Goal: Task Accomplishment & Management: Manage account settings

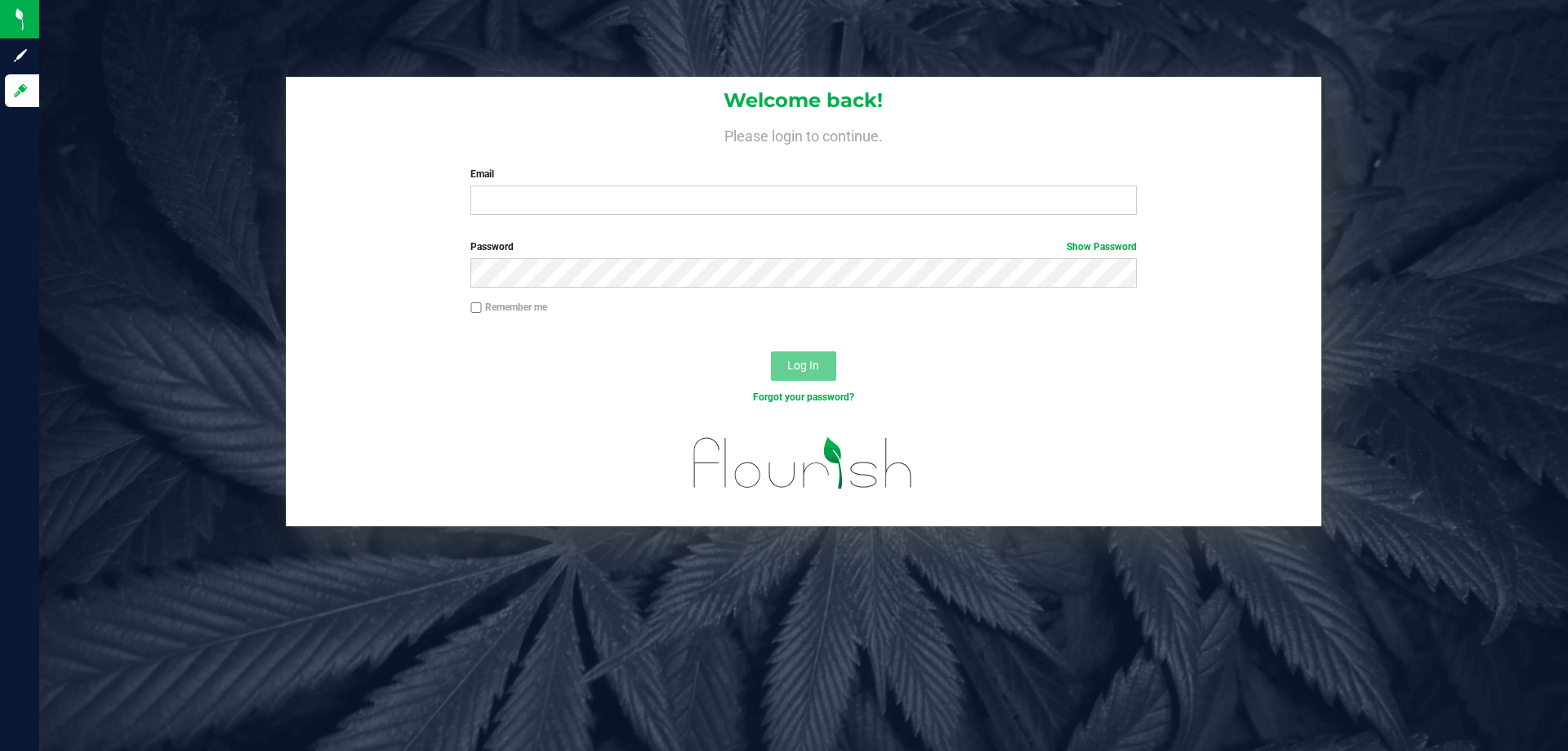
click at [561, 199] on input "Email" at bounding box center [804, 200] width 665 height 29
type input "[EMAIL_ADDRESS][DOMAIN_NAME]"
click at [772, 351] on button "Log In" at bounding box center [804, 366] width 65 height 29
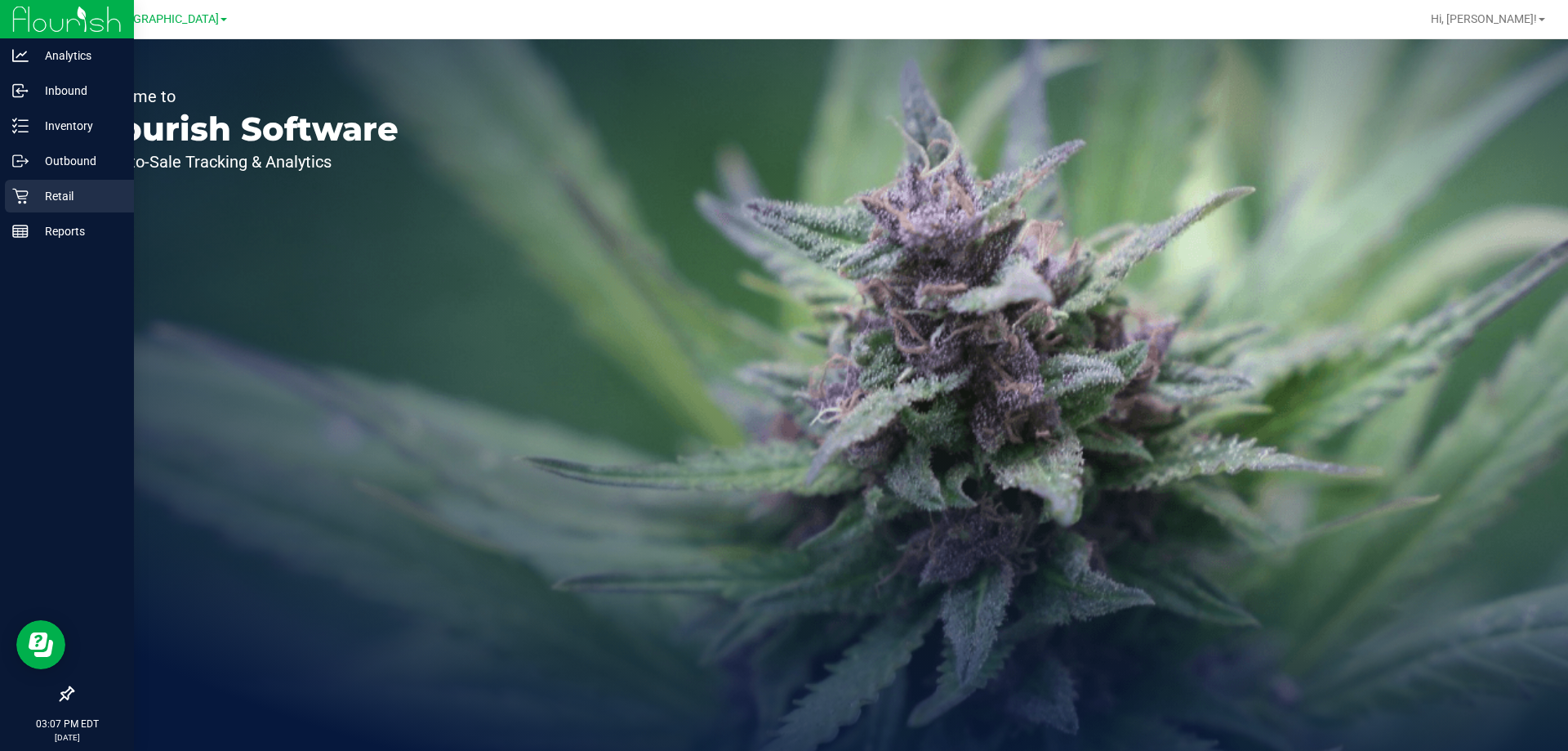
click at [21, 190] on icon at bounding box center [21, 196] width 16 height 16
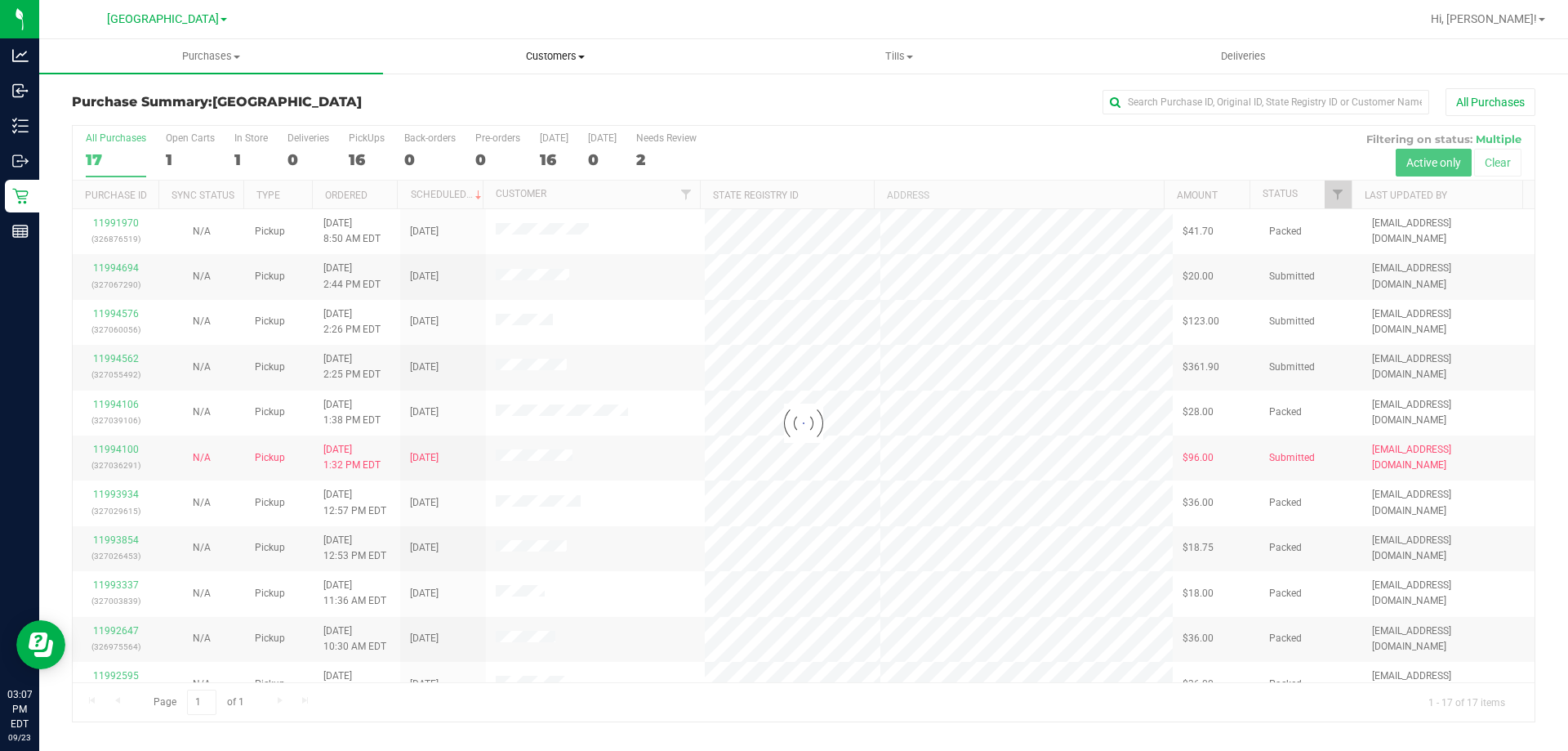
click at [575, 55] on span "Customers" at bounding box center [555, 56] width 342 height 14
click at [521, 101] on li "All customers" at bounding box center [556, 99] width 344 height 20
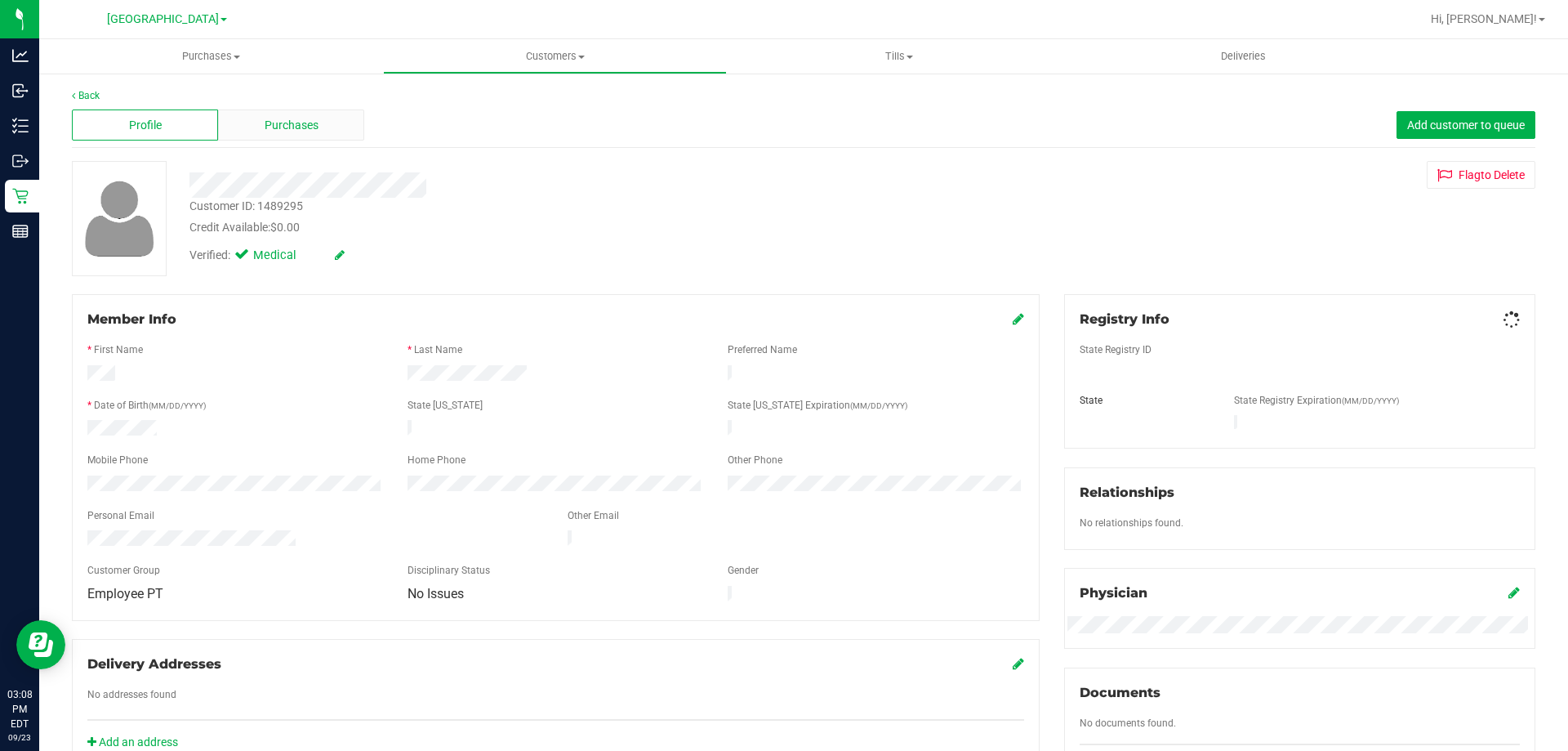
click at [290, 131] on span "Purchases" at bounding box center [292, 125] width 54 height 17
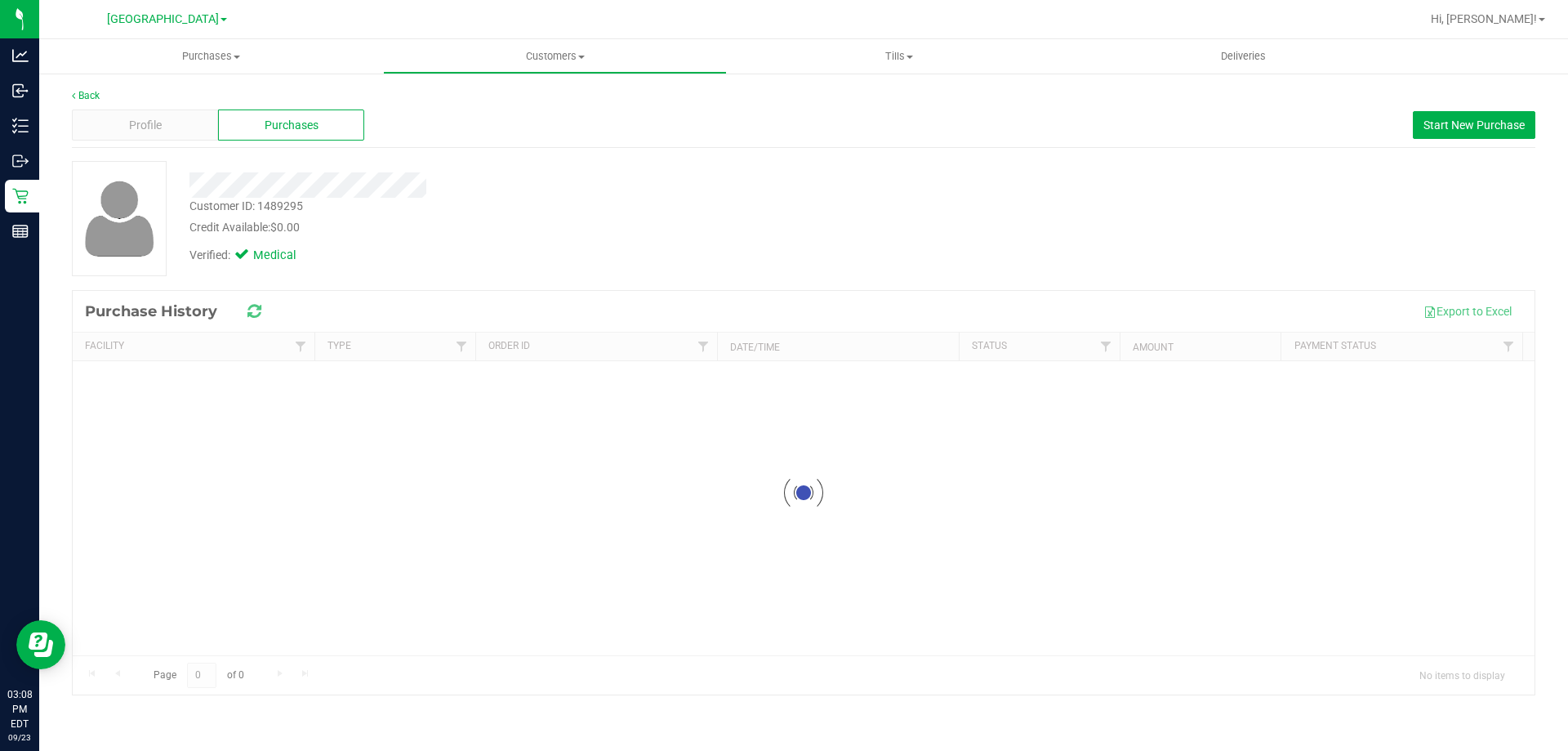
click at [889, 253] on div "Verified: Medical" at bounding box center [549, 254] width 744 height 36
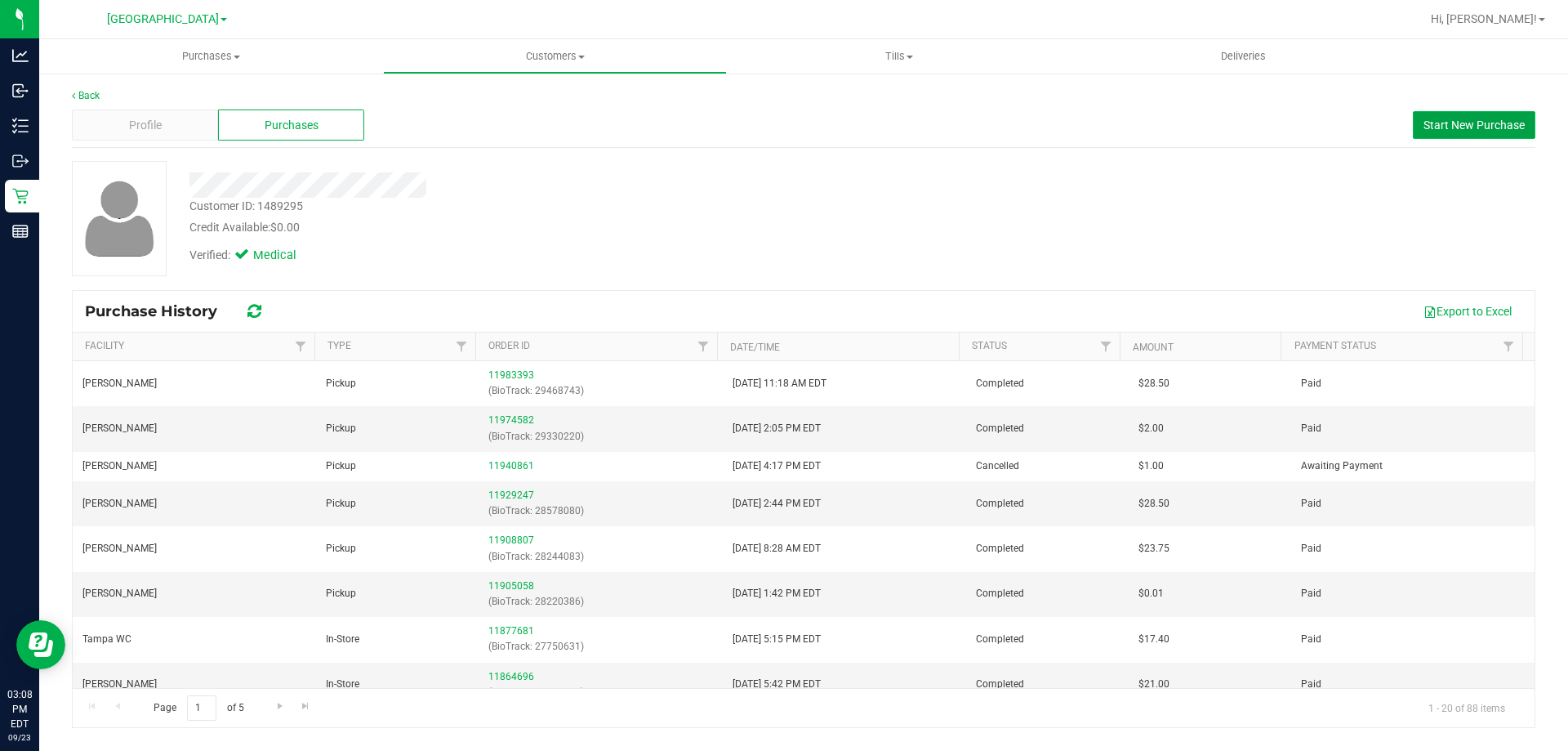
click at [1507, 129] on span "Start New Purchase" at bounding box center [1474, 125] width 102 height 13
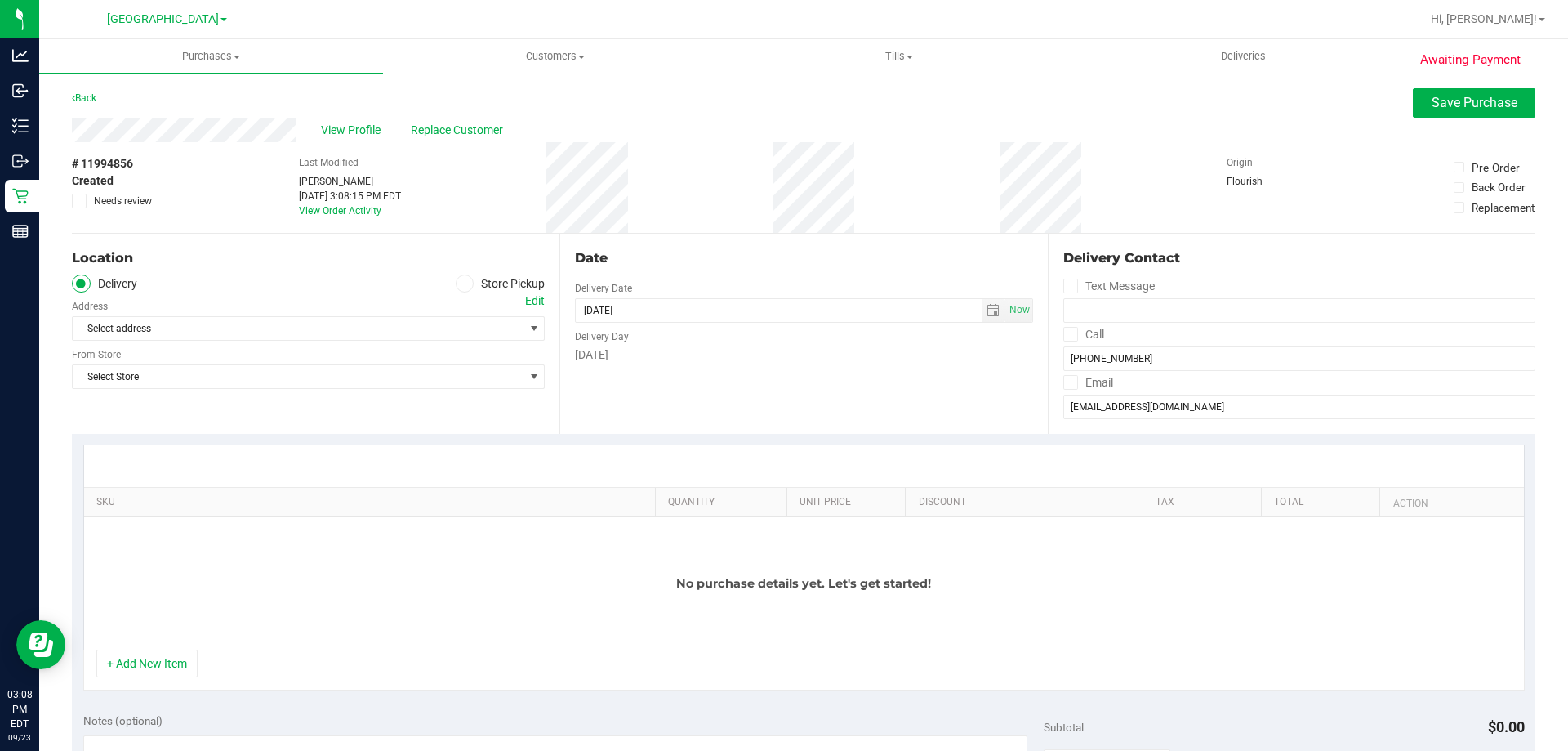
click at [81, 194] on span at bounding box center [79, 201] width 14 height 14
click at [0, 0] on input "Needs review" at bounding box center [0, 0] width 0 height 0
click at [461, 284] on icon at bounding box center [465, 284] width 10 height 0
click at [0, 0] on input "Store Pickup" at bounding box center [0, 0] width 0 height 0
click at [362, 320] on span "Select Store" at bounding box center [299, 328] width 451 height 23
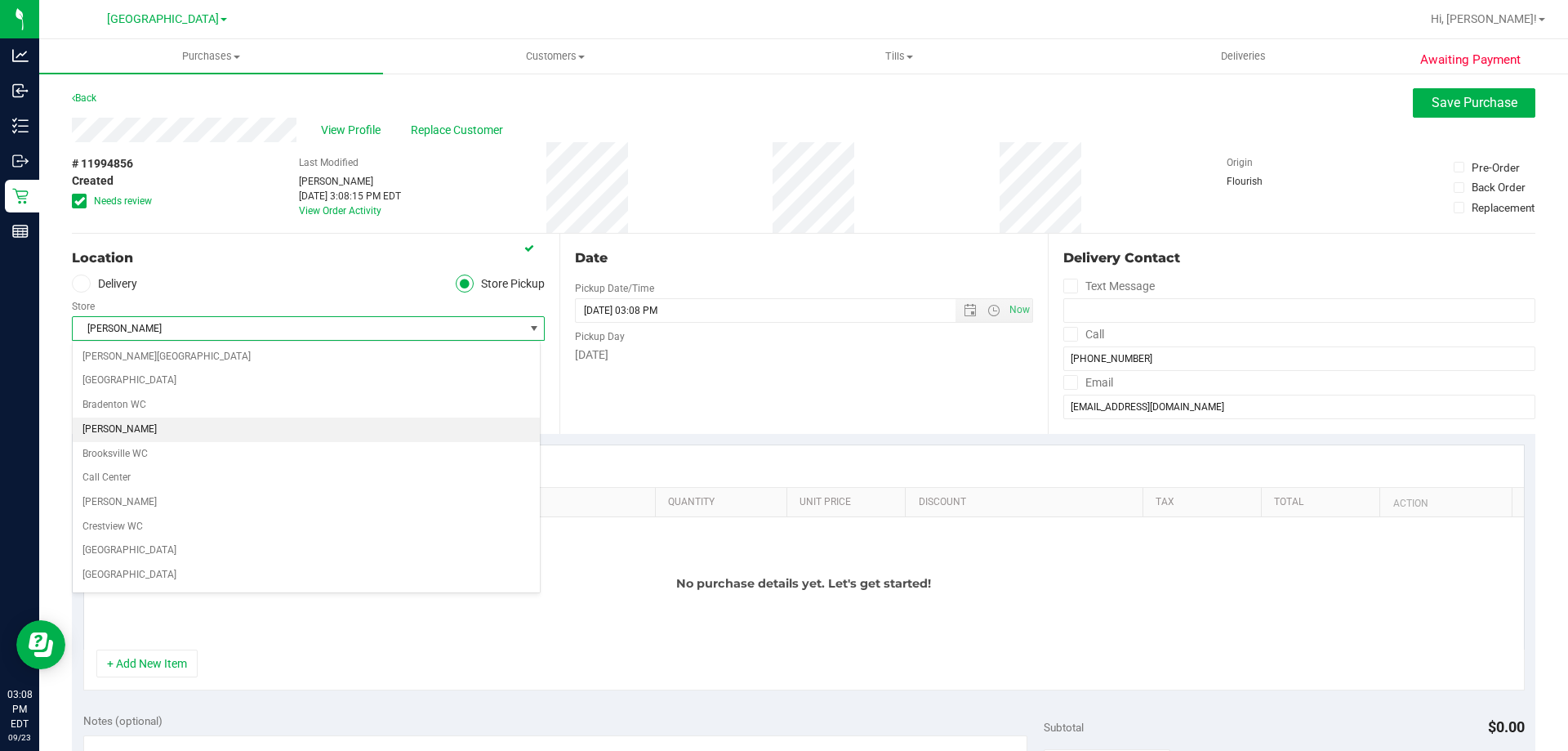
click at [206, 437] on li "[PERSON_NAME]" at bounding box center [307, 429] width 467 height 24
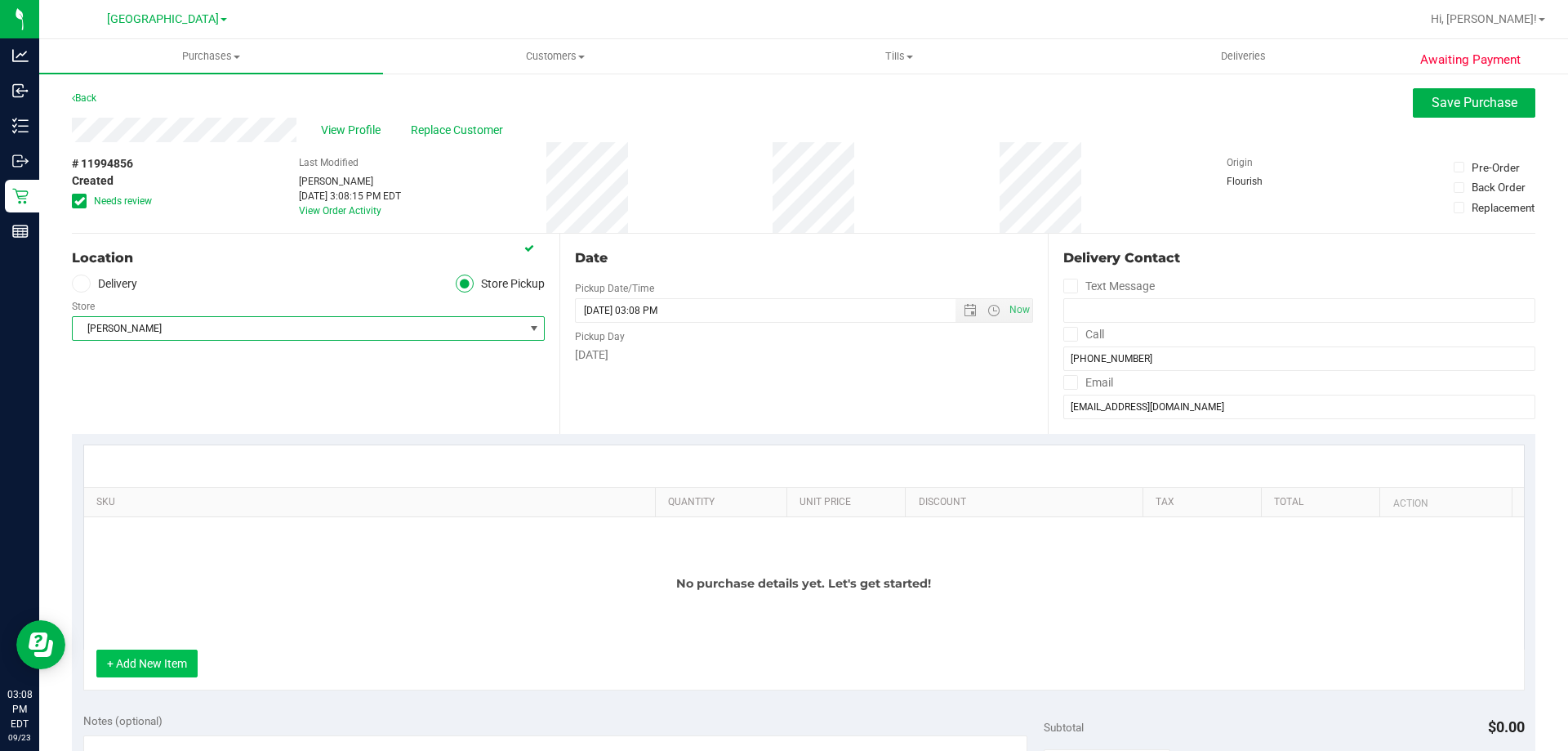
click at [153, 666] on button "+ Add New Item" at bounding box center [147, 663] width 102 height 28
click at [167, 655] on button "+ Add New Item" at bounding box center [147, 663] width 102 height 28
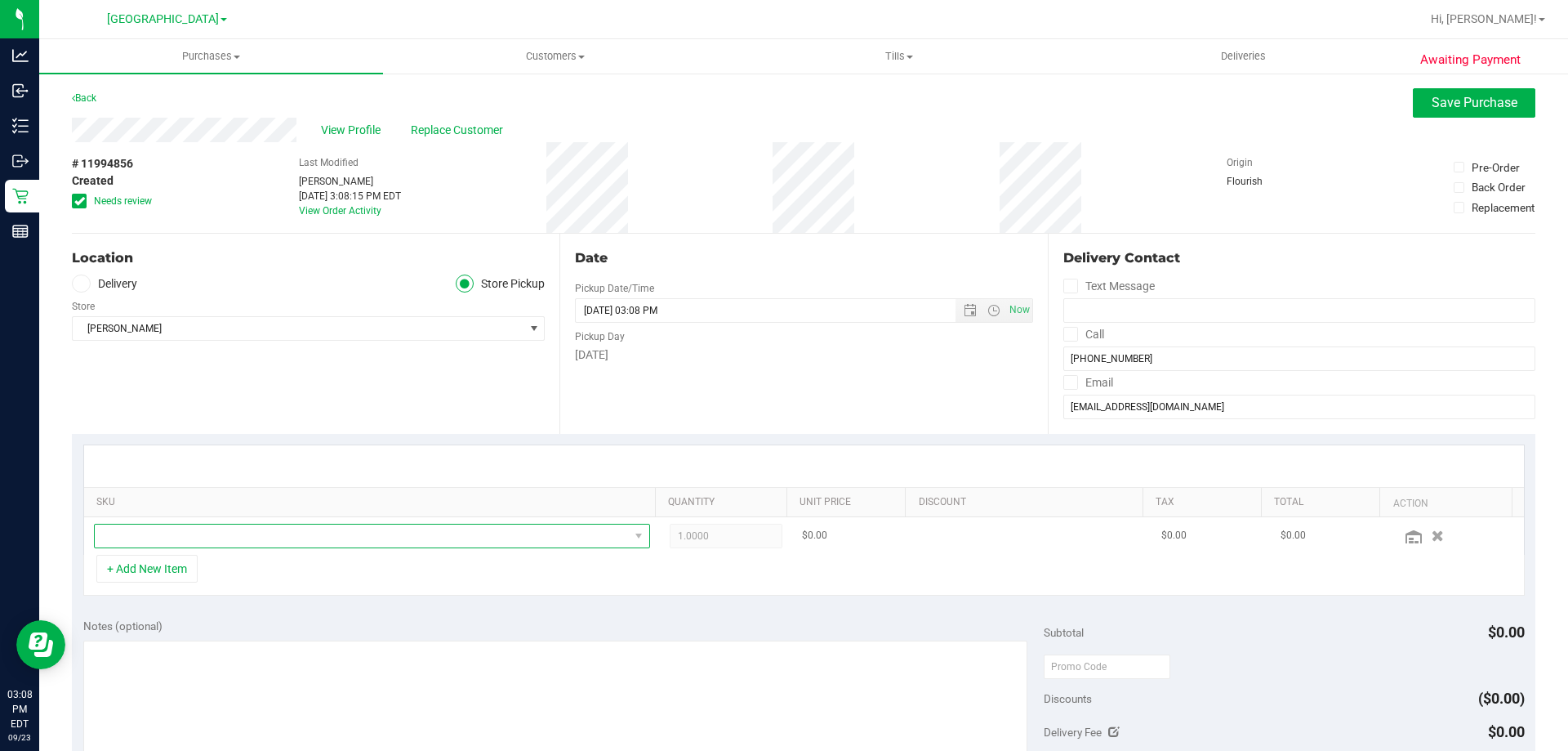
click at [194, 539] on span "NO DATA FOUND" at bounding box center [361, 536] width 534 height 23
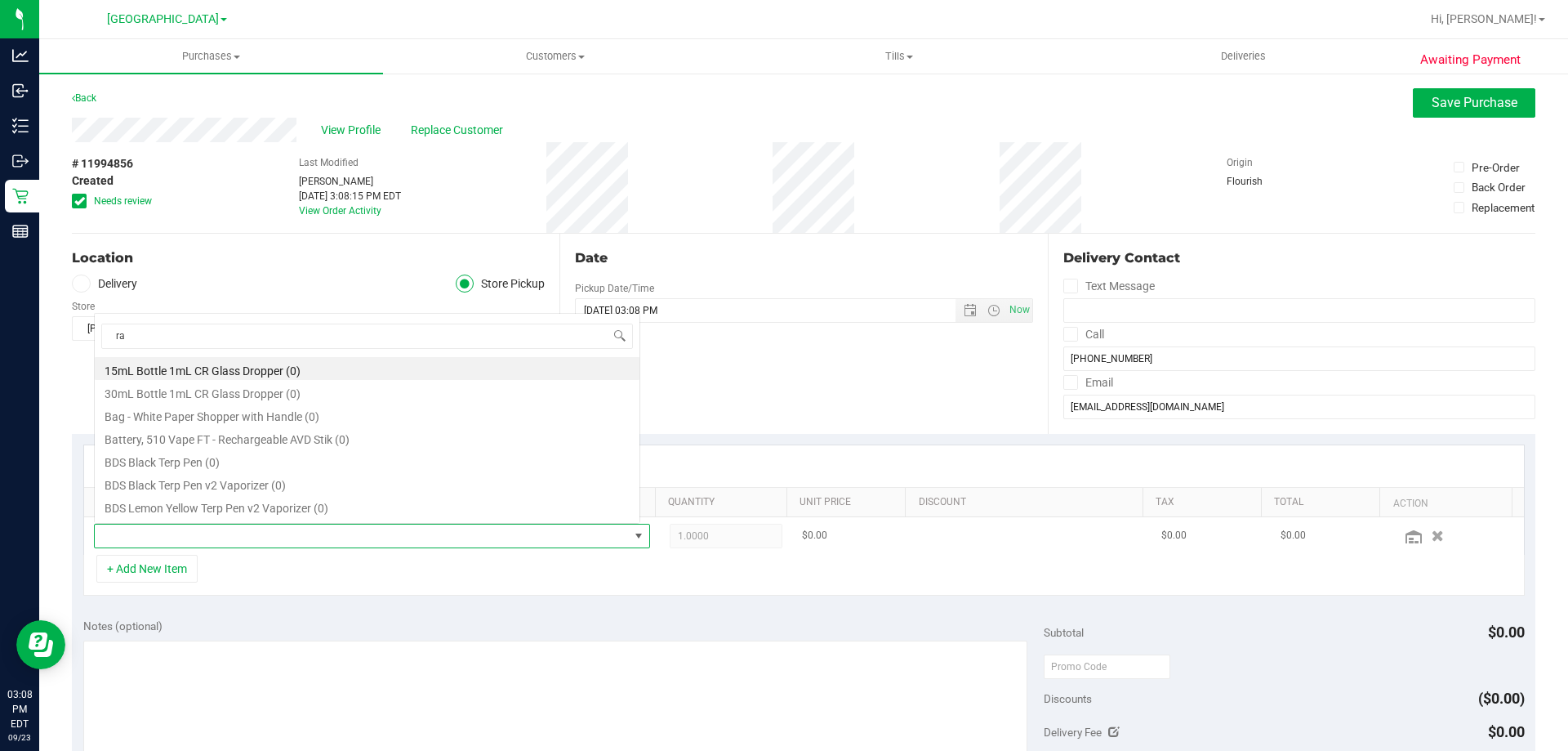
type input "rad"
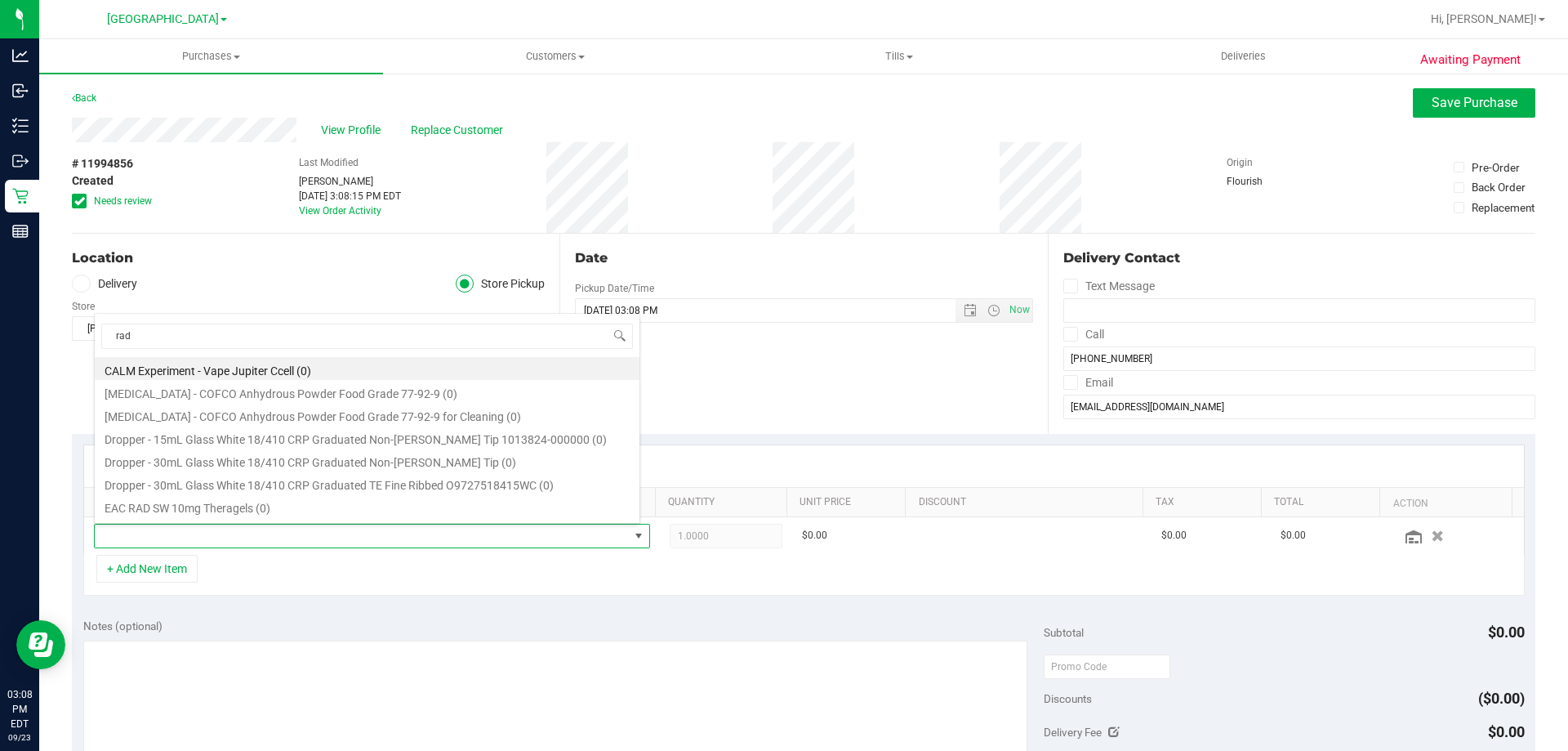
click at [252, 268] on div "Location Delivery Store Pickup Store [PERSON_NAME] Select Store [PERSON_NAME][G…" at bounding box center [316, 334] width 488 height 200
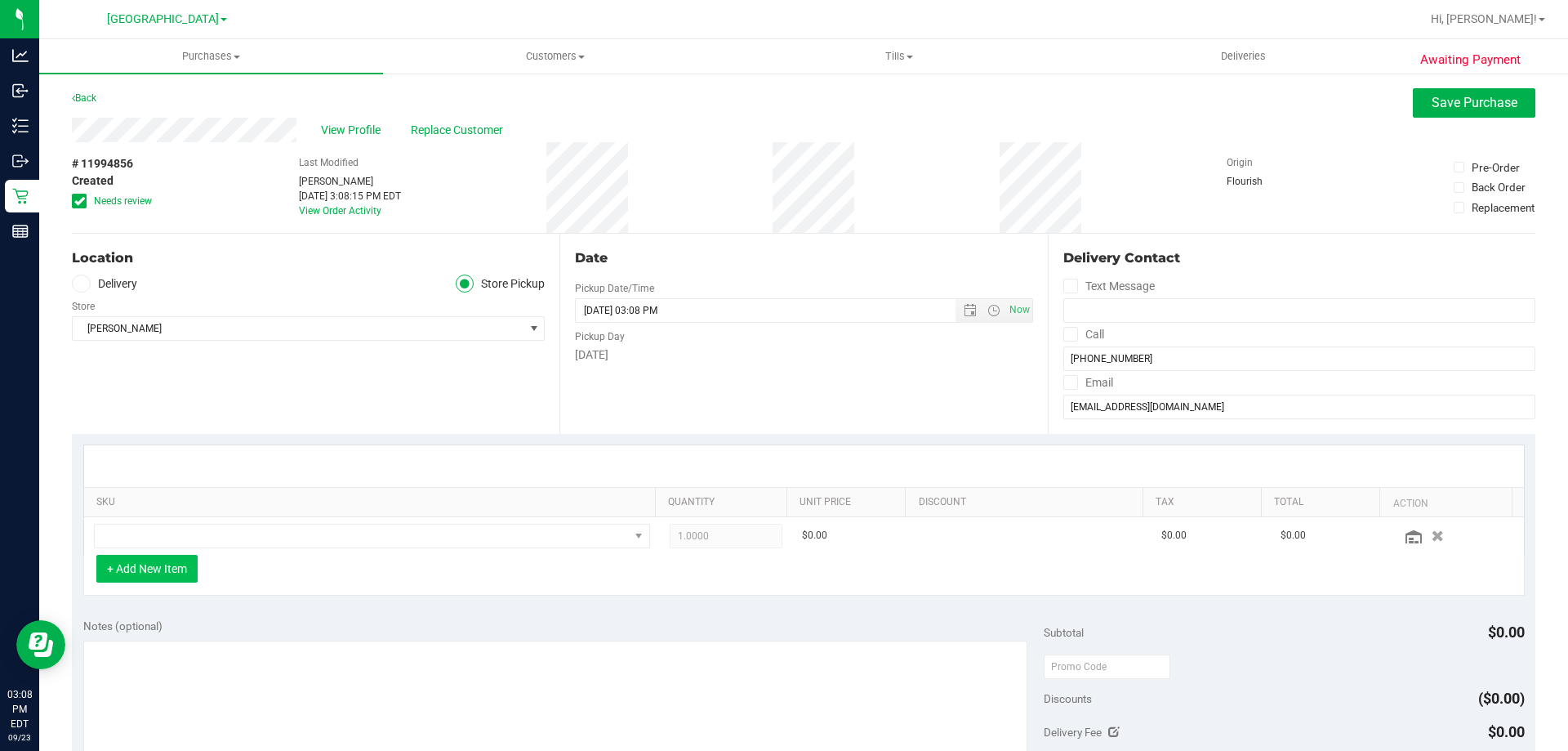
click at [132, 565] on button "+ Add New Item" at bounding box center [147, 568] width 102 height 28
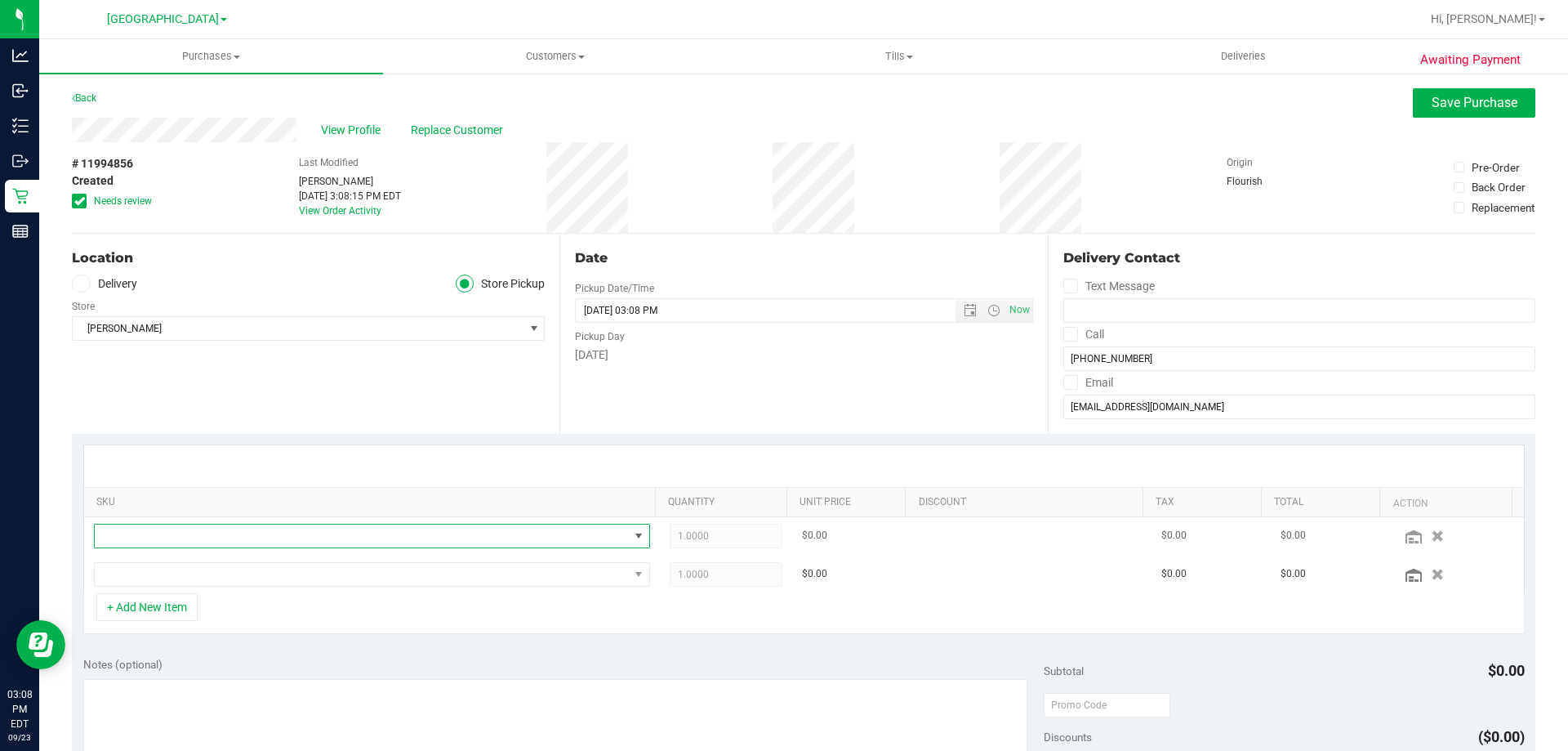
click at [141, 539] on span "NO DATA FOUND" at bounding box center [361, 536] width 534 height 23
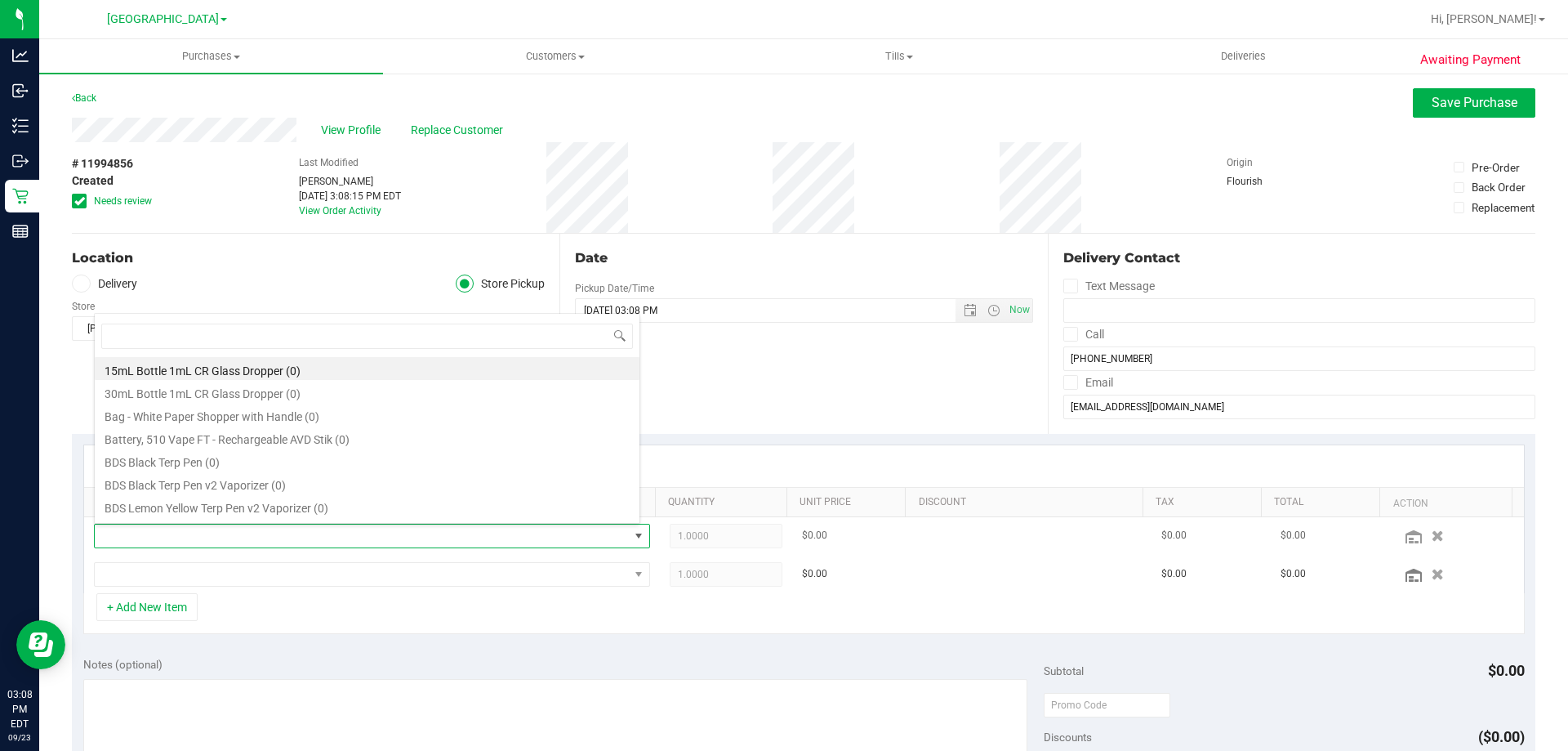
scroll to position [24, 541]
type input "aml"
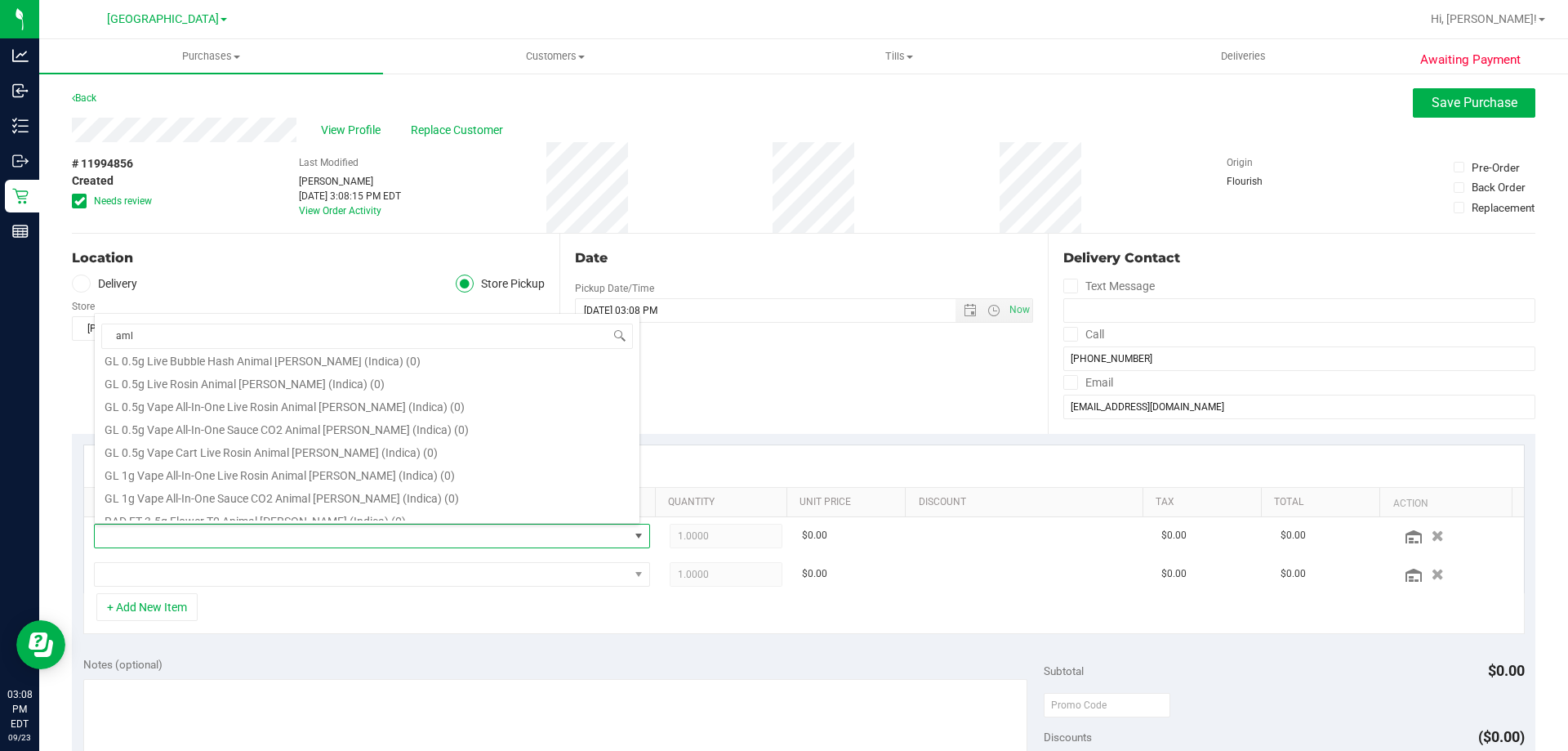
scroll to position [490, 0]
click at [254, 518] on li "RAD FT 3.5g Flower T0 Animal [PERSON_NAME] (Indica) (0)" at bounding box center [367, 519] width 545 height 23
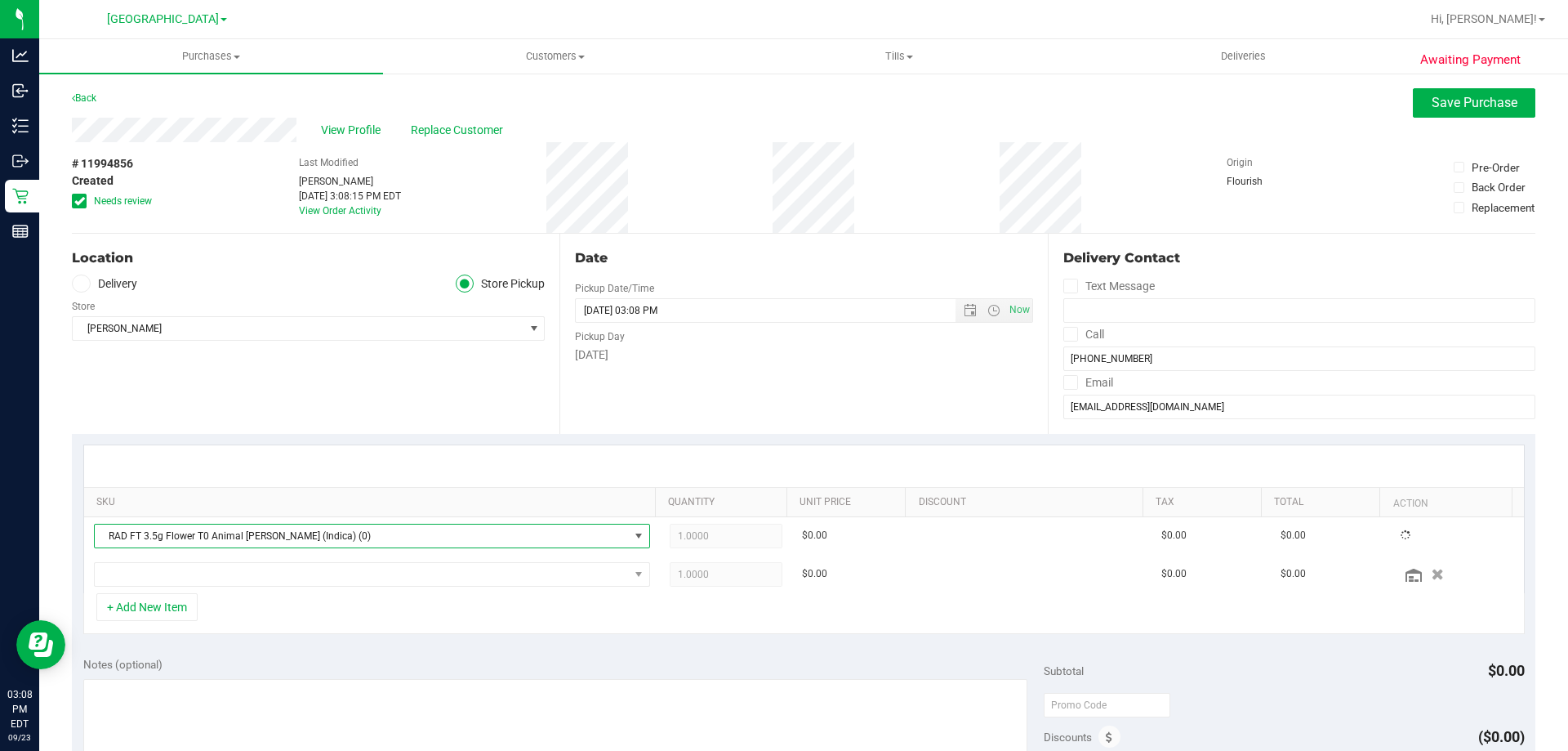
click at [354, 631] on div "+ Add New Item" at bounding box center [804, 614] width 1441 height 41
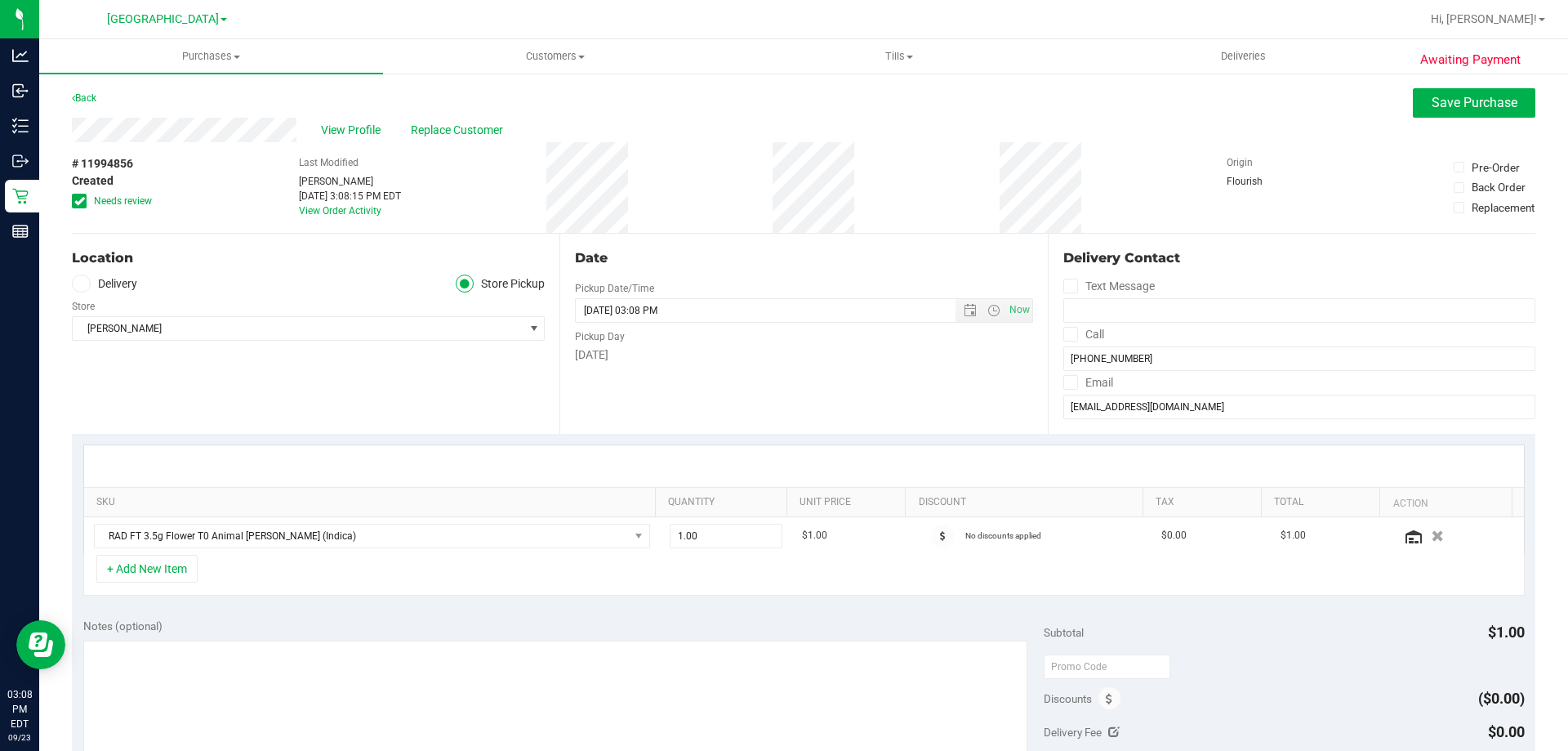
click at [344, 381] on div "Location Delivery Store Pickup Store [PERSON_NAME] Select Store [PERSON_NAME][G…" at bounding box center [316, 334] width 488 height 200
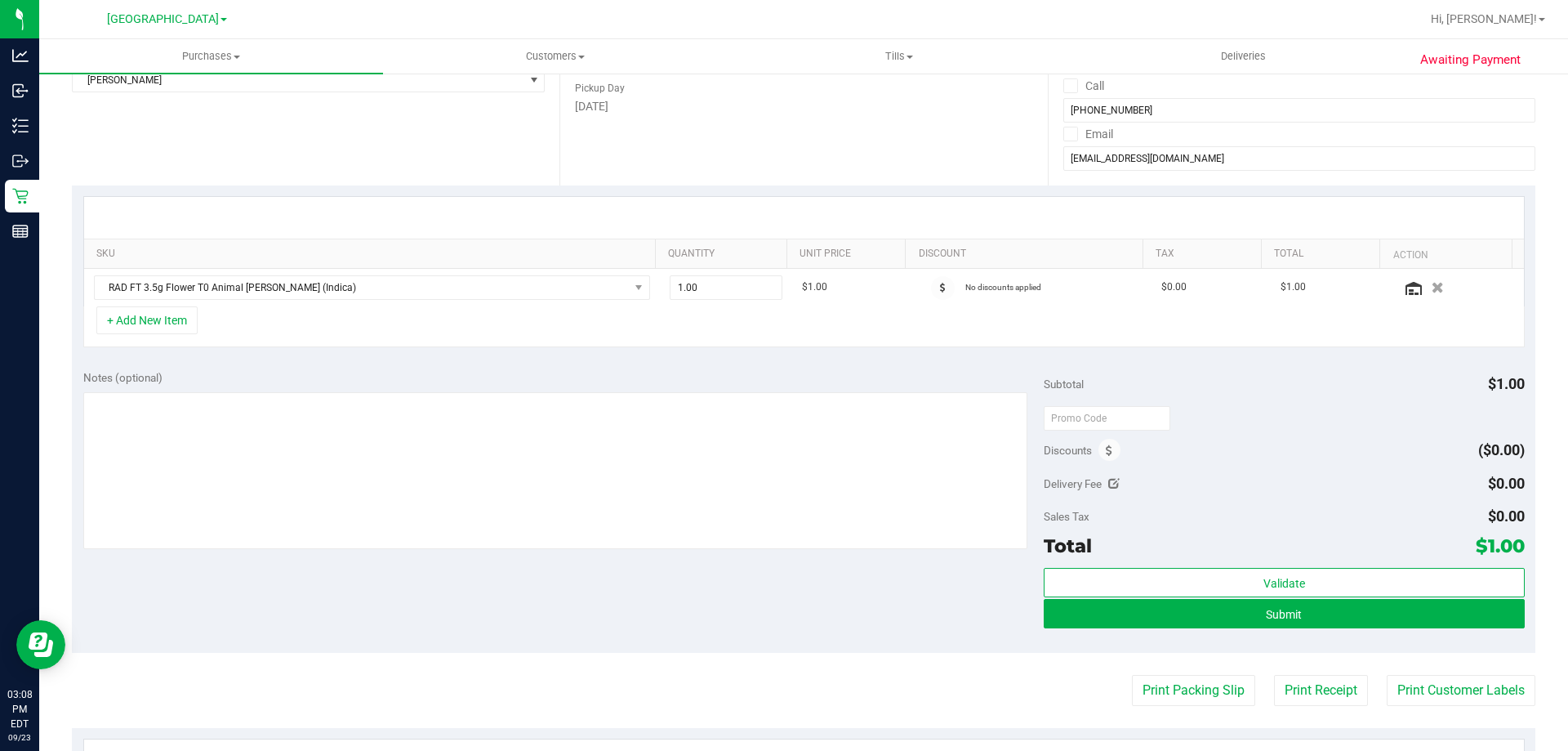
scroll to position [326, 0]
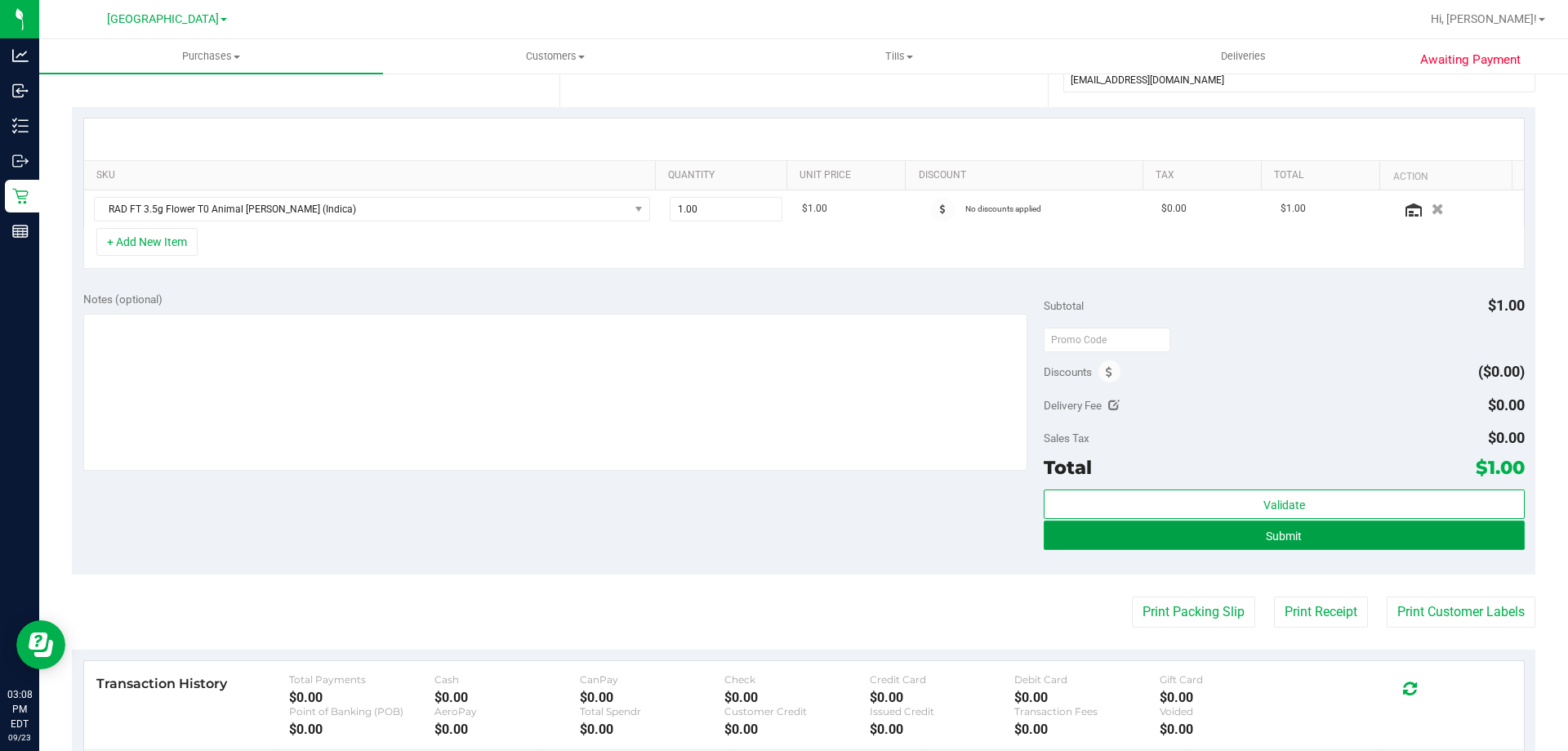
click at [1296, 527] on button "Submit" at bounding box center [1283, 534] width 480 height 29
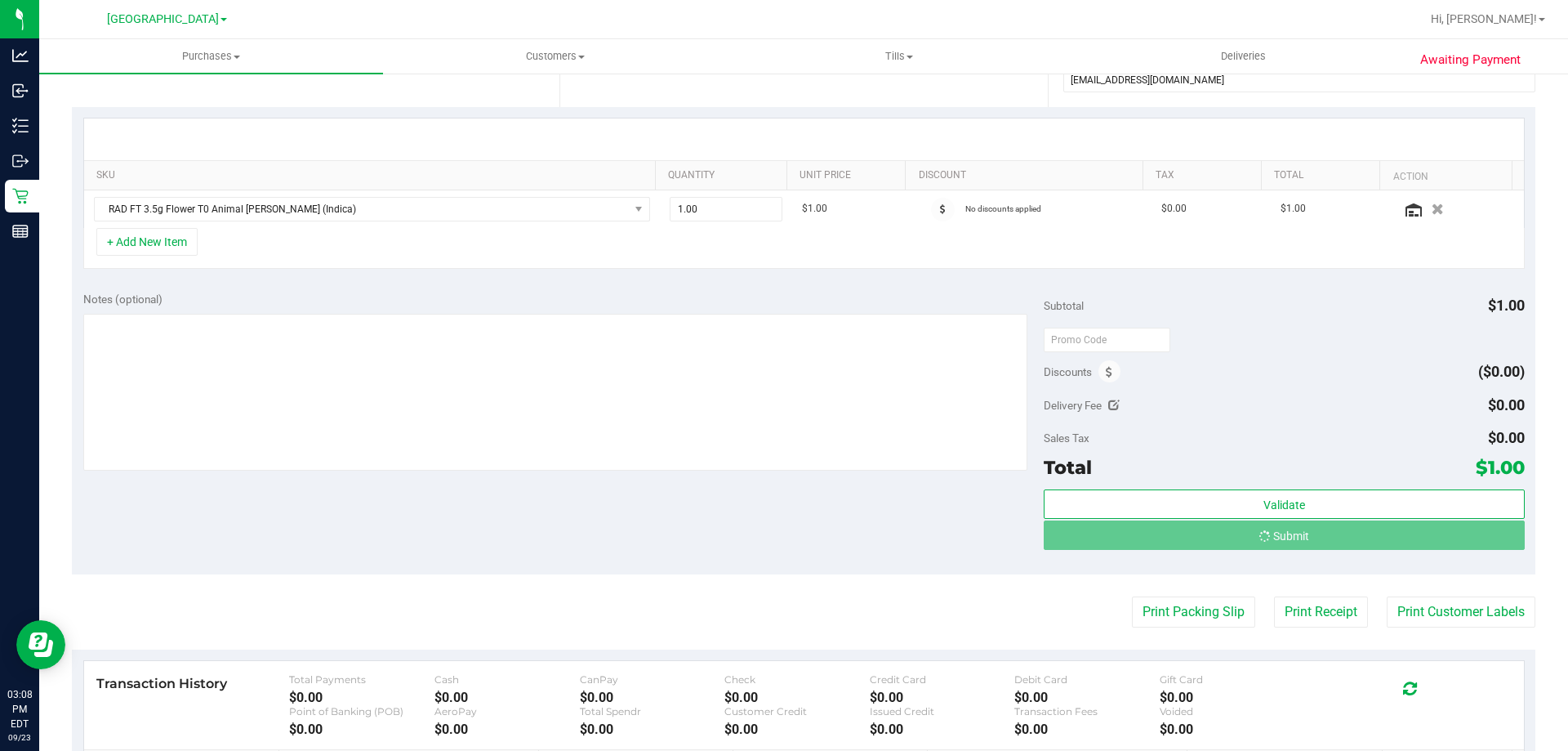
click at [763, 533] on div "Notes (optional) Subtotal $1.00 Discounts ($0.00) Delivery Fee $0.00 Sales Tax …" at bounding box center [804, 427] width 1464 height 294
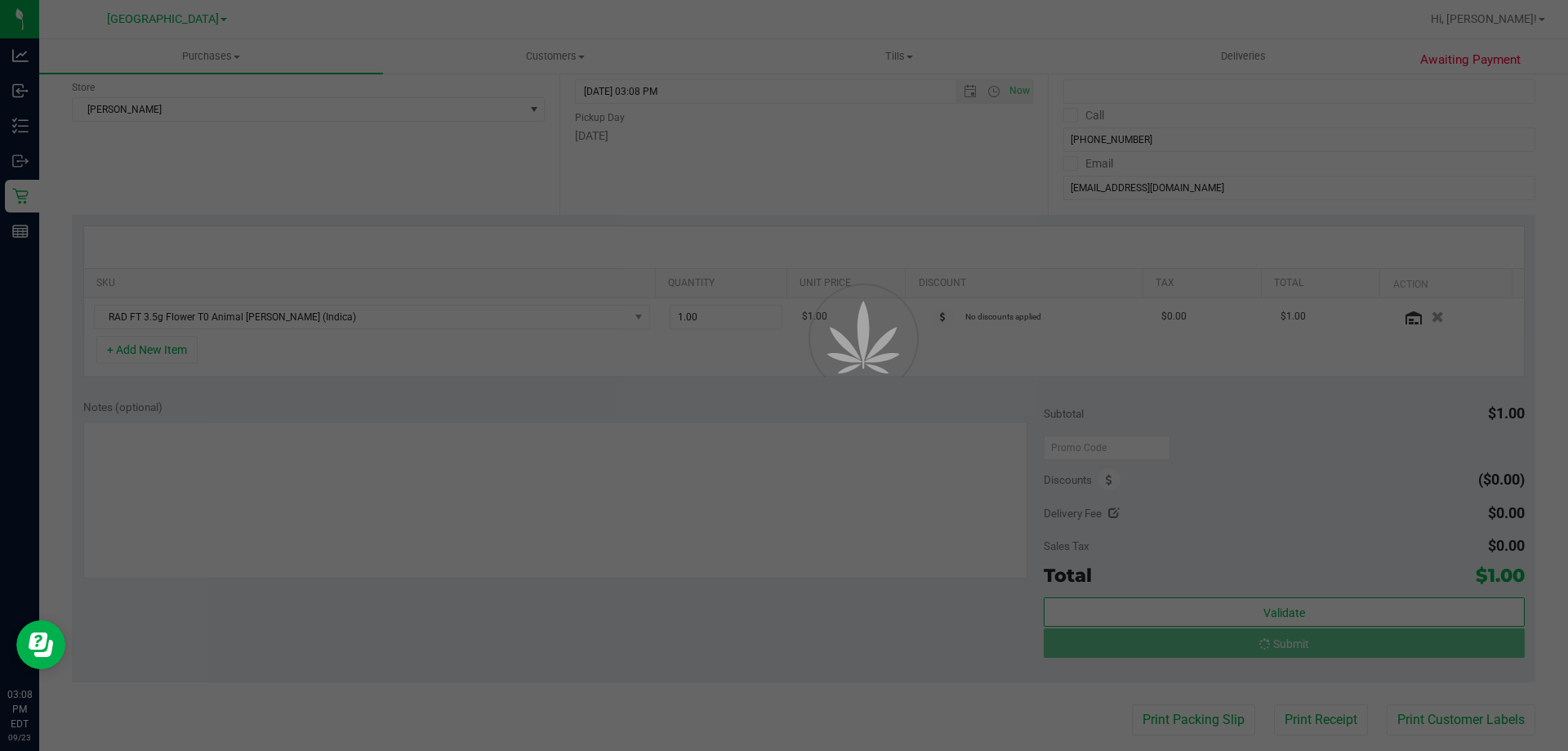
scroll to position [0, 0]
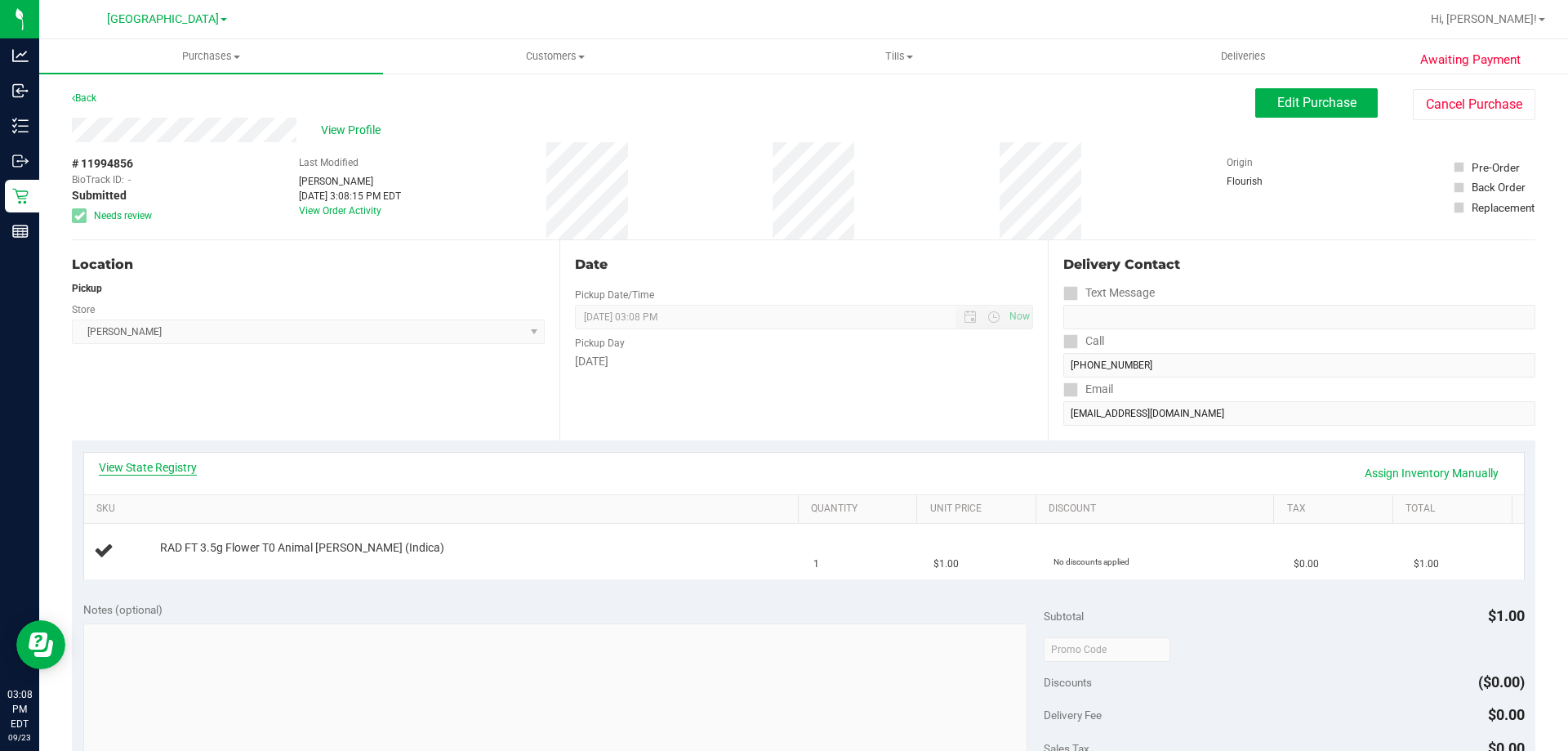
click at [165, 469] on link "View State Registry" at bounding box center [148, 467] width 98 height 16
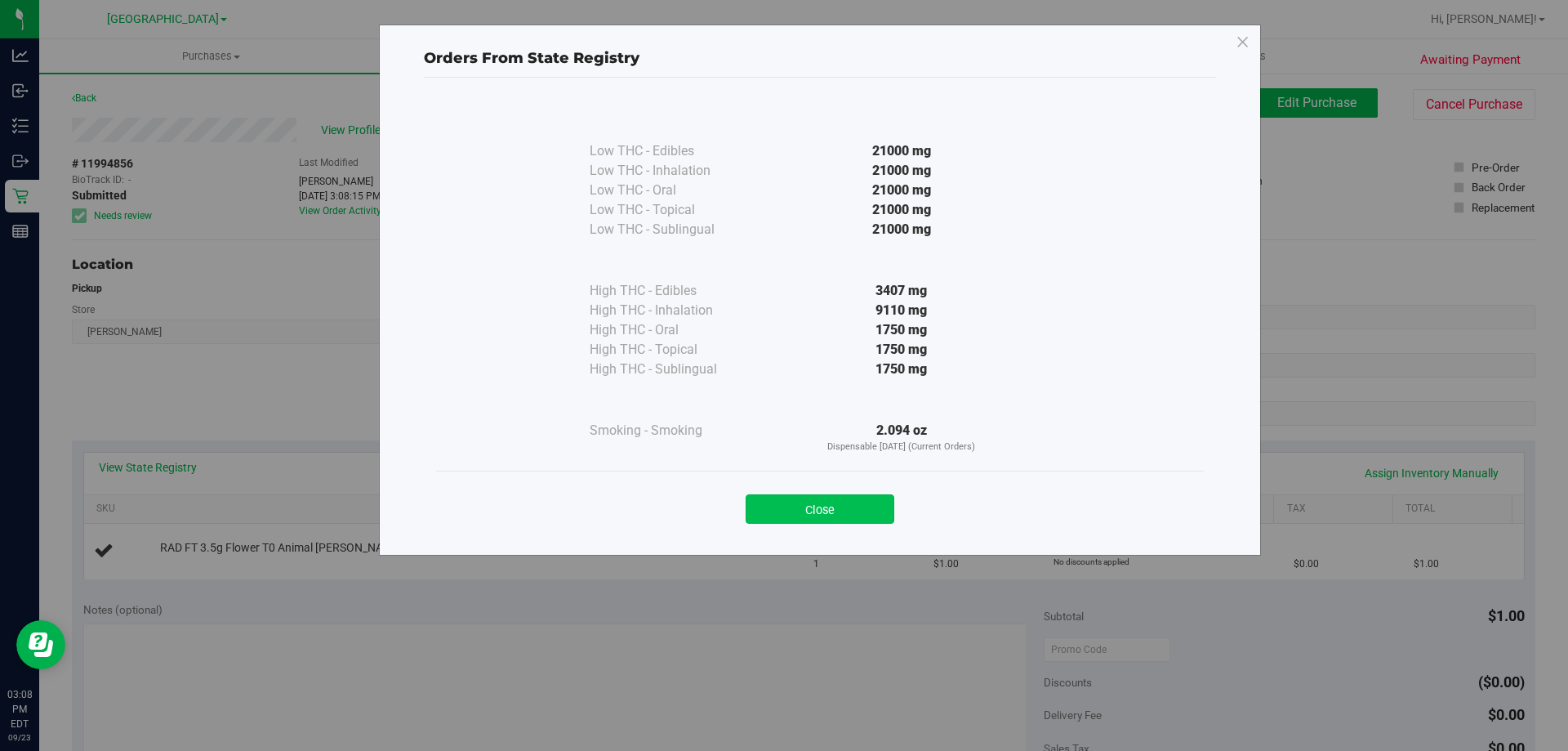
click at [839, 507] on button "Close" at bounding box center [820, 508] width 149 height 29
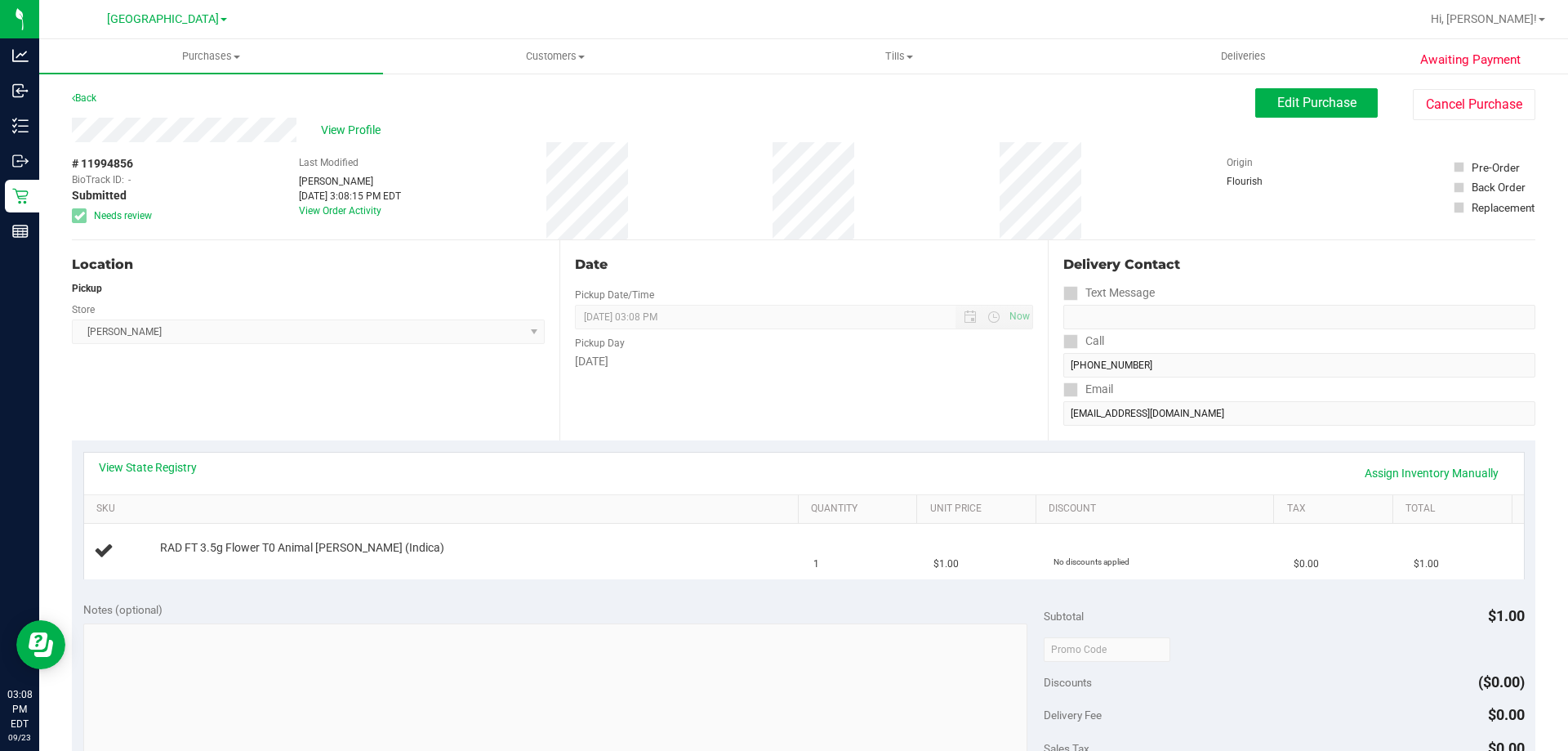
click at [326, 361] on div "Location Pickup Store [PERSON_NAME] Select Store [PERSON_NAME][GEOGRAPHIC_DATA]…" at bounding box center [316, 340] width 488 height 200
click at [344, 124] on span "View Profile" at bounding box center [353, 129] width 65 height 17
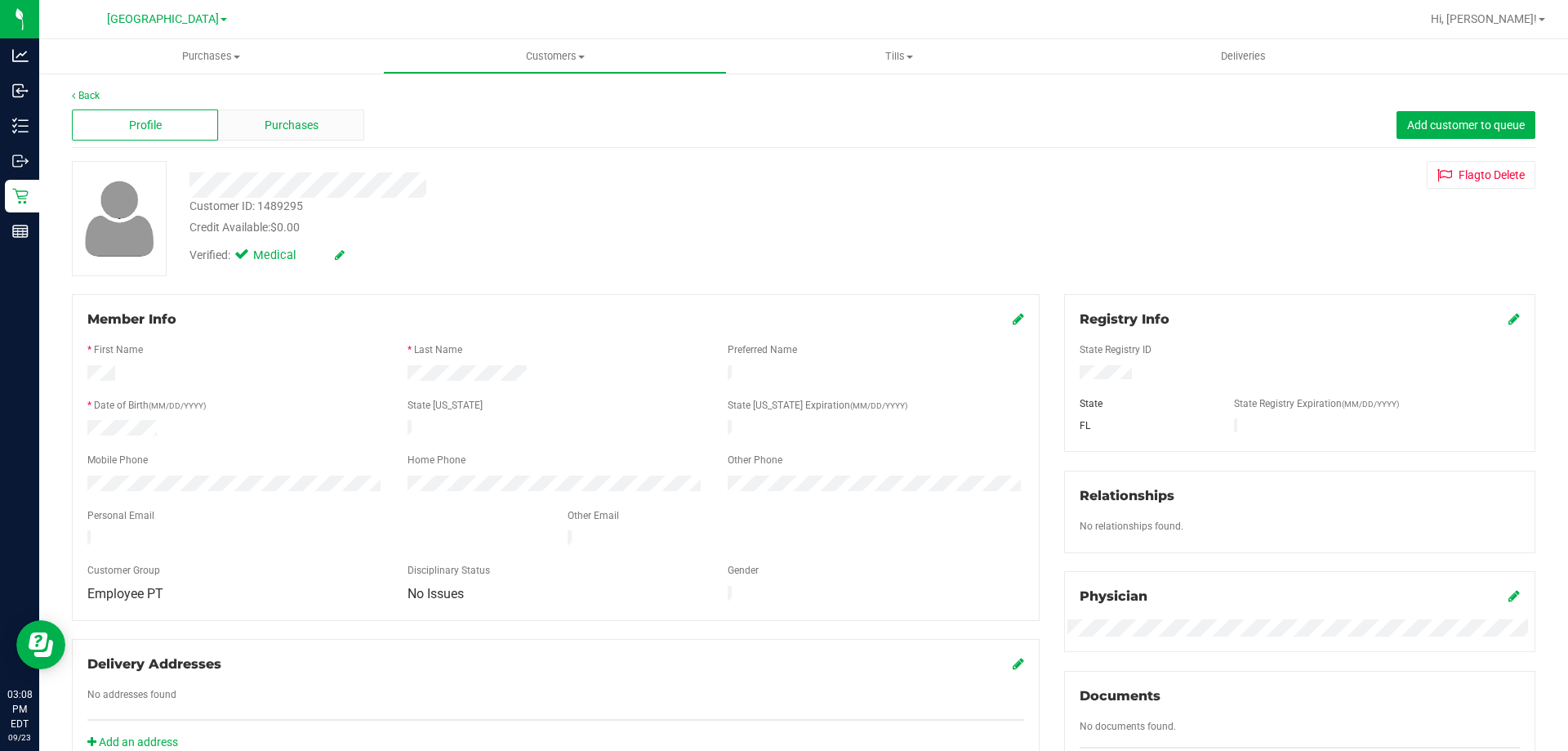
click at [260, 128] on div "Purchases" at bounding box center [292, 125] width 146 height 31
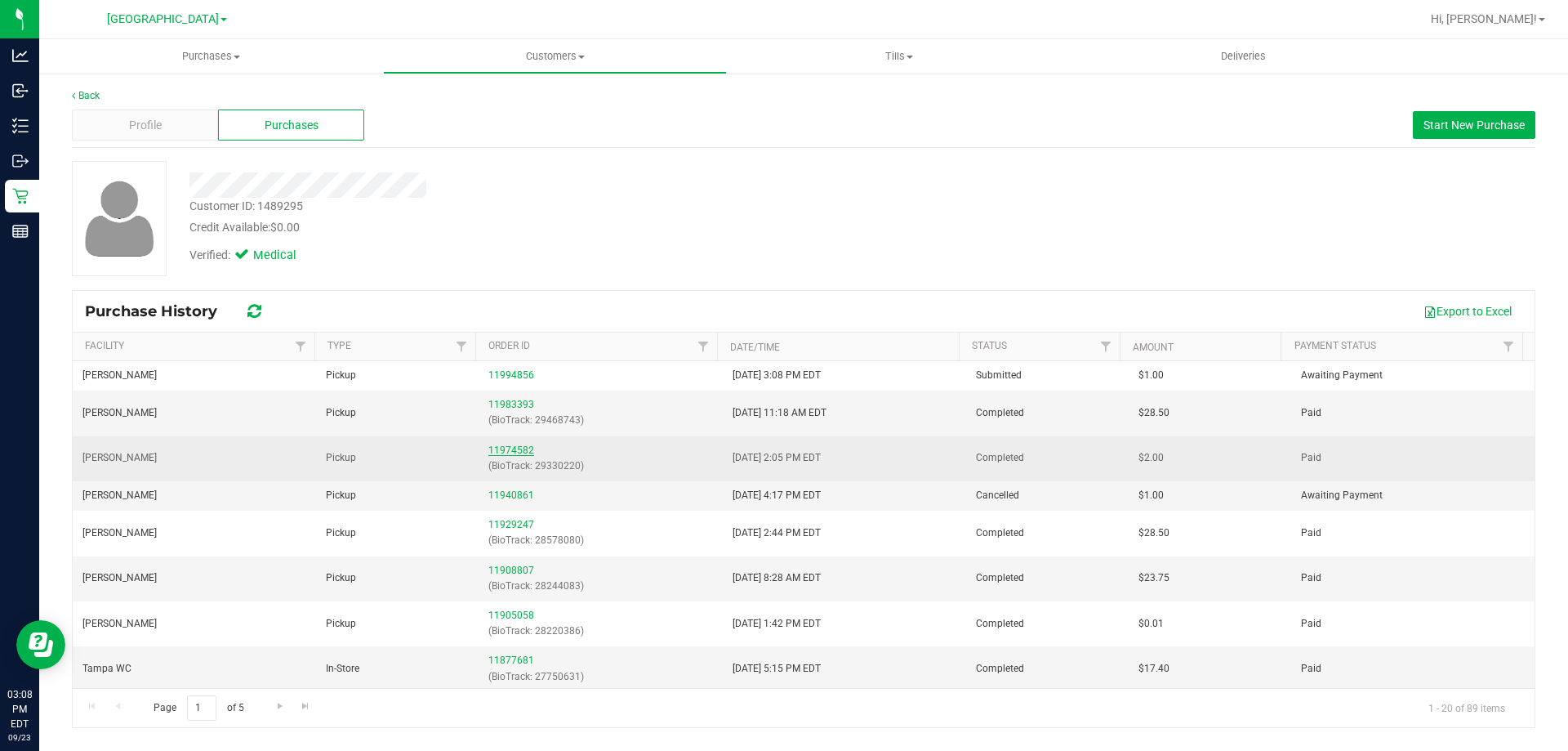
click at [508, 453] on link "11974582" at bounding box center [511, 450] width 45 height 12
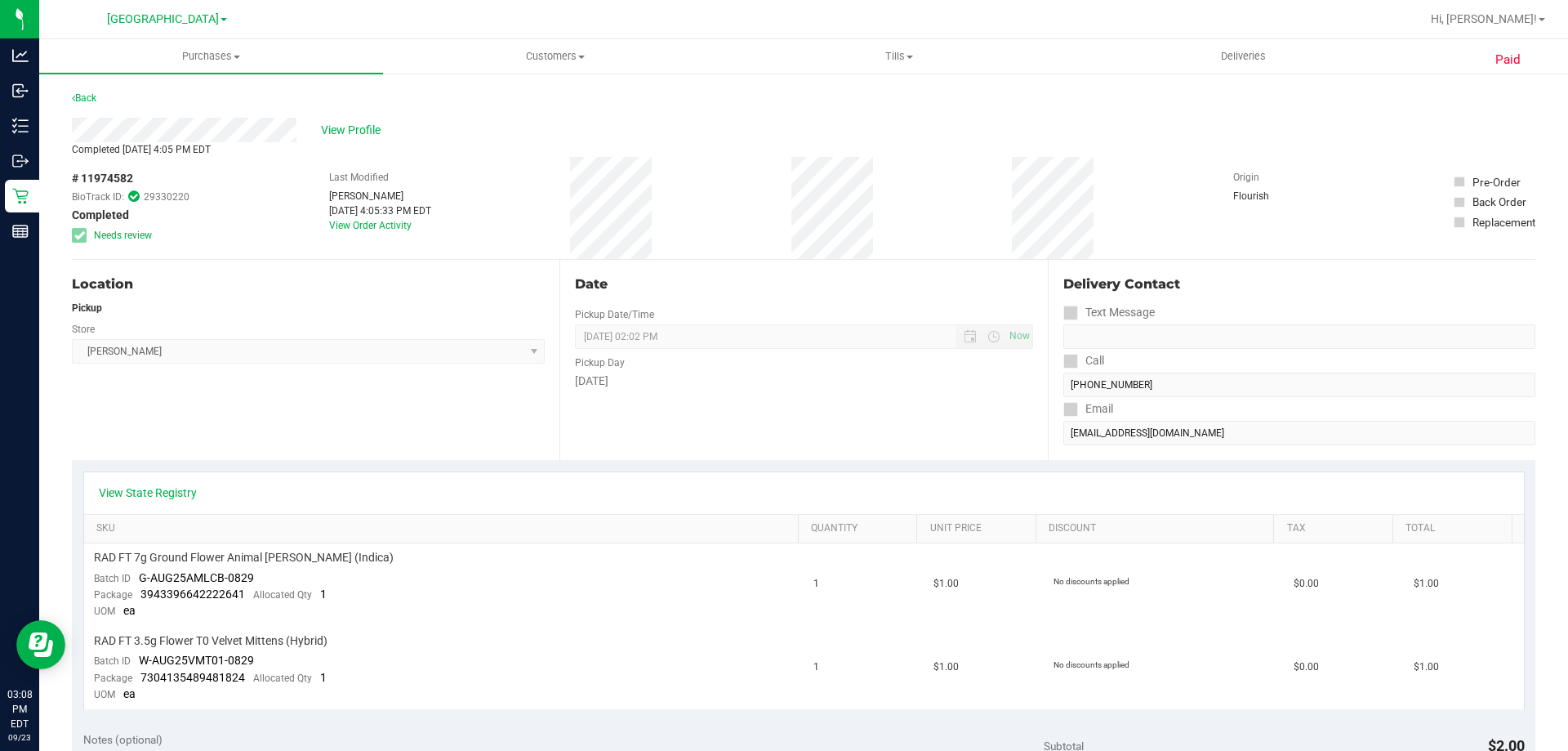
click at [433, 451] on div "Location Pickup Store [PERSON_NAME] Select Store [PERSON_NAME][GEOGRAPHIC_DATA]…" at bounding box center [316, 359] width 488 height 200
click at [364, 445] on div "Location Pickup Store [PERSON_NAME] Select Store [PERSON_NAME][GEOGRAPHIC_DATA]…" at bounding box center [316, 359] width 488 height 200
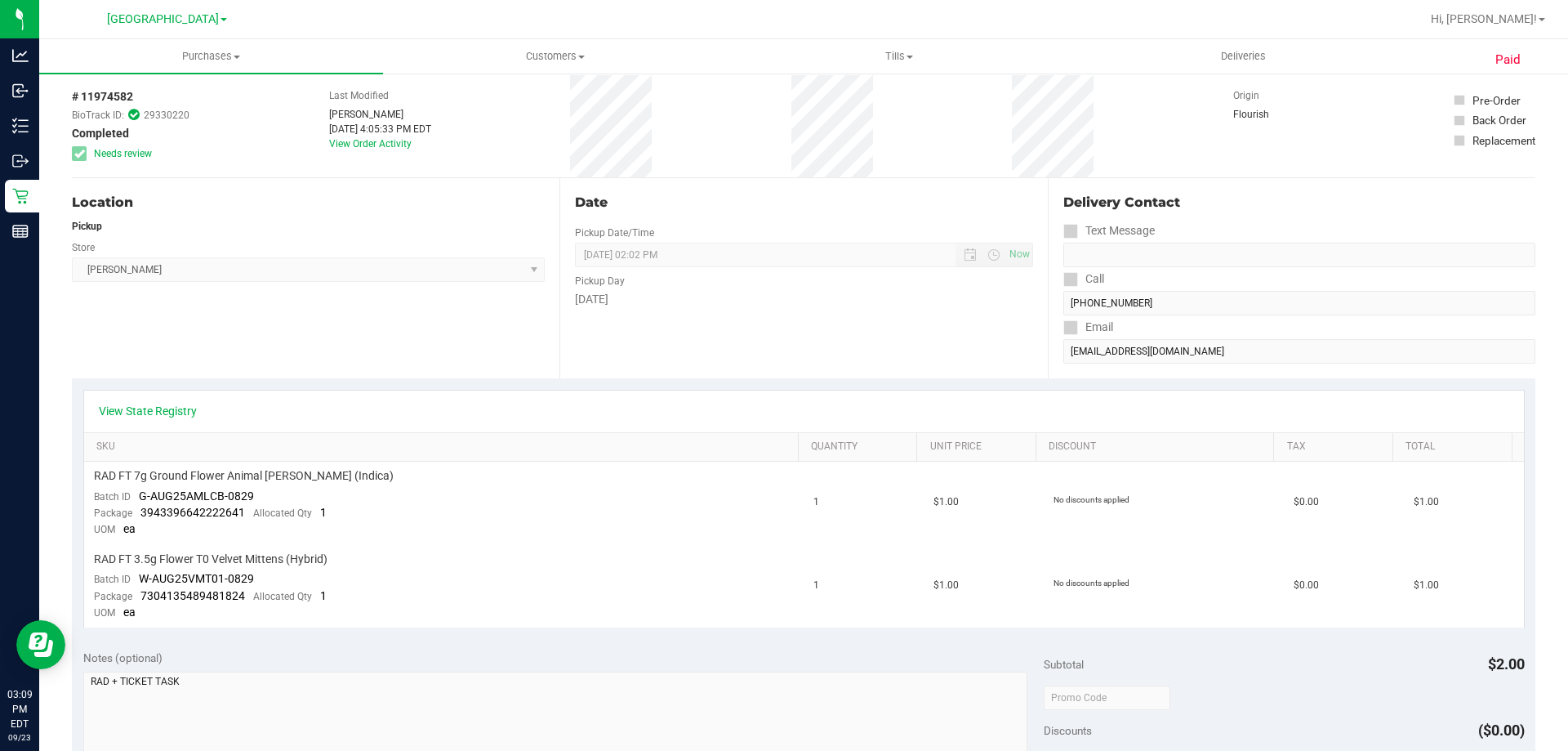
click at [511, 324] on div "Location Pickup Store [PERSON_NAME] Select Store [PERSON_NAME][GEOGRAPHIC_DATA]…" at bounding box center [316, 278] width 488 height 200
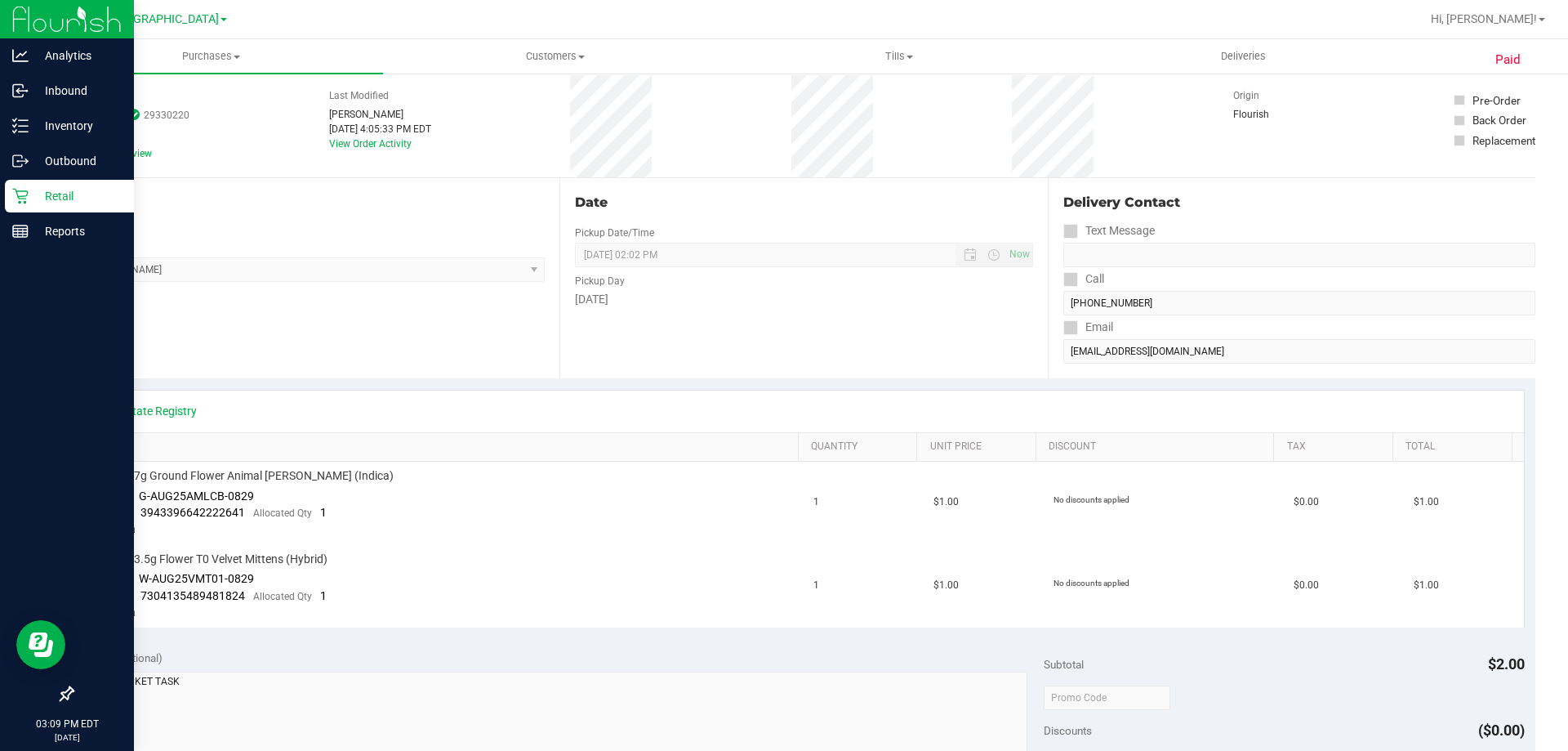
click at [70, 197] on p "Retail" at bounding box center [78, 196] width 98 height 20
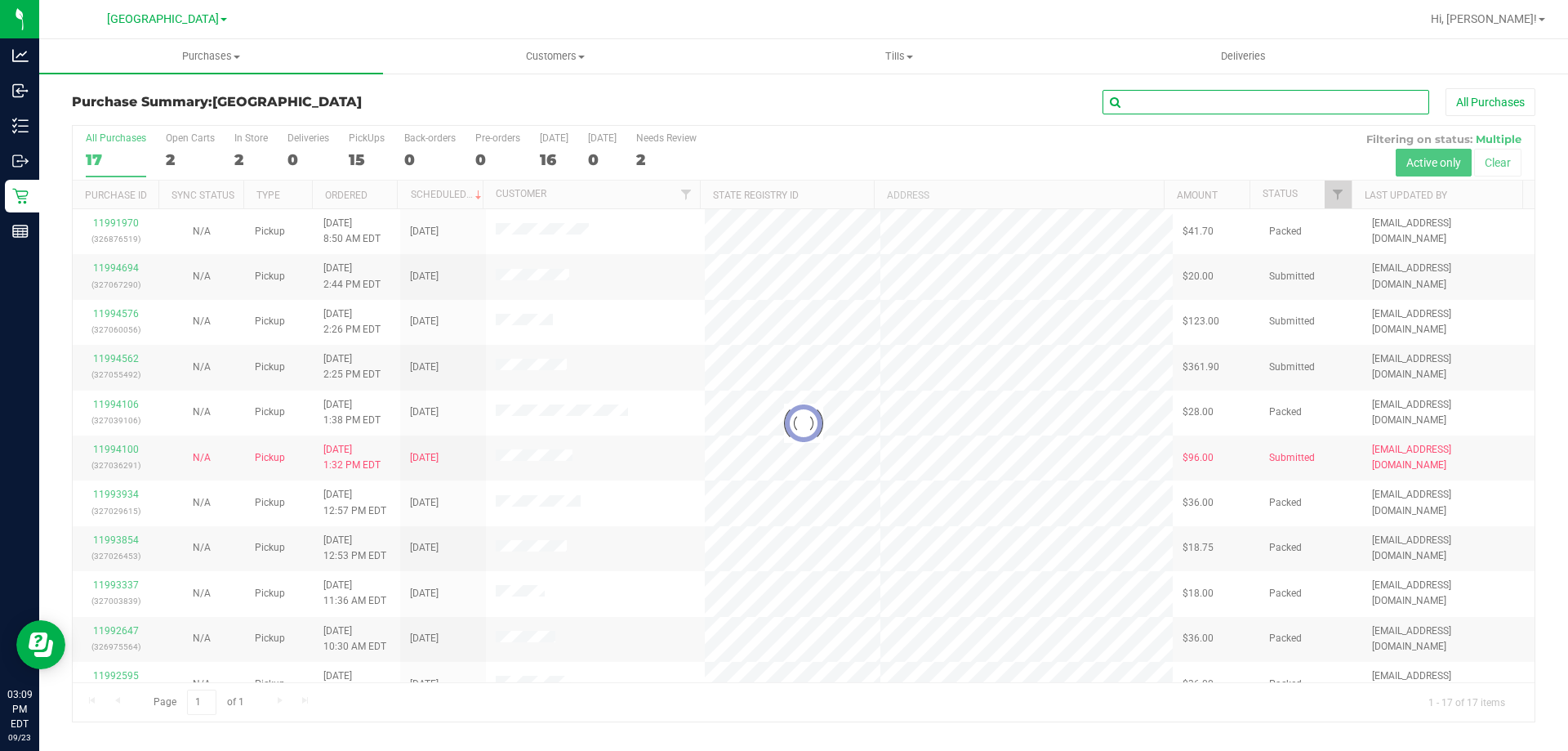
click at [1168, 101] on input "text" at bounding box center [1266, 102] width 326 height 24
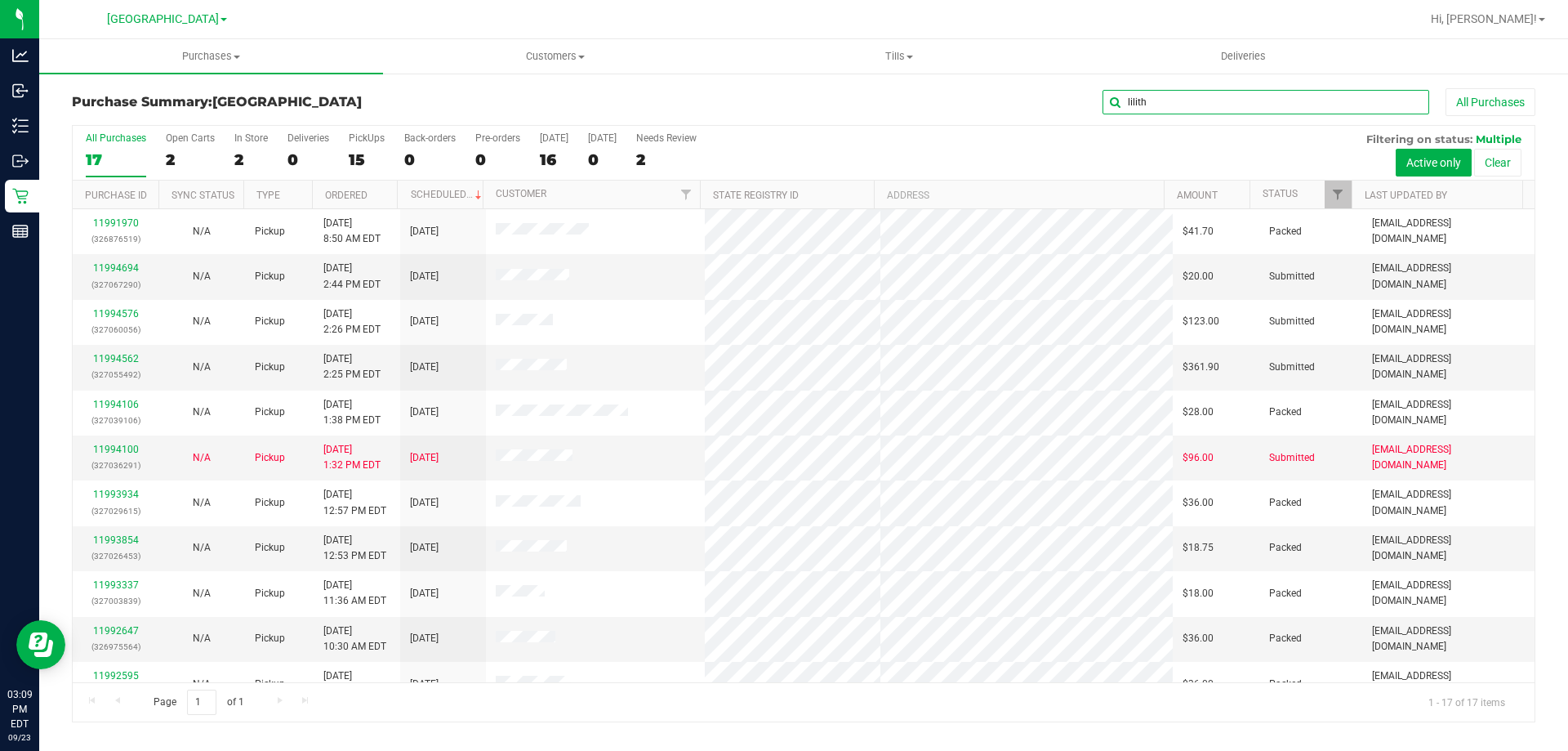
type input "lilith"
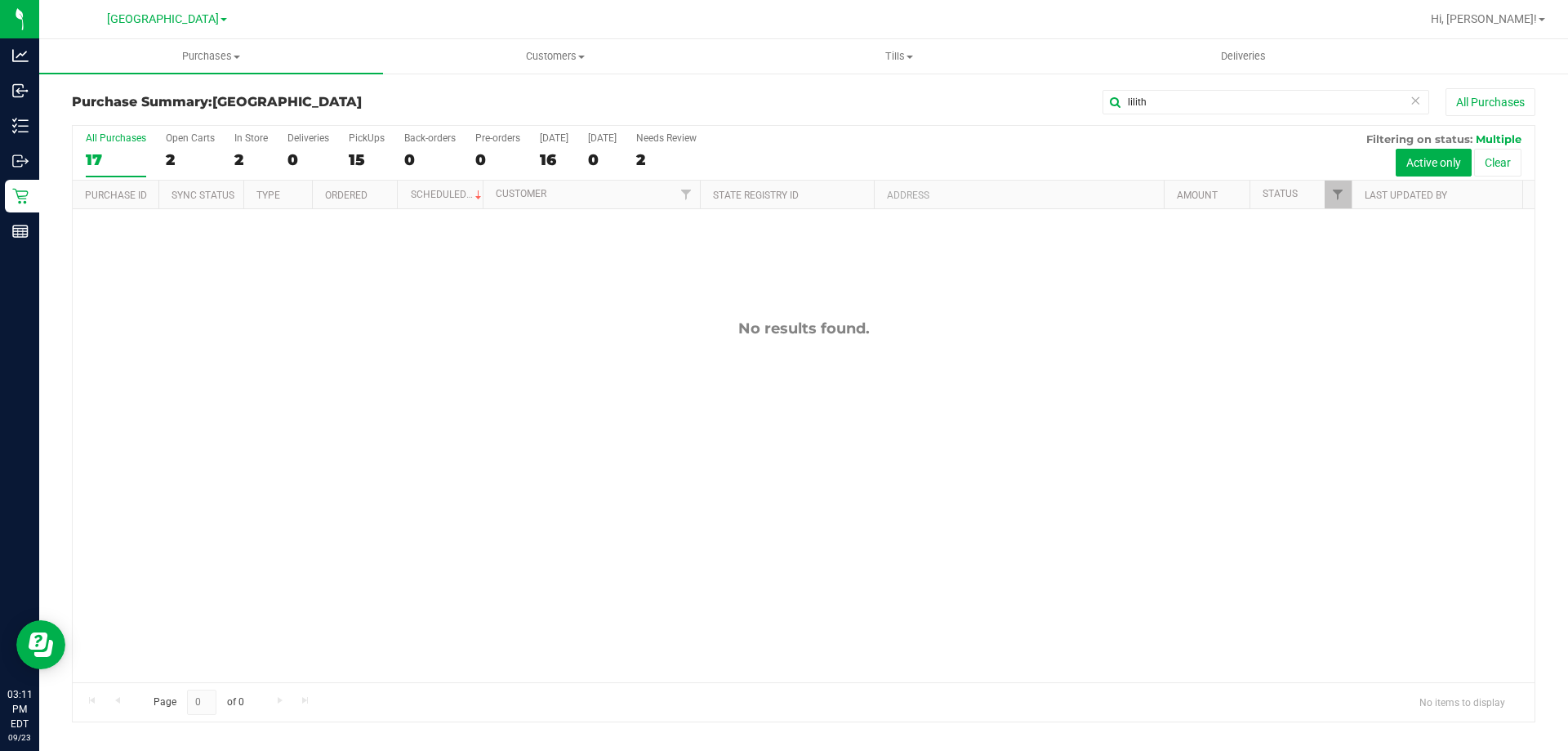
click at [743, 351] on div "No results found." at bounding box center [804, 500] width 1462 height 583
click at [544, 61] on span "Customers" at bounding box center [555, 56] width 342 height 14
click at [484, 92] on span "All customers" at bounding box center [442, 99] width 118 height 14
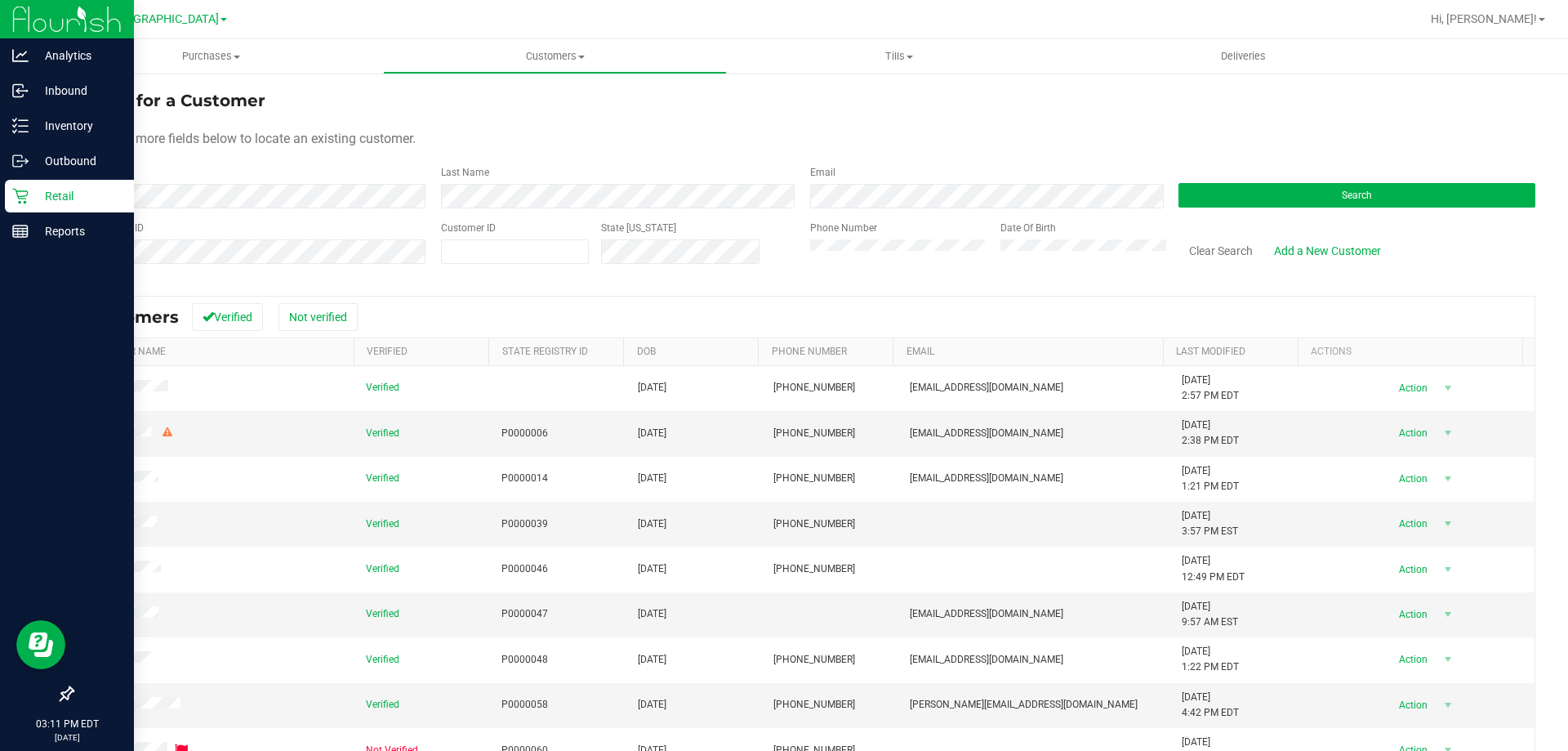
click at [50, 193] on p "Retail" at bounding box center [78, 196] width 98 height 20
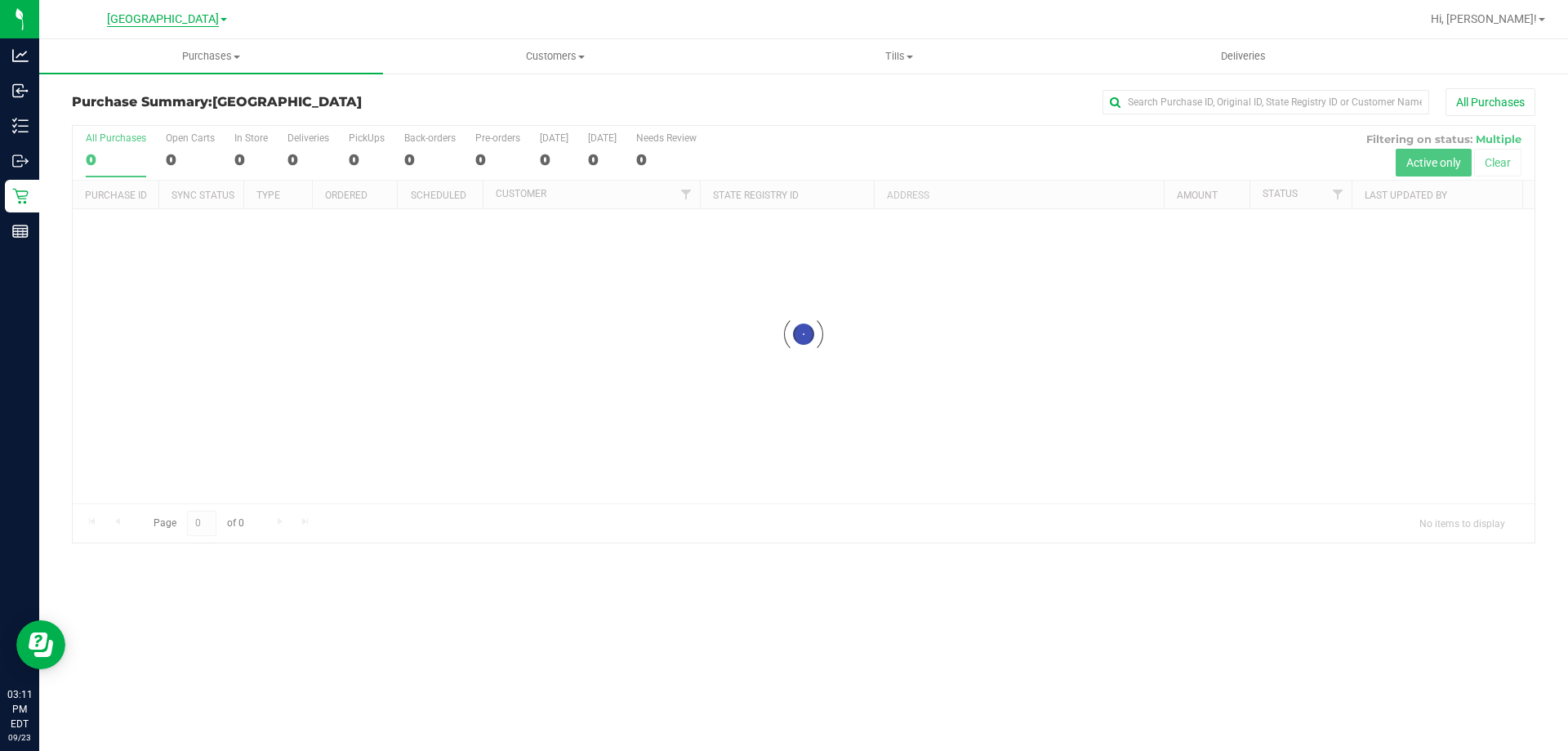
click at [177, 19] on span "[GEOGRAPHIC_DATA]" at bounding box center [162, 20] width 111 height 14
click at [135, 56] on link "[PERSON_NAME]" at bounding box center [166, 57] width 238 height 22
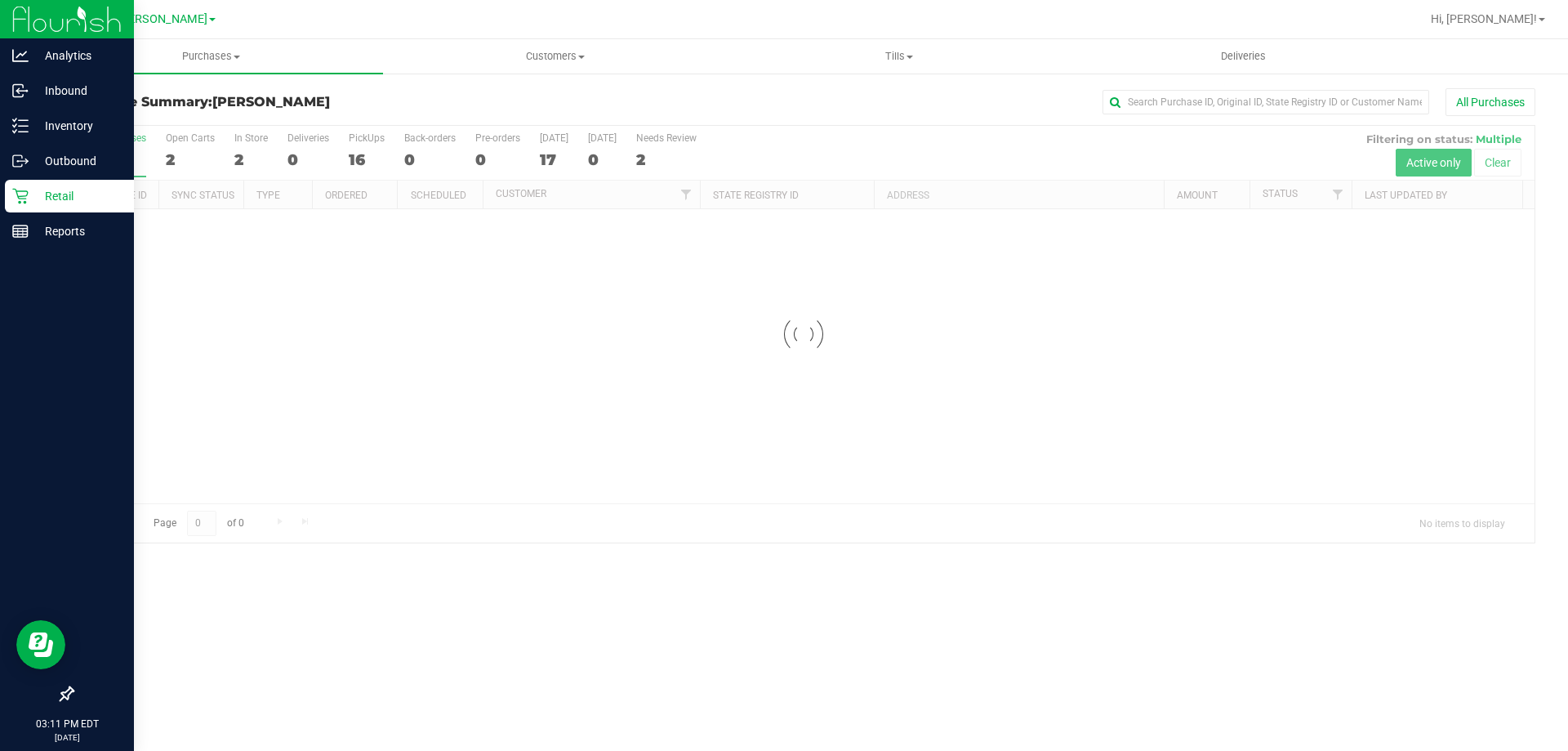
click at [46, 189] on p "Retail" at bounding box center [78, 196] width 98 height 20
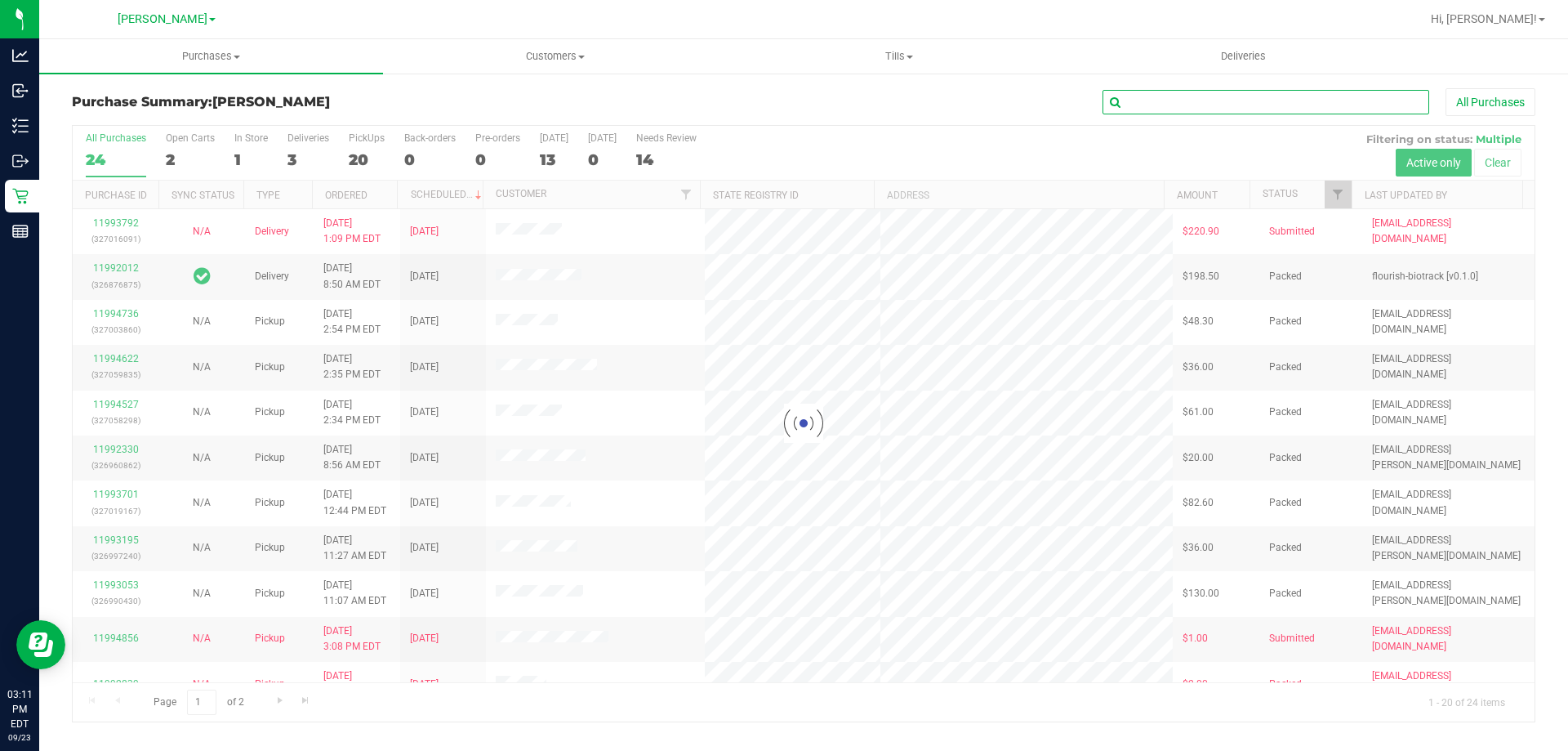
click at [1198, 111] on input "text" at bounding box center [1266, 102] width 326 height 24
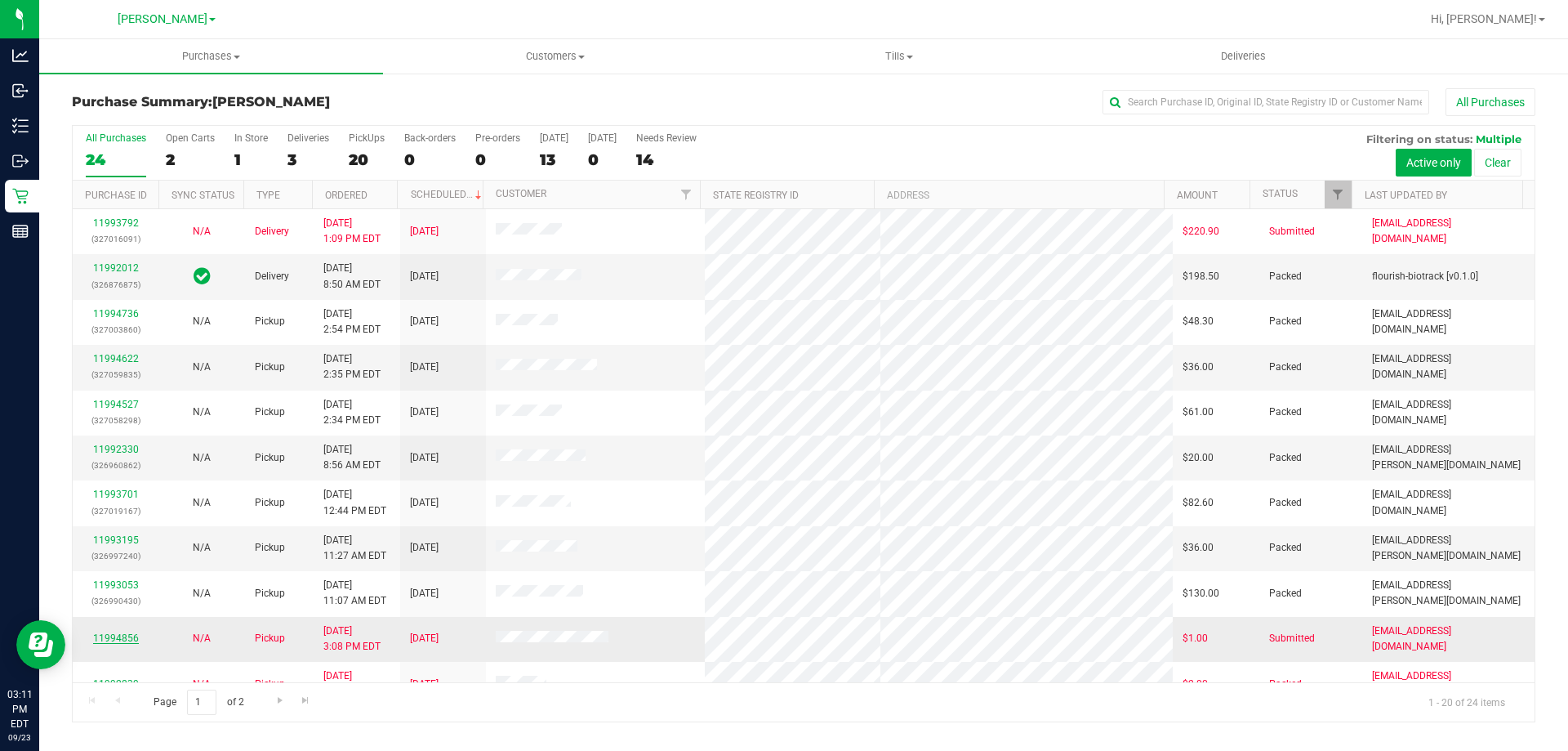
click at [120, 634] on link "11994856" at bounding box center [115, 638] width 45 height 12
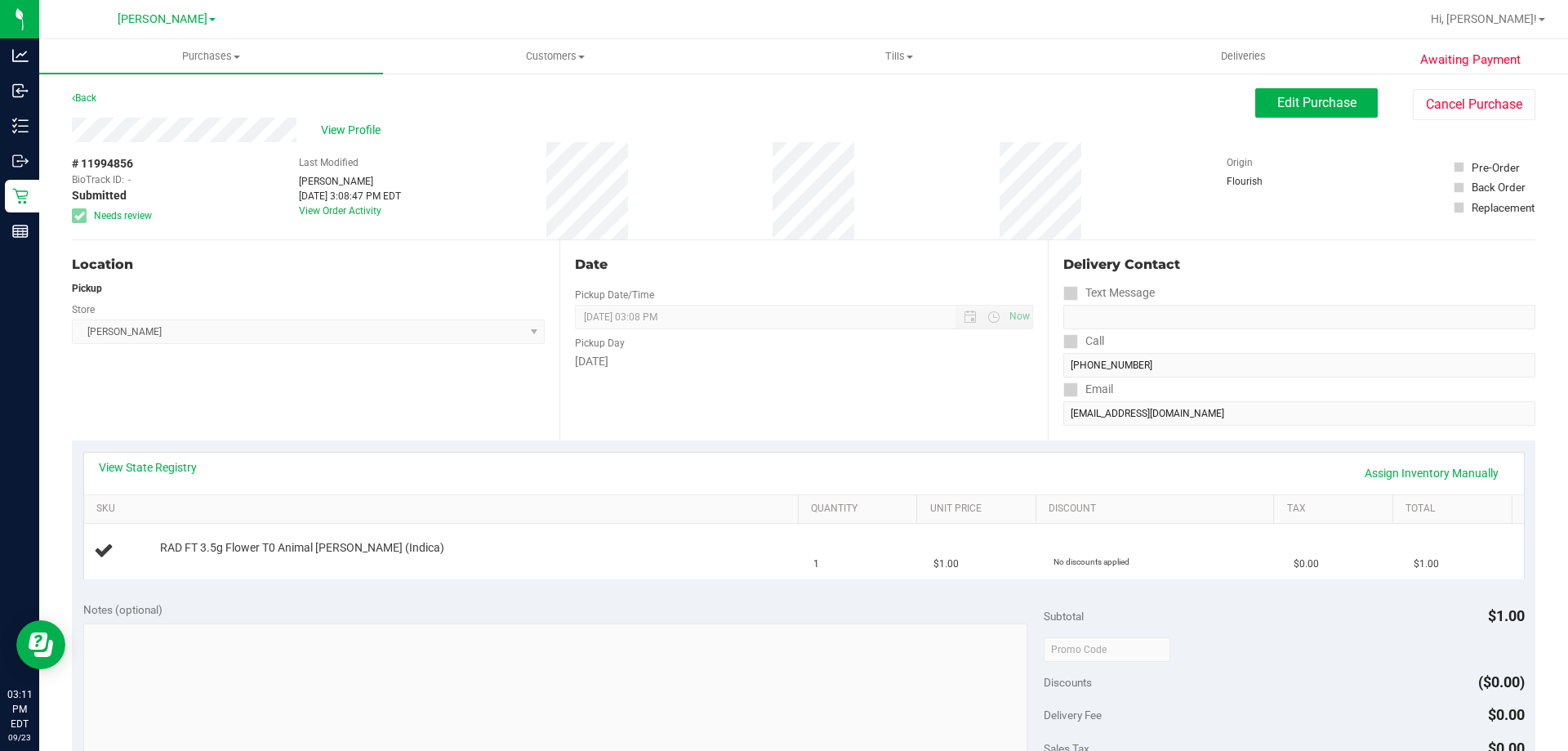
click at [620, 393] on div "Date Pickup Date/Time [DATE] Now [DATE] 03:08 PM Now Pickup Day [DATE]" at bounding box center [803, 340] width 488 height 200
click at [704, 431] on div "Date Pickup Date/Time [DATE] Now [DATE] 03:08 PM Now Pickup Day [DATE]" at bounding box center [803, 340] width 488 height 200
click at [624, 423] on div "Date Pickup Date/Time [DATE] Now [DATE] 03:08 PM Now Pickup Day [DATE]" at bounding box center [803, 340] width 488 height 200
click at [852, 405] on div "Date Pickup Date/Time [DATE] Now [DATE] 03:08 PM Now Pickup Day [DATE]" at bounding box center [803, 340] width 488 height 200
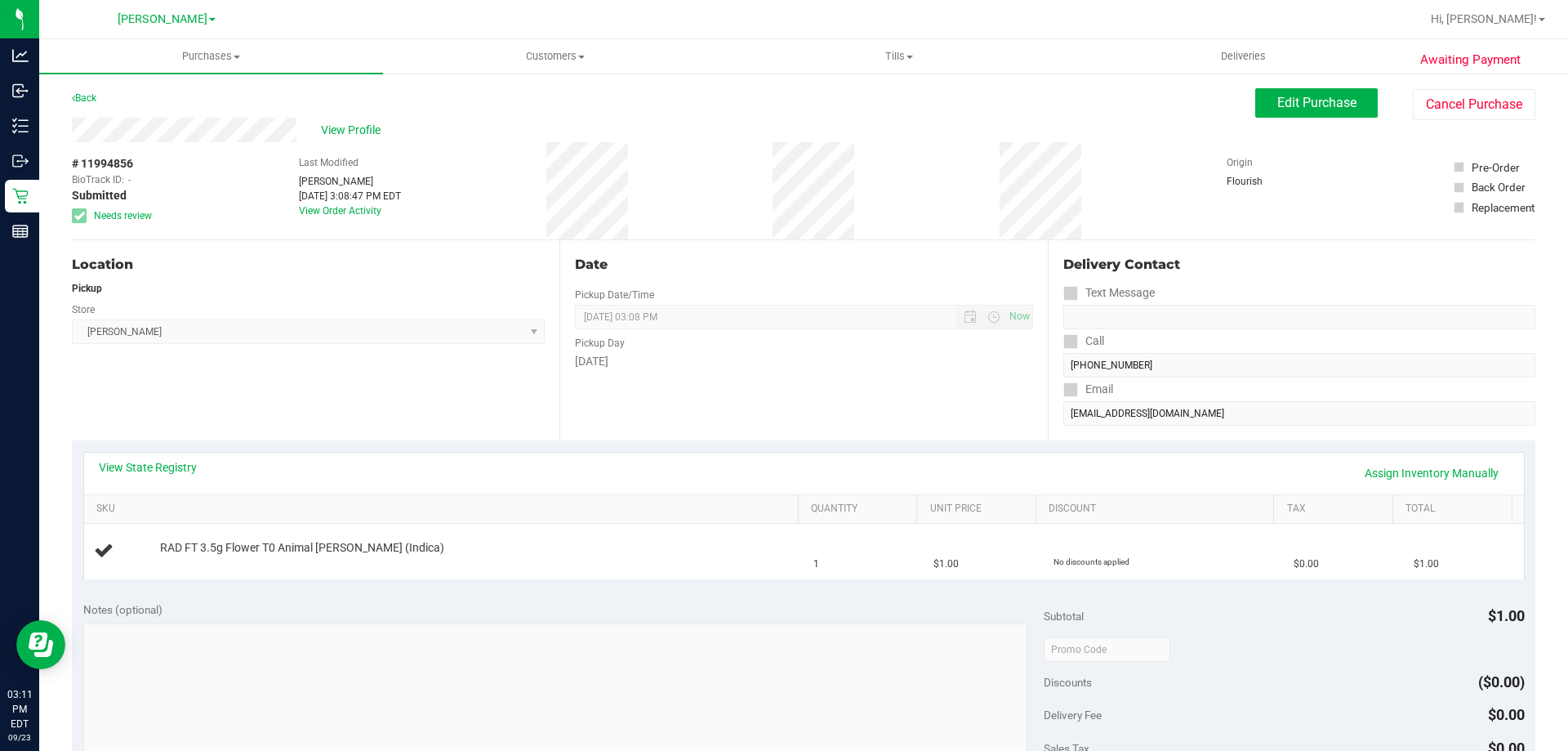
click at [852, 405] on div "Date Pickup Date/Time [DATE] Now [DATE] 03:08 PM Now Pickup Day [DATE]" at bounding box center [803, 340] width 488 height 200
click at [336, 389] on div "Location Pickup Store [PERSON_NAME] Select Store [PERSON_NAME][GEOGRAPHIC_DATA]…" at bounding box center [316, 340] width 488 height 200
drag, startPoint x: 303, startPoint y: 415, endPoint x: 148, endPoint y: 212, distance: 255.4
click at [303, 414] on div "Location Pickup Store [PERSON_NAME] Select Store [PERSON_NAME][GEOGRAPHIC_DATA]…" at bounding box center [316, 340] width 488 height 200
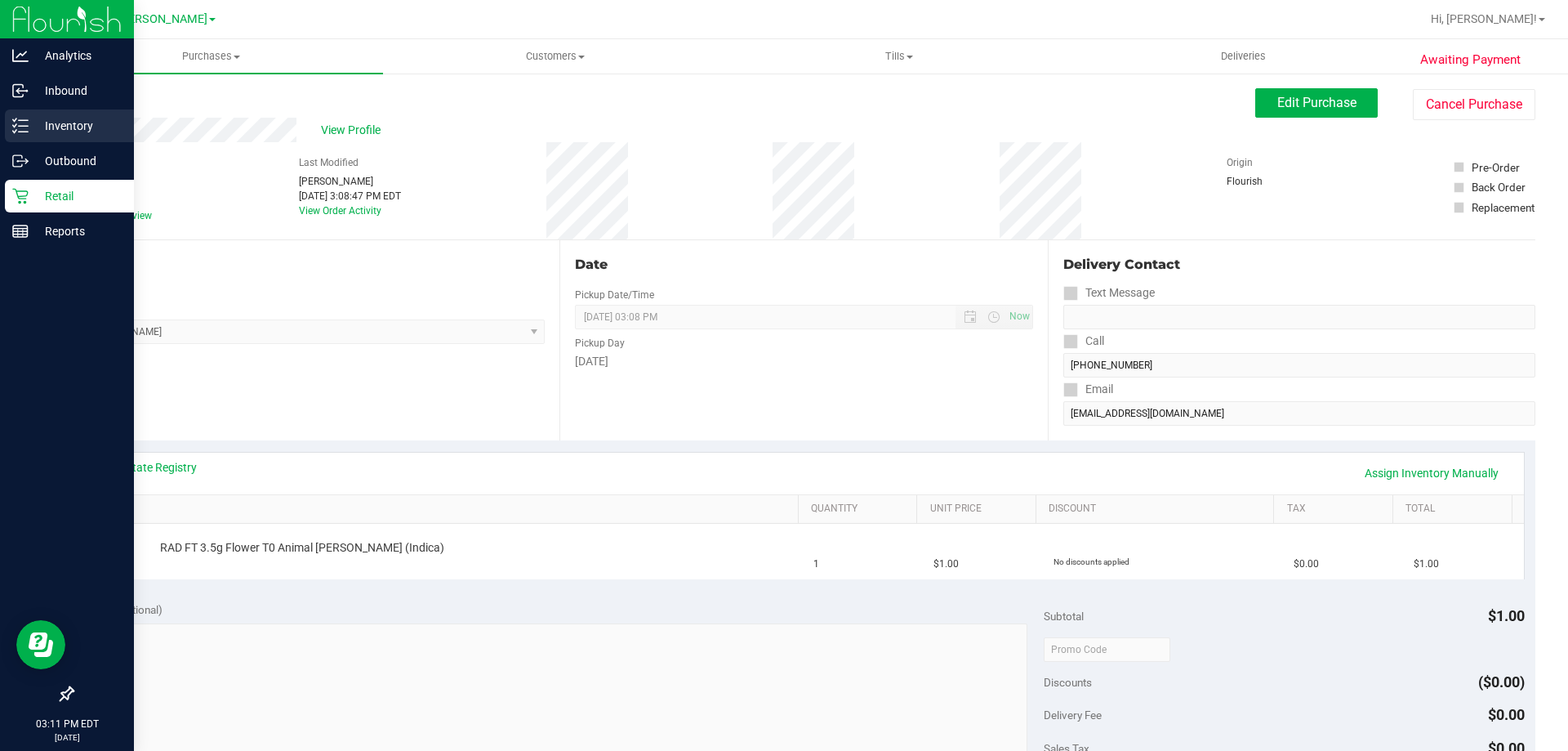
click at [25, 123] on icon at bounding box center [21, 126] width 16 height 16
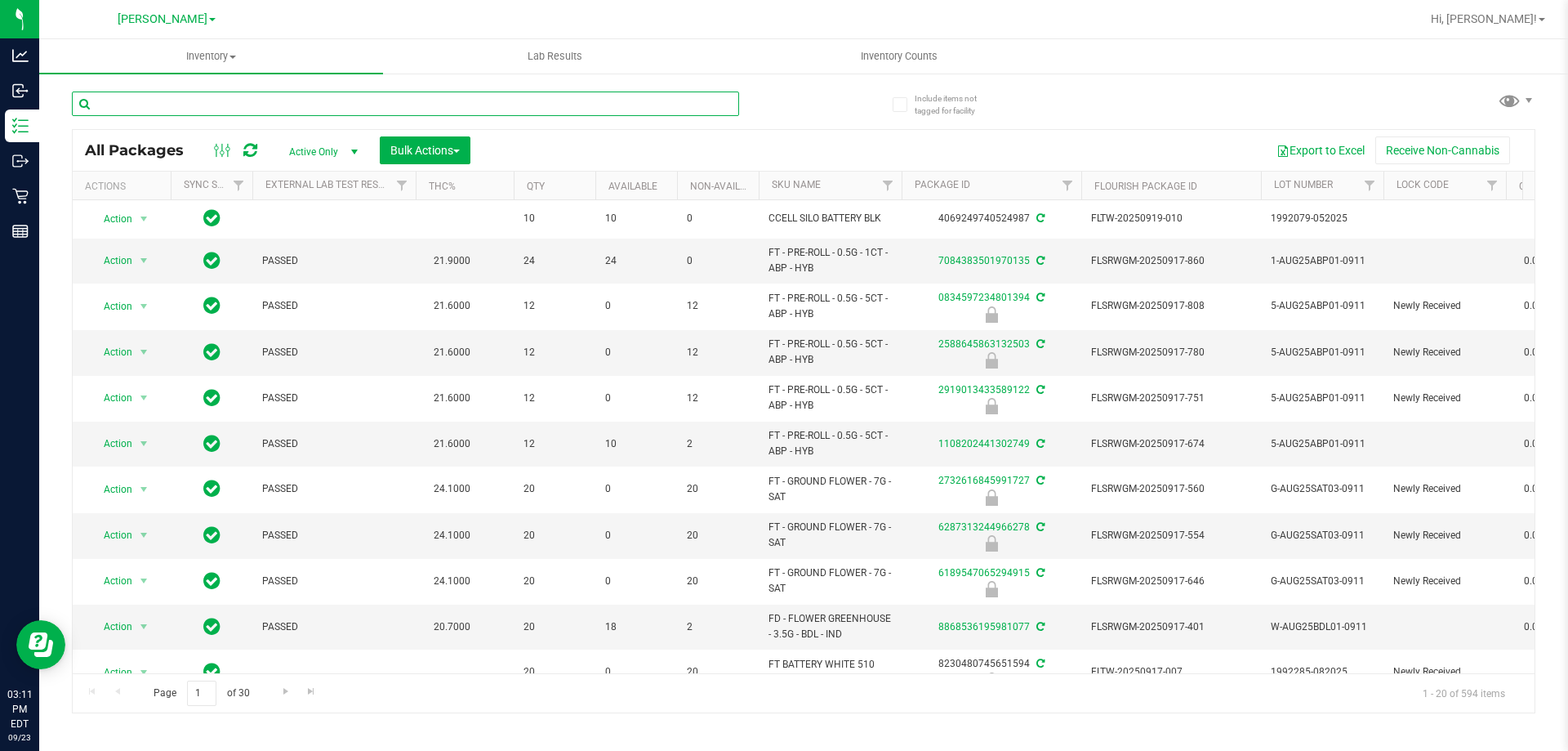
click at [282, 101] on input "text" at bounding box center [406, 103] width 667 height 24
type input "rad"
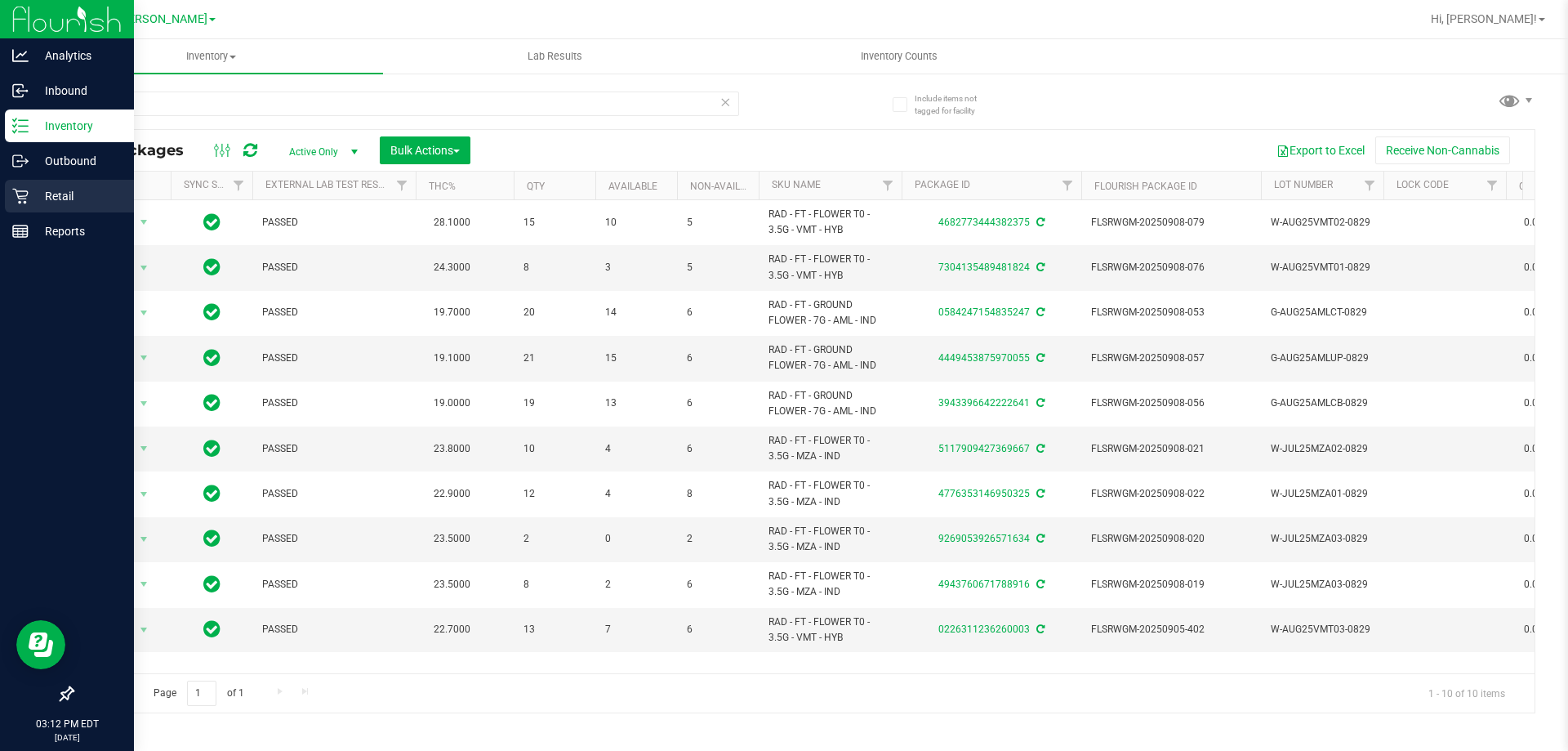
click at [44, 184] on div "Retail" at bounding box center [69, 195] width 129 height 33
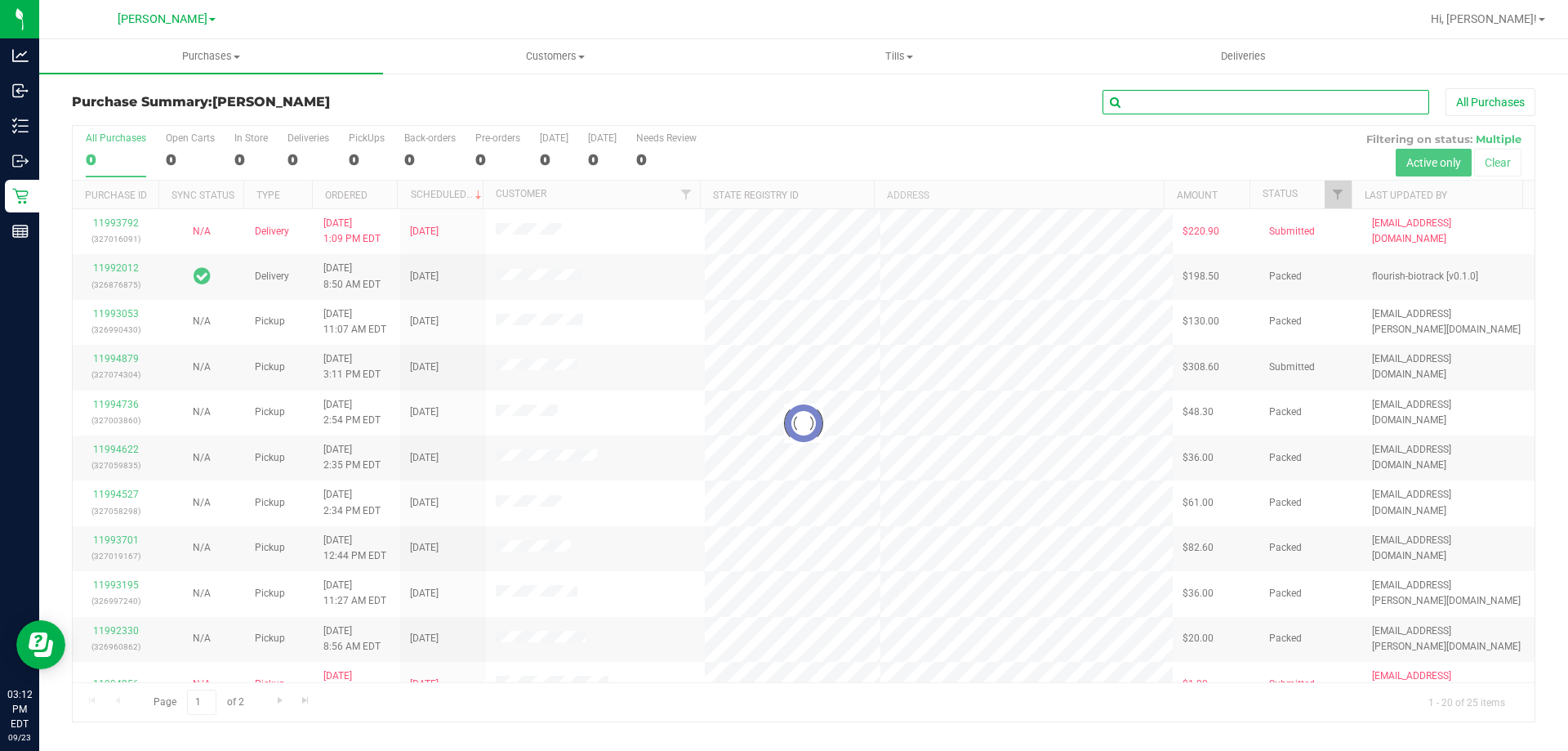
click at [1140, 107] on input "text" at bounding box center [1266, 102] width 326 height 24
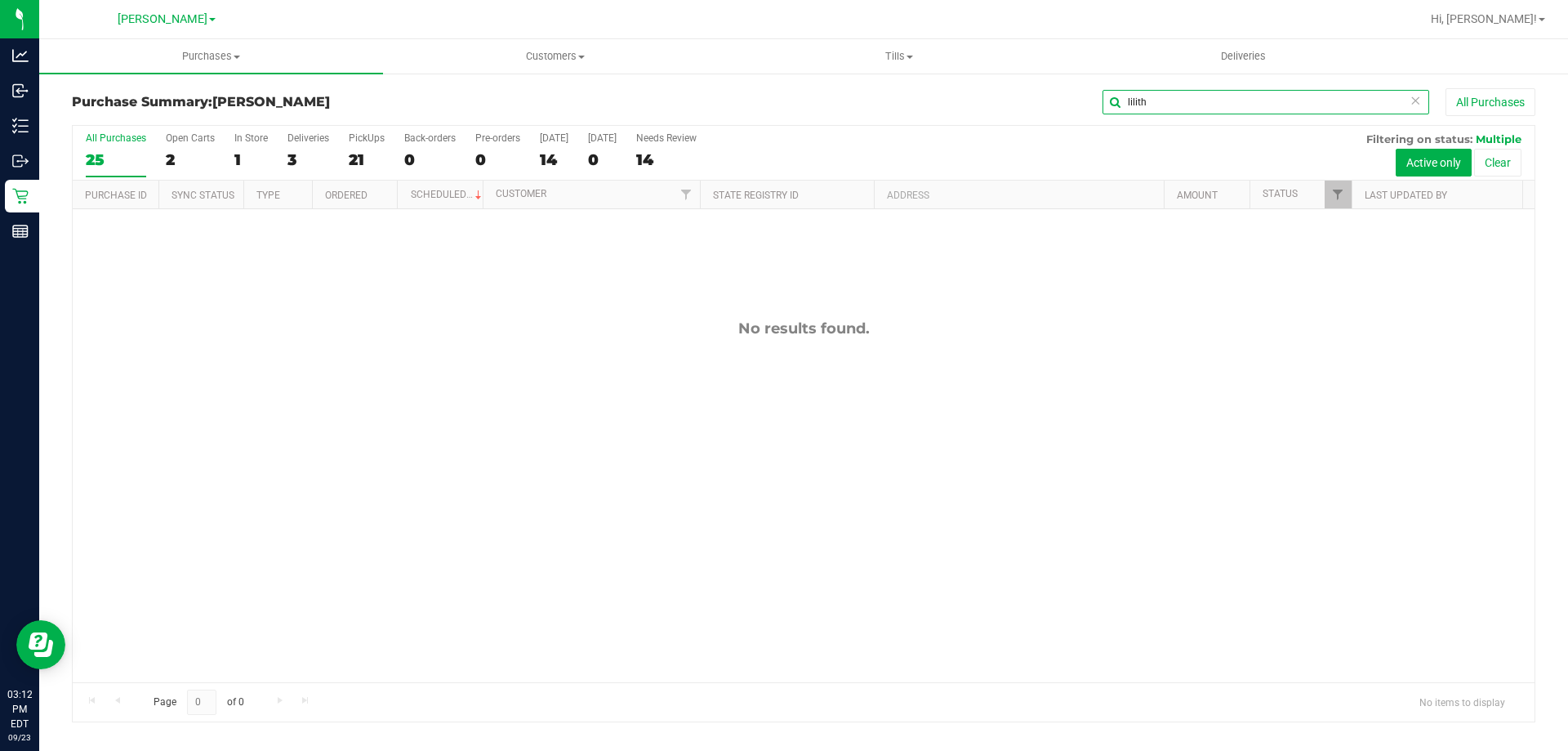
type input "lilith"
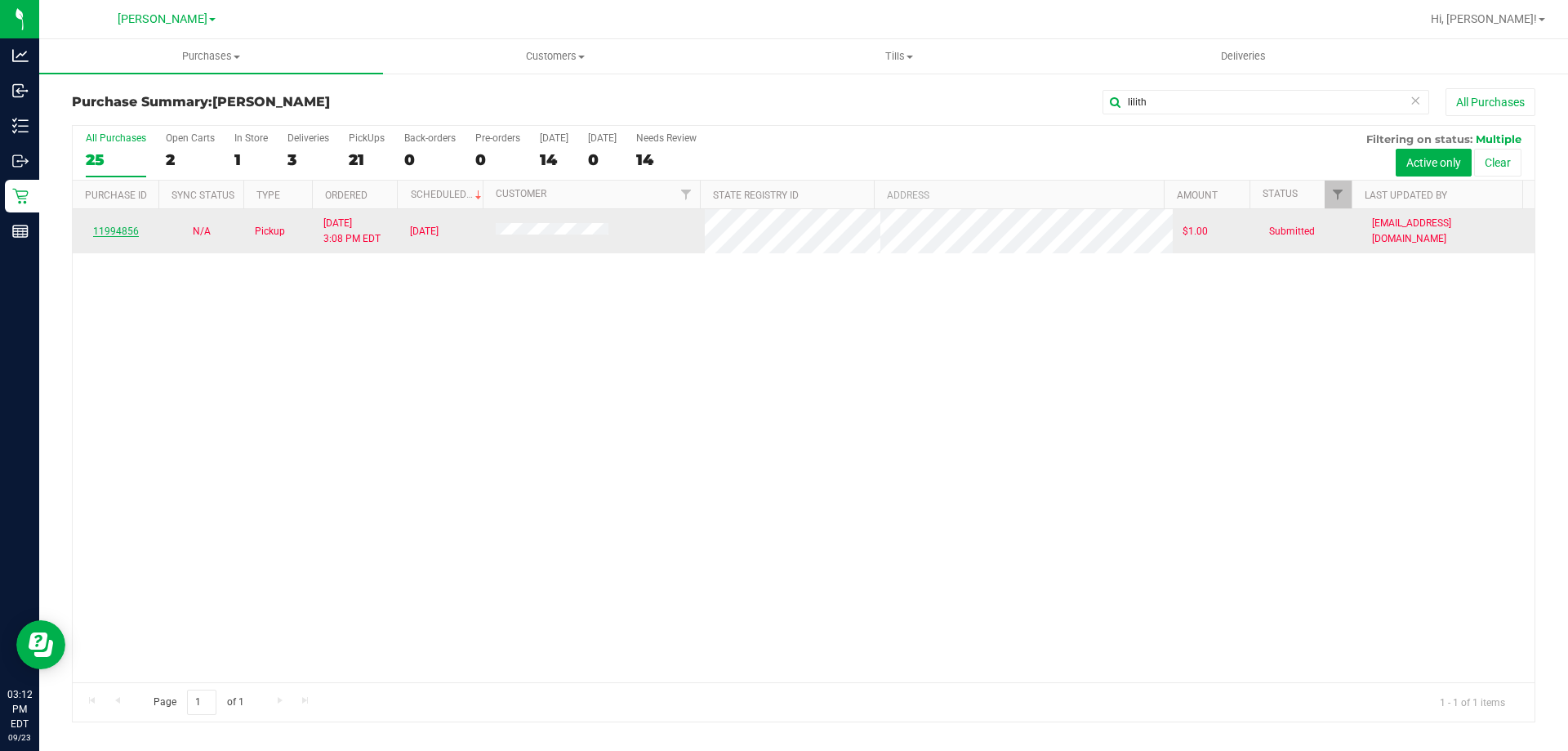
click at [124, 229] on link "11994856" at bounding box center [115, 231] width 45 height 12
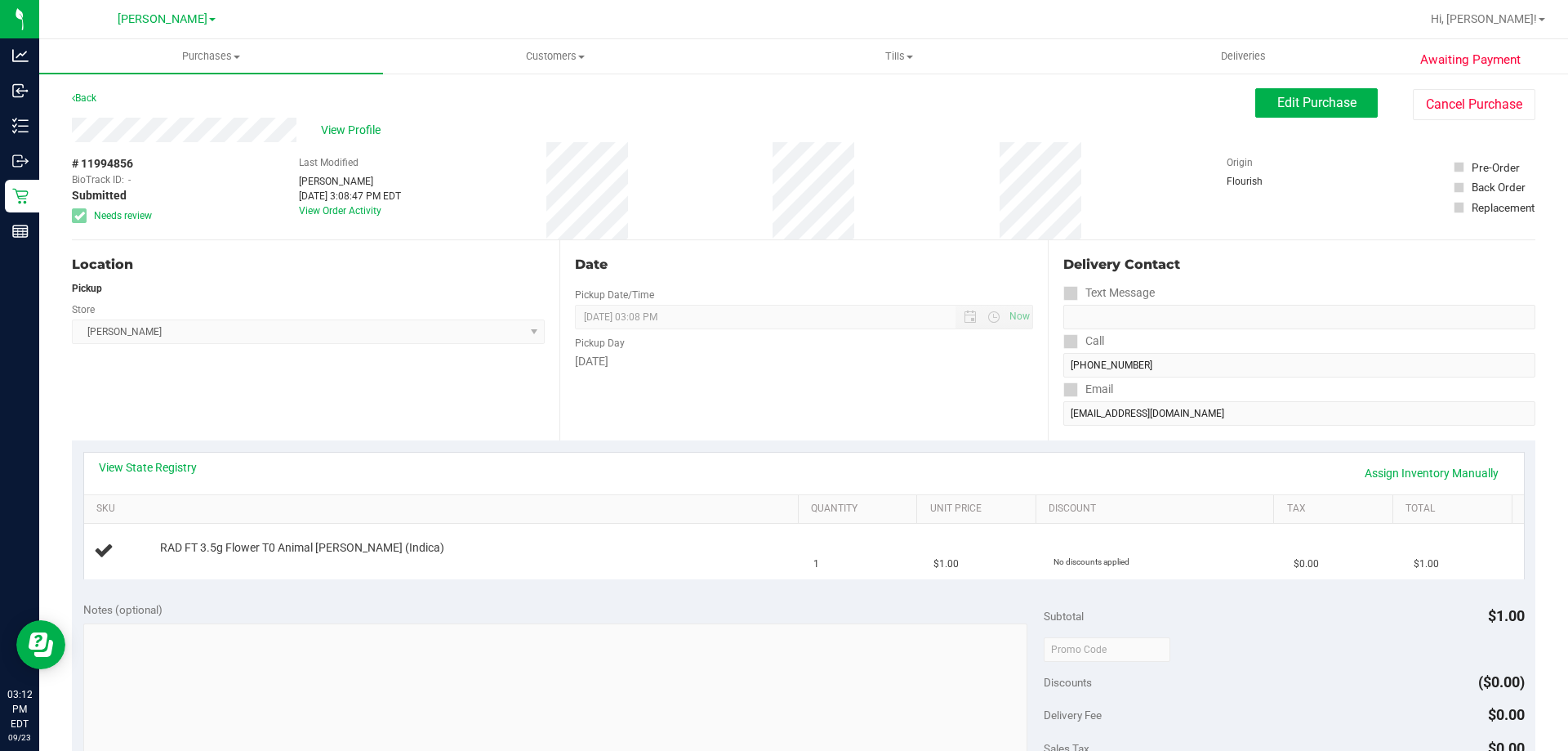
click at [319, 415] on div "Location Pickup Store [PERSON_NAME] Select Store [PERSON_NAME][GEOGRAPHIC_DATA]…" at bounding box center [316, 340] width 488 height 200
click at [526, 460] on div "View State Registry Assign Inventory Manually" at bounding box center [805, 473] width 1411 height 28
click at [863, 384] on div "Date Pickup Date/Time [DATE] Now [DATE] 03:08 PM Now Pickup Day [DATE]" at bounding box center [803, 340] width 488 height 200
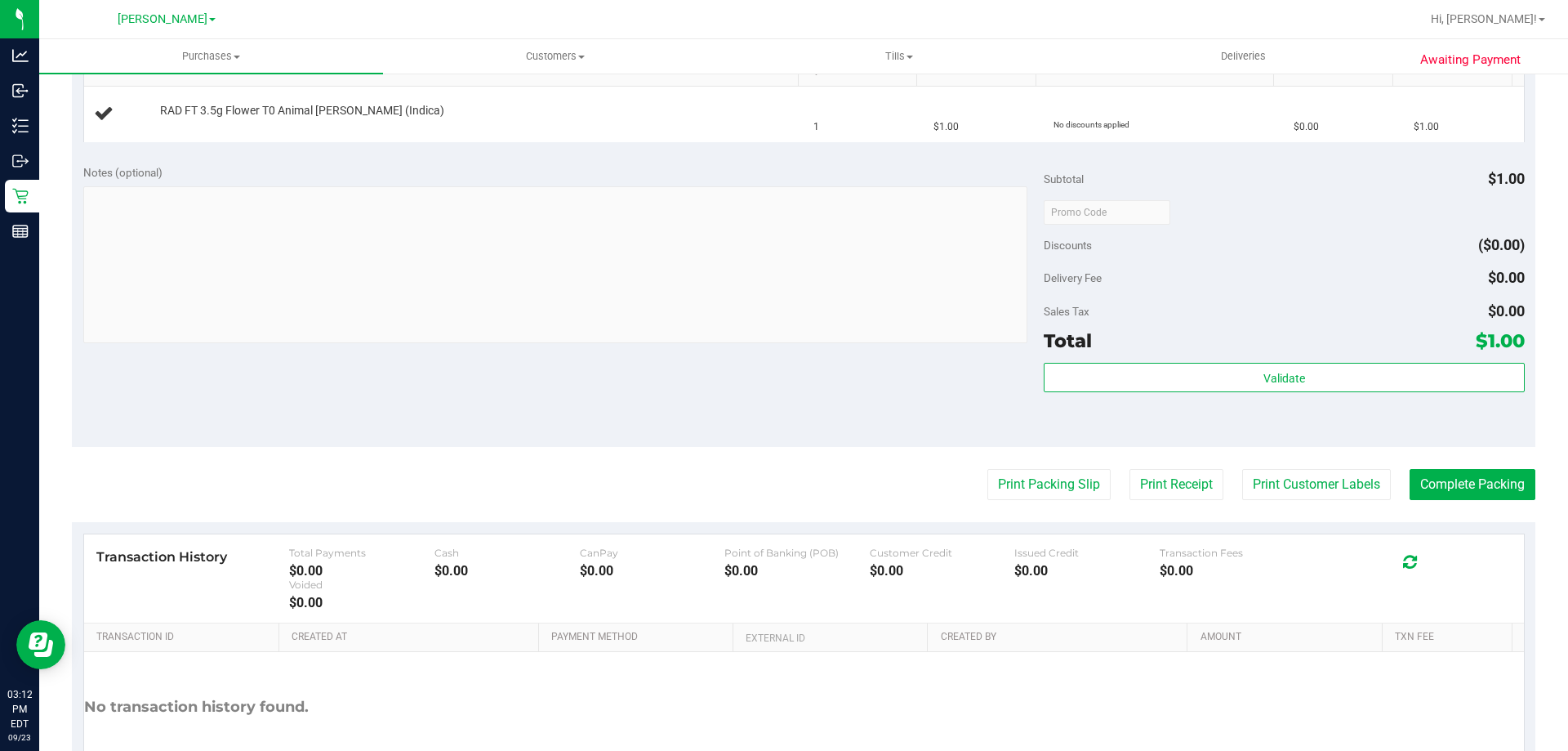
scroll to position [409, 0]
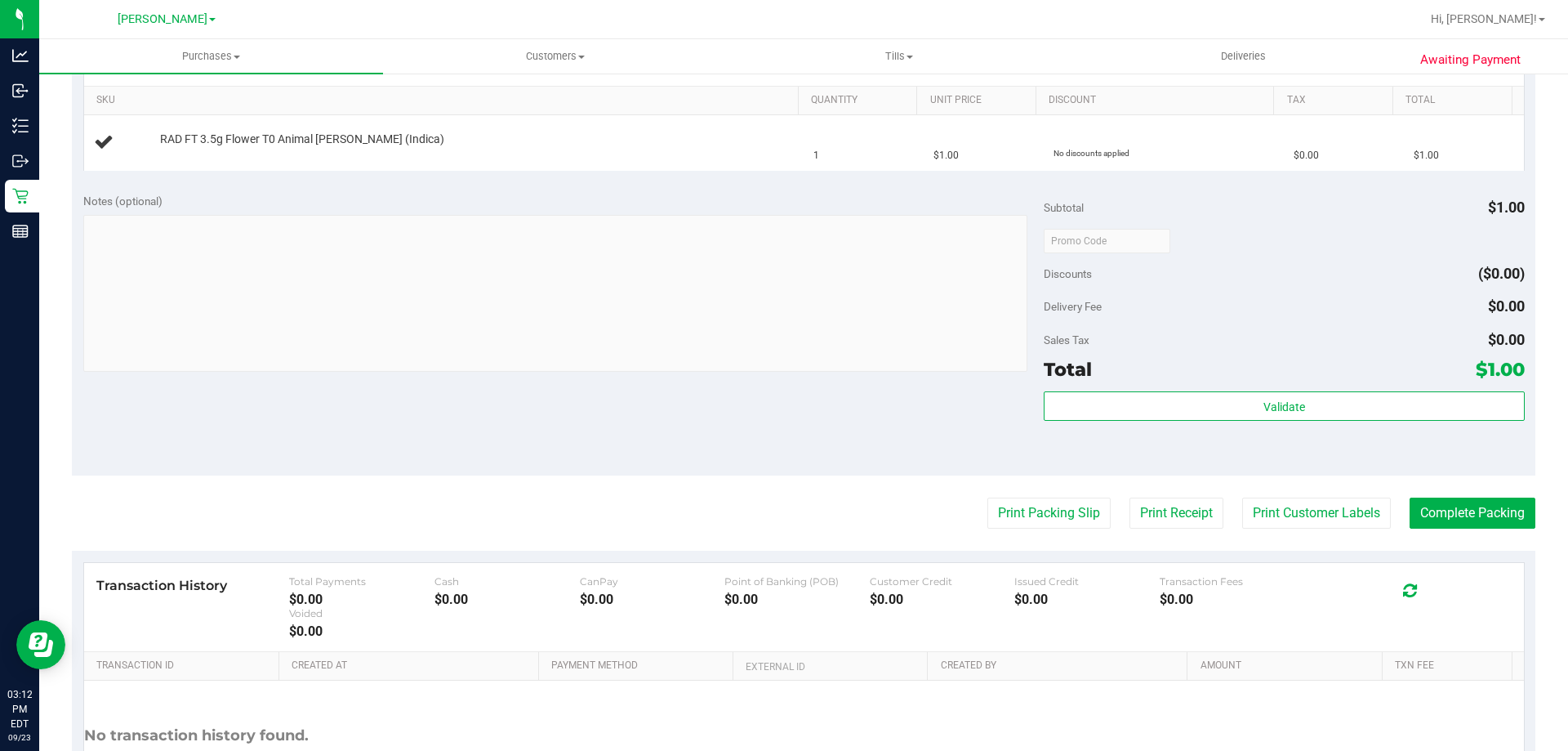
click at [381, 504] on div "Print Packing Slip Print Receipt Print Customer Labels Complete Packing" at bounding box center [804, 513] width 1464 height 31
click at [542, 460] on div "Notes (optional) Subtotal $1.00 Discounts ($0.00) Delivery Fee $0.00 Sales Tax …" at bounding box center [804, 328] width 1464 height 294
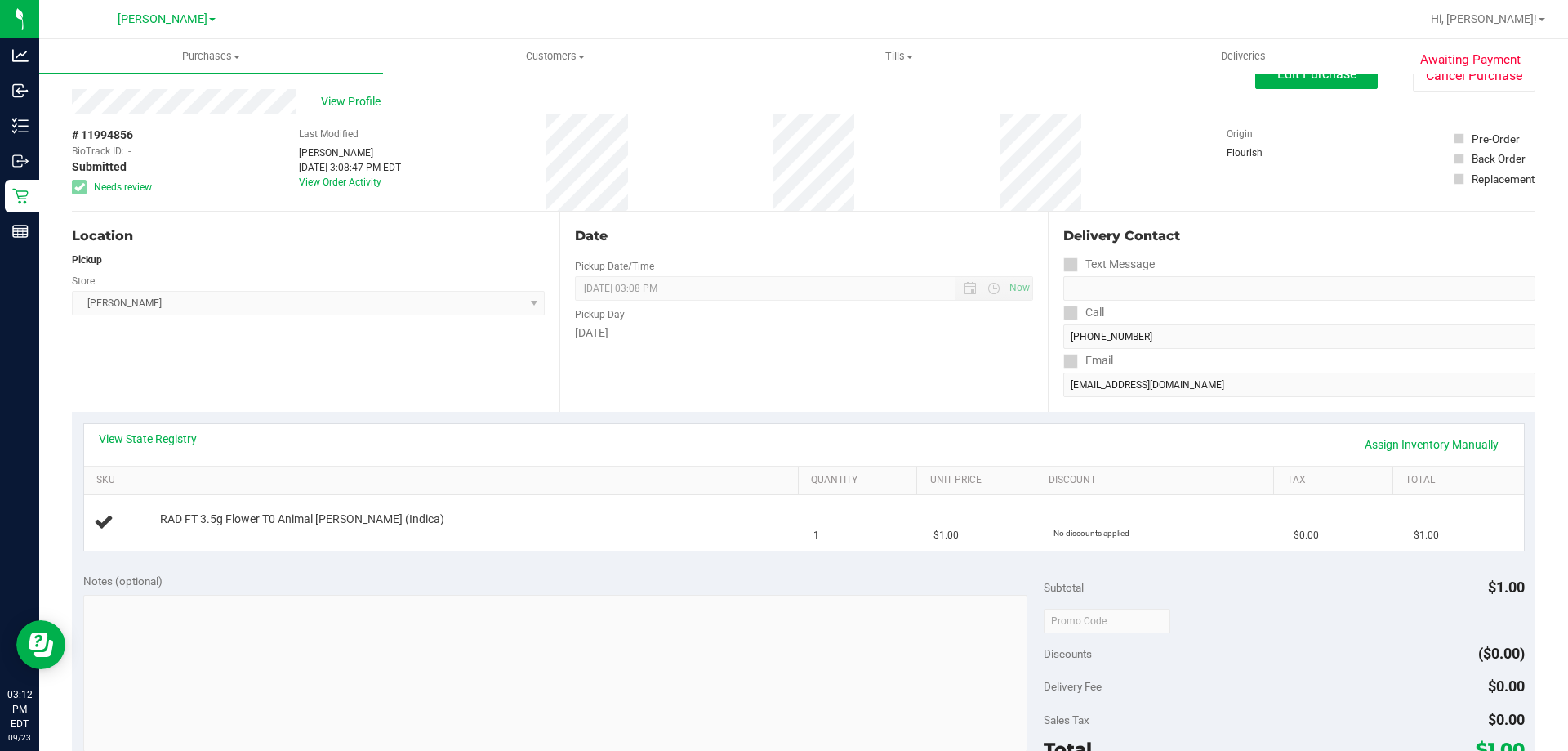
scroll to position [0, 0]
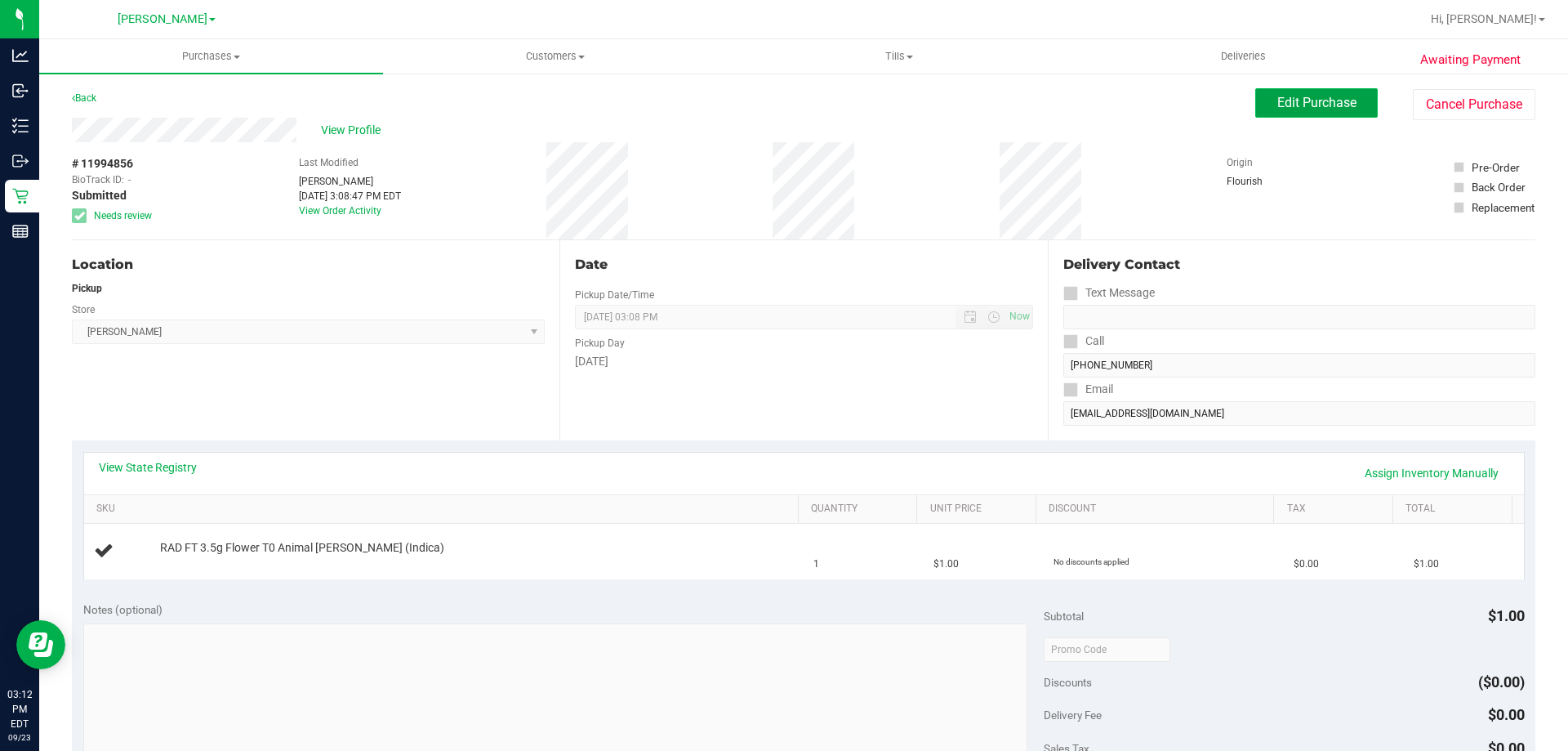
click at [1309, 92] on button "Edit Purchase" at bounding box center [1316, 103] width 122 height 29
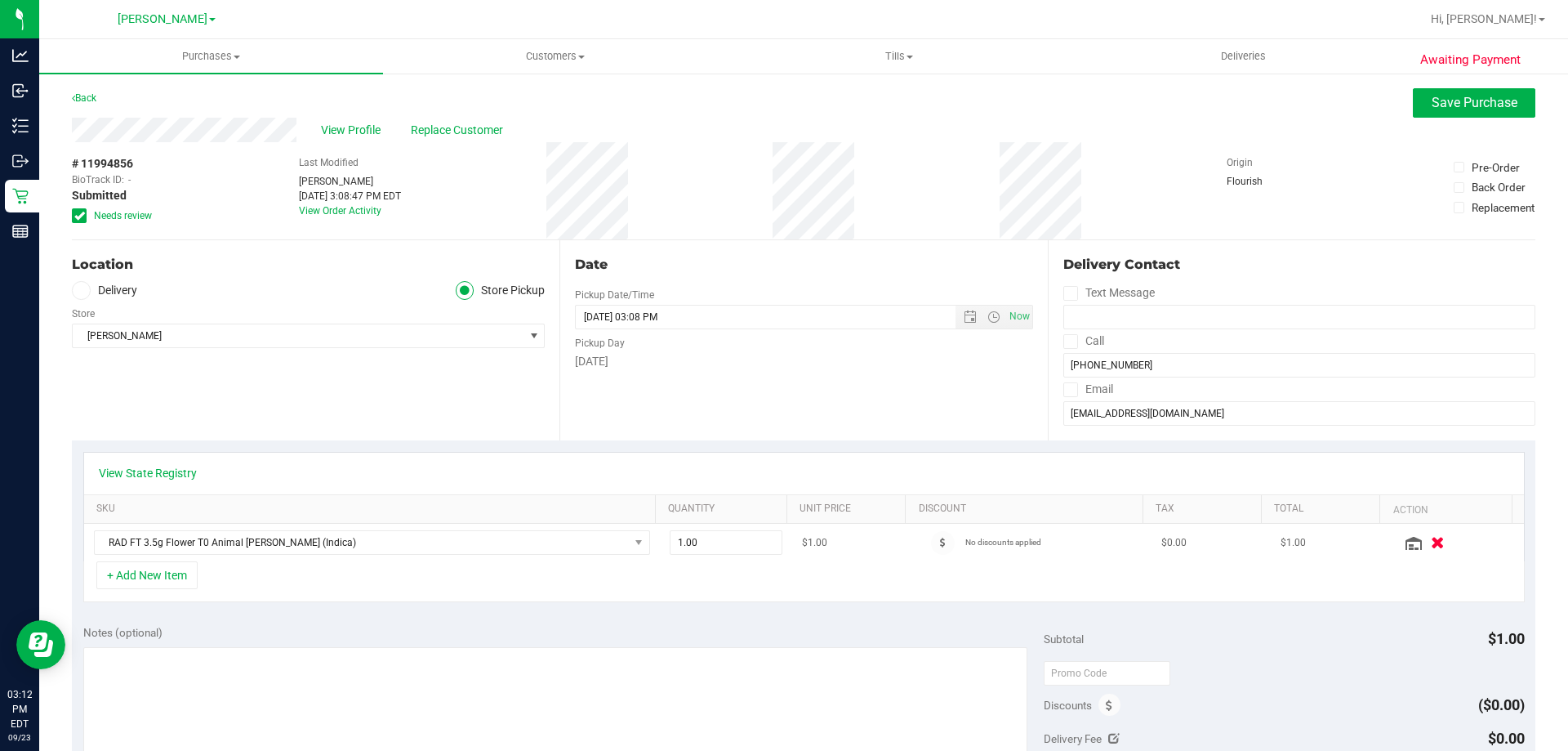
click at [1431, 543] on icon "button" at bounding box center [1438, 543] width 14 height 12
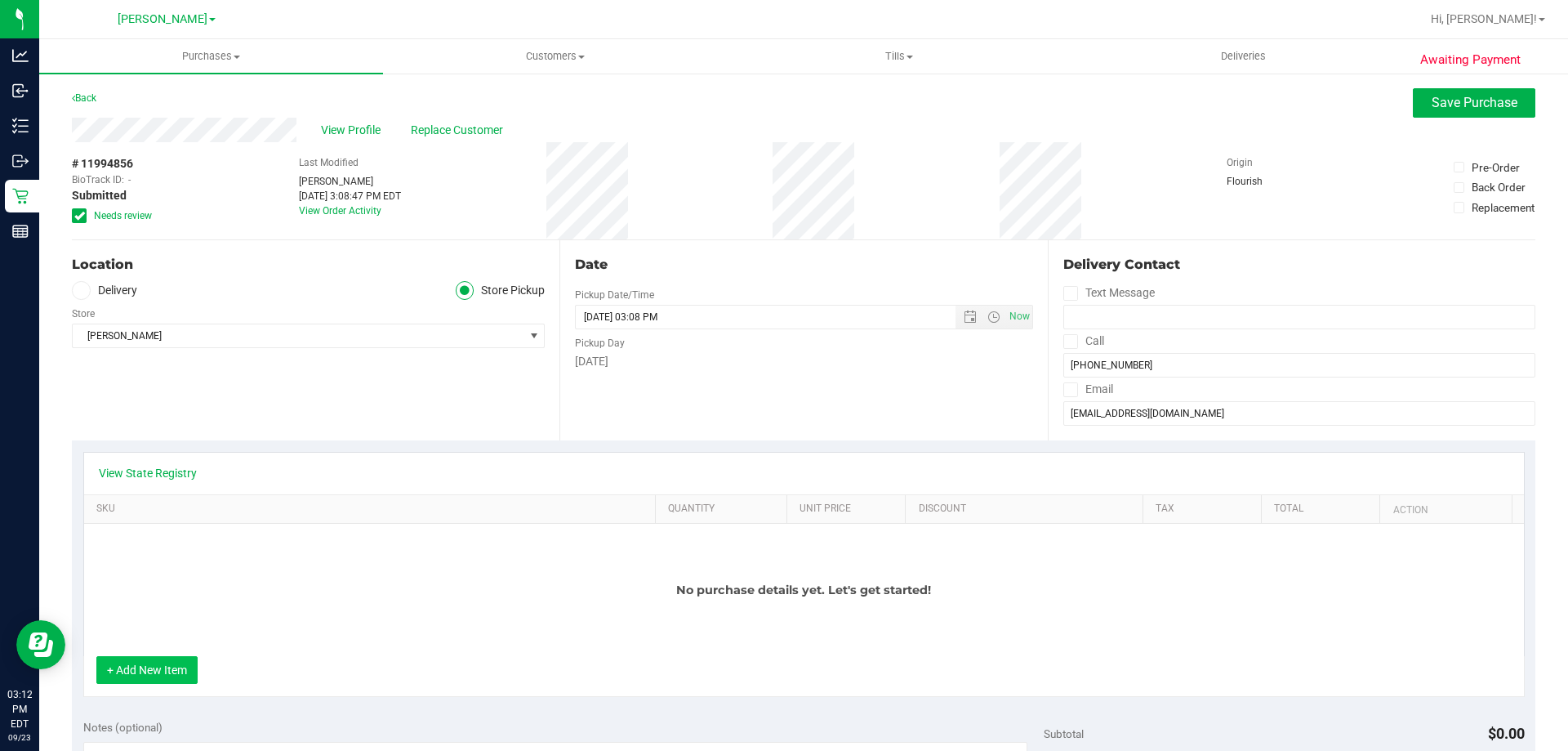
click at [153, 681] on button "+ Add New Item" at bounding box center [147, 669] width 102 height 28
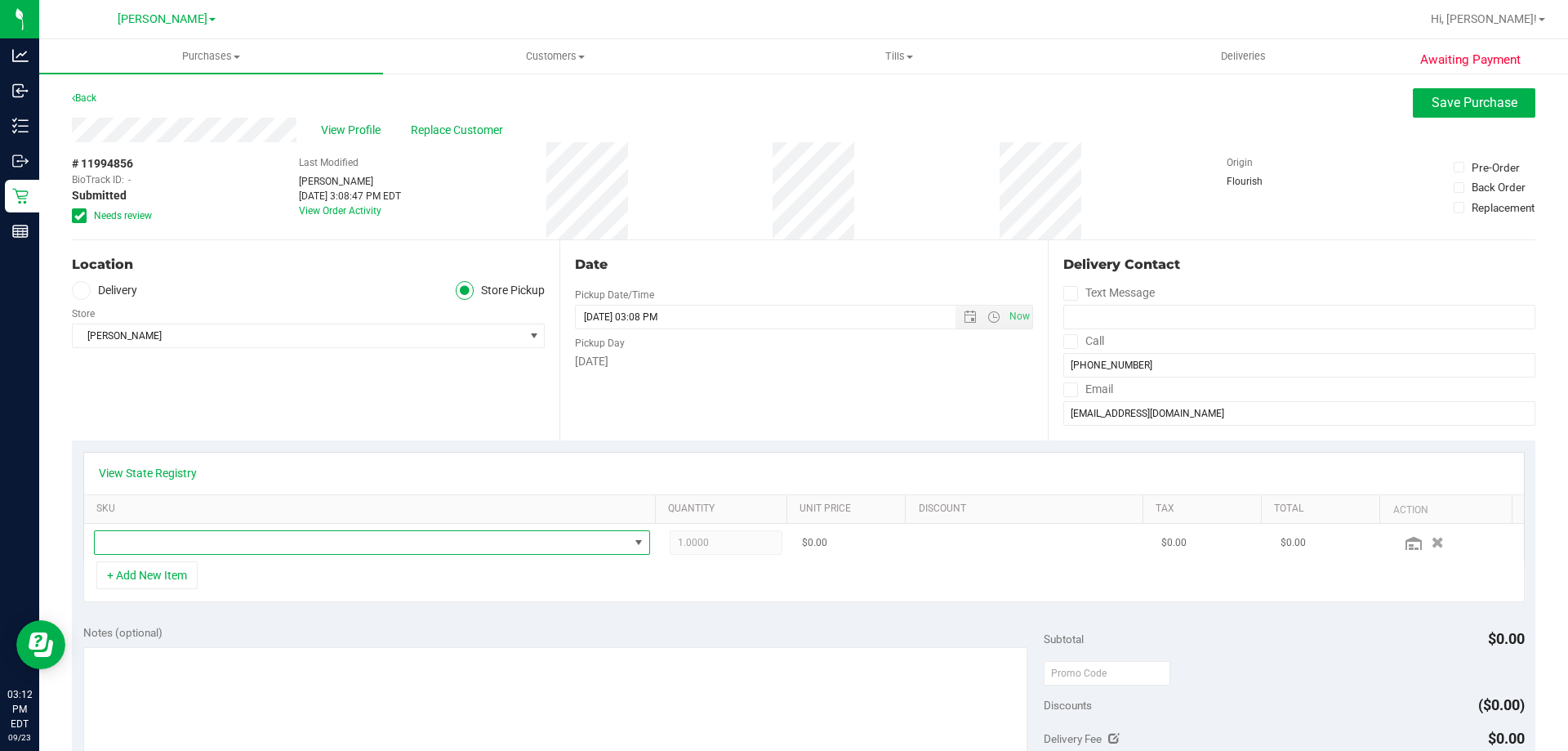
click at [250, 545] on span "NO DATA FOUND" at bounding box center [361, 542] width 534 height 23
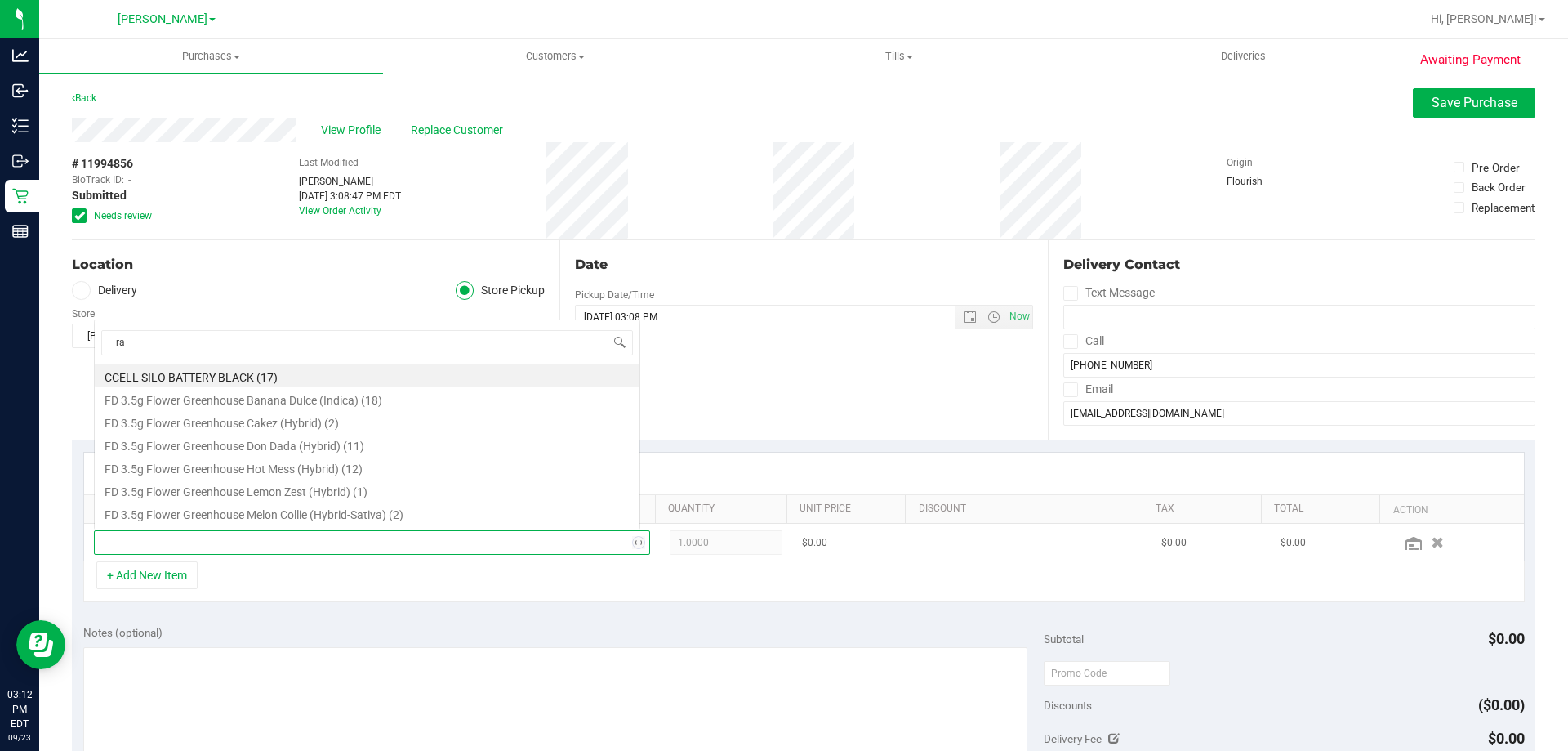
type input "rad"
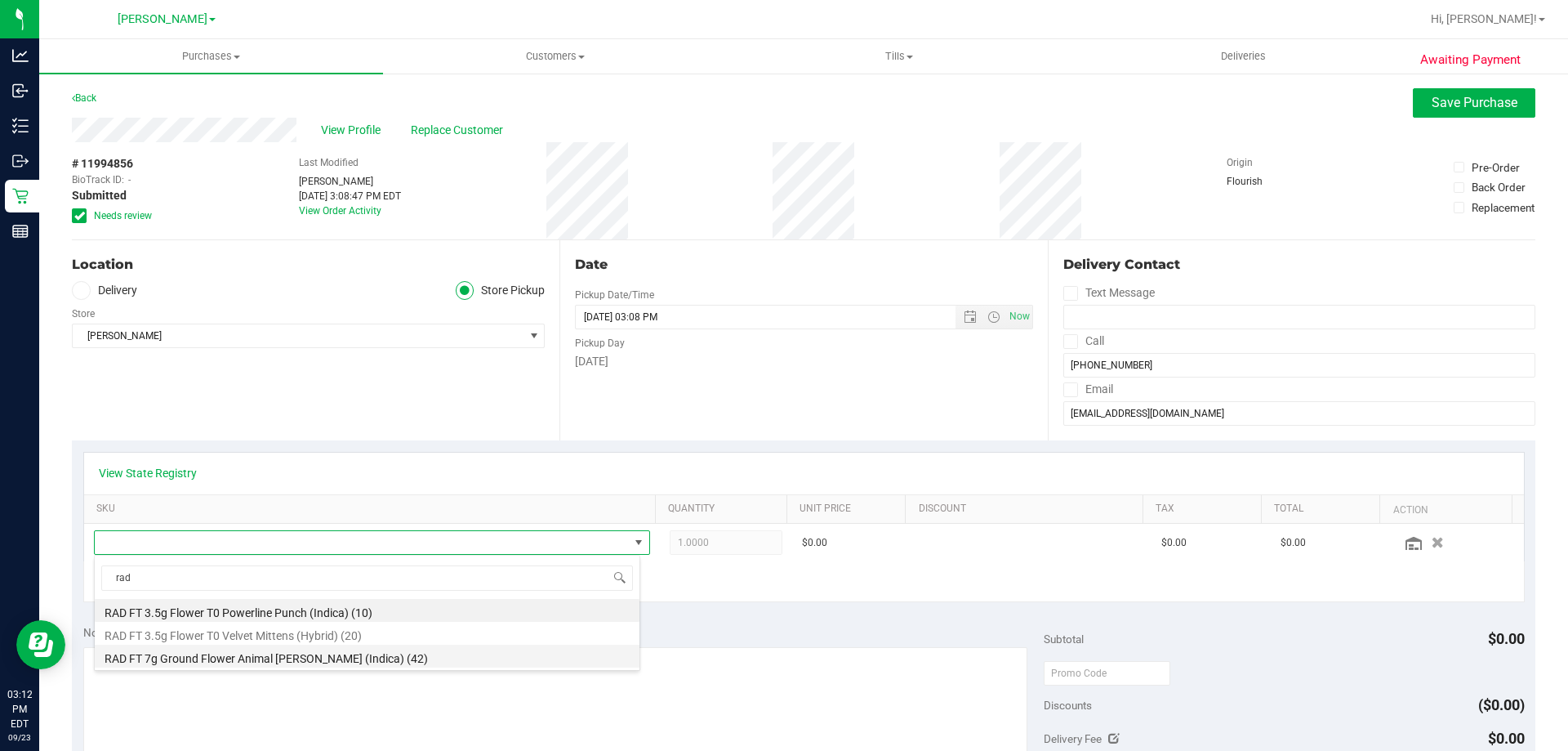
click at [220, 657] on li "RAD FT 7g Ground Flower Animal [PERSON_NAME] (Indica) (42)" at bounding box center [367, 656] width 545 height 23
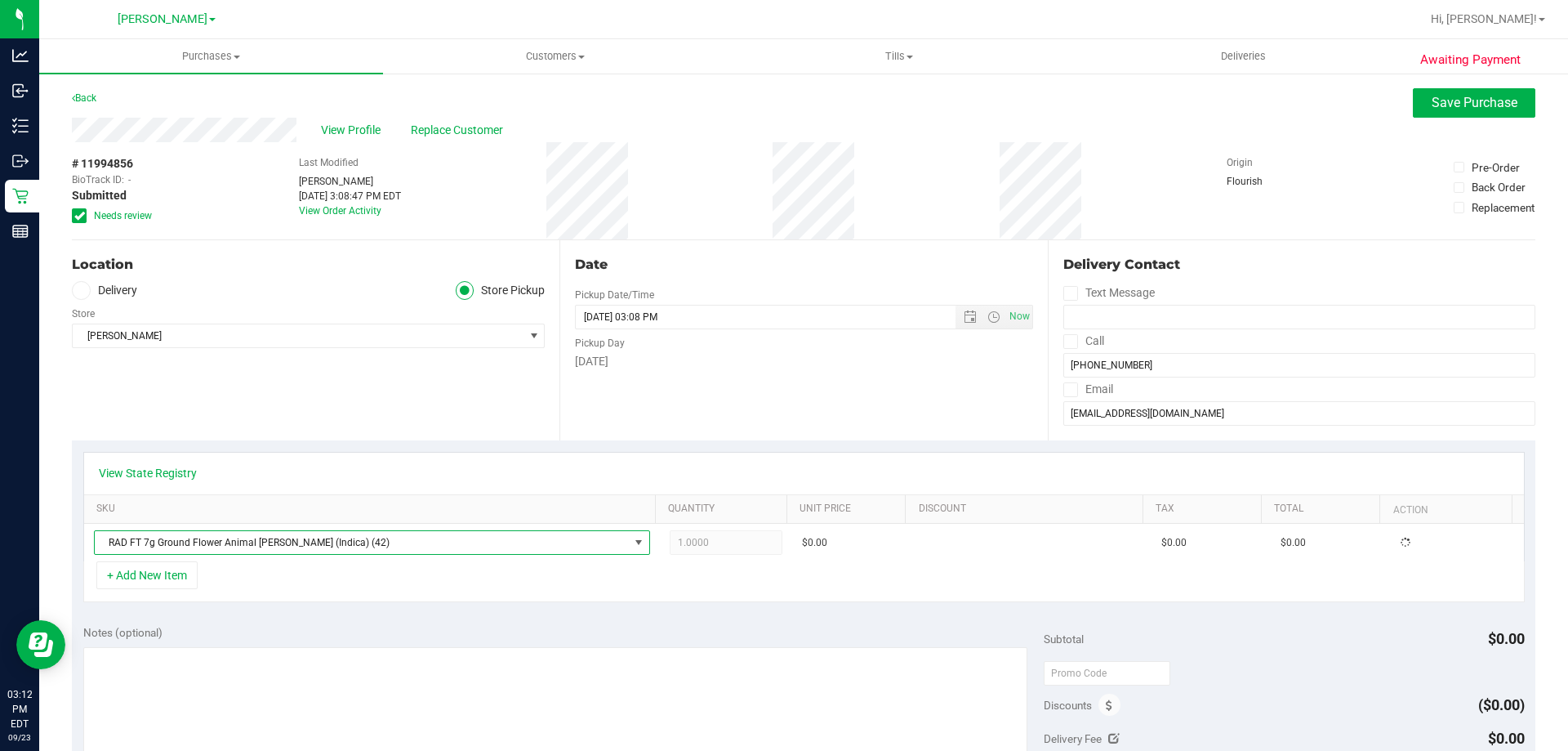
click at [647, 589] on div "+ Add New Item" at bounding box center [804, 582] width 1441 height 41
drag, startPoint x: 740, startPoint y: 588, endPoint x: 821, endPoint y: 535, distance: 96.8
click at [742, 588] on div "+ Add New Item" at bounding box center [804, 582] width 1441 height 41
click at [1508, 108] on button "Save Purchase" at bounding box center [1473, 103] width 122 height 29
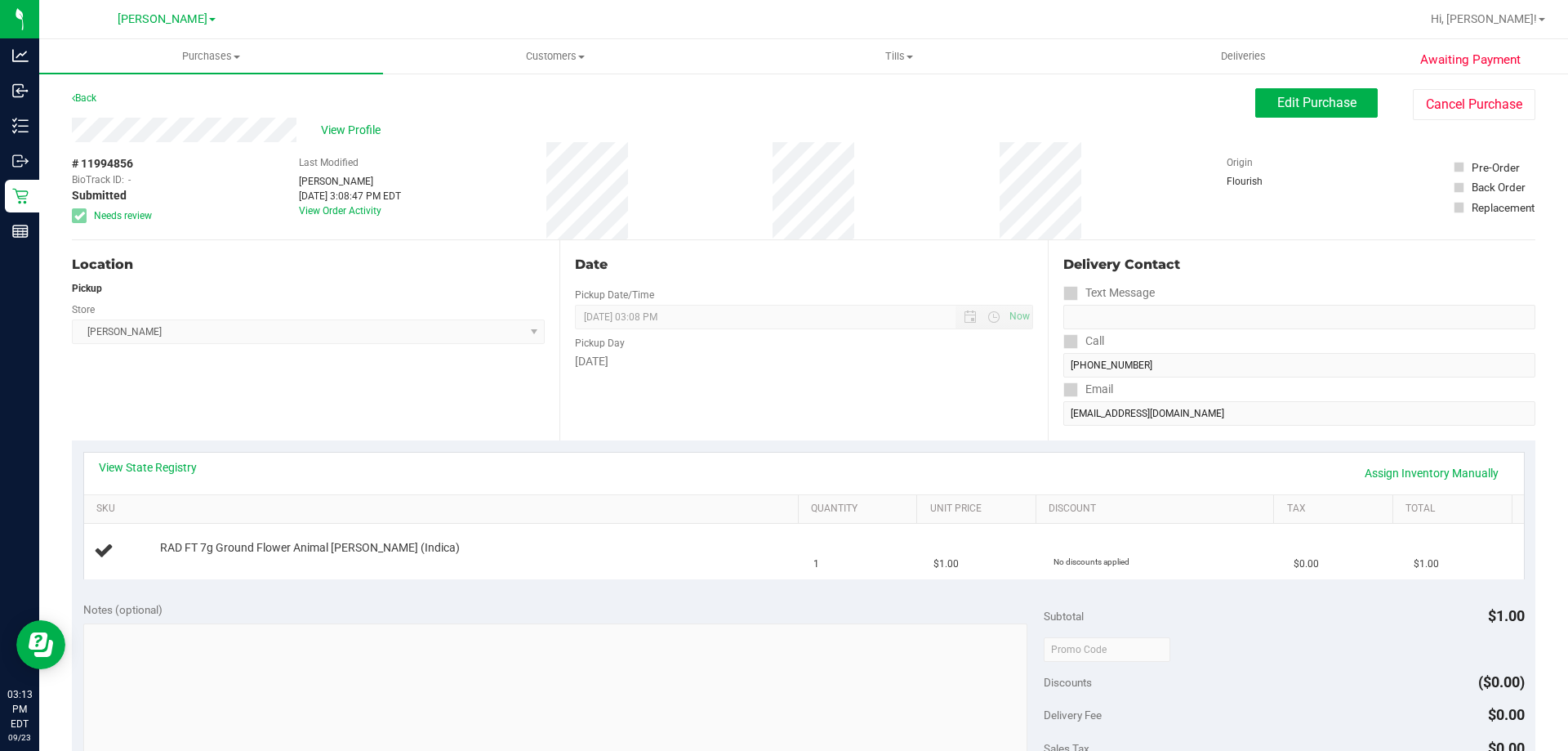
click at [339, 442] on div "View State Registry Assign Inventory Manually SKU Quantity Unit Price Discount …" at bounding box center [804, 516] width 1464 height 150
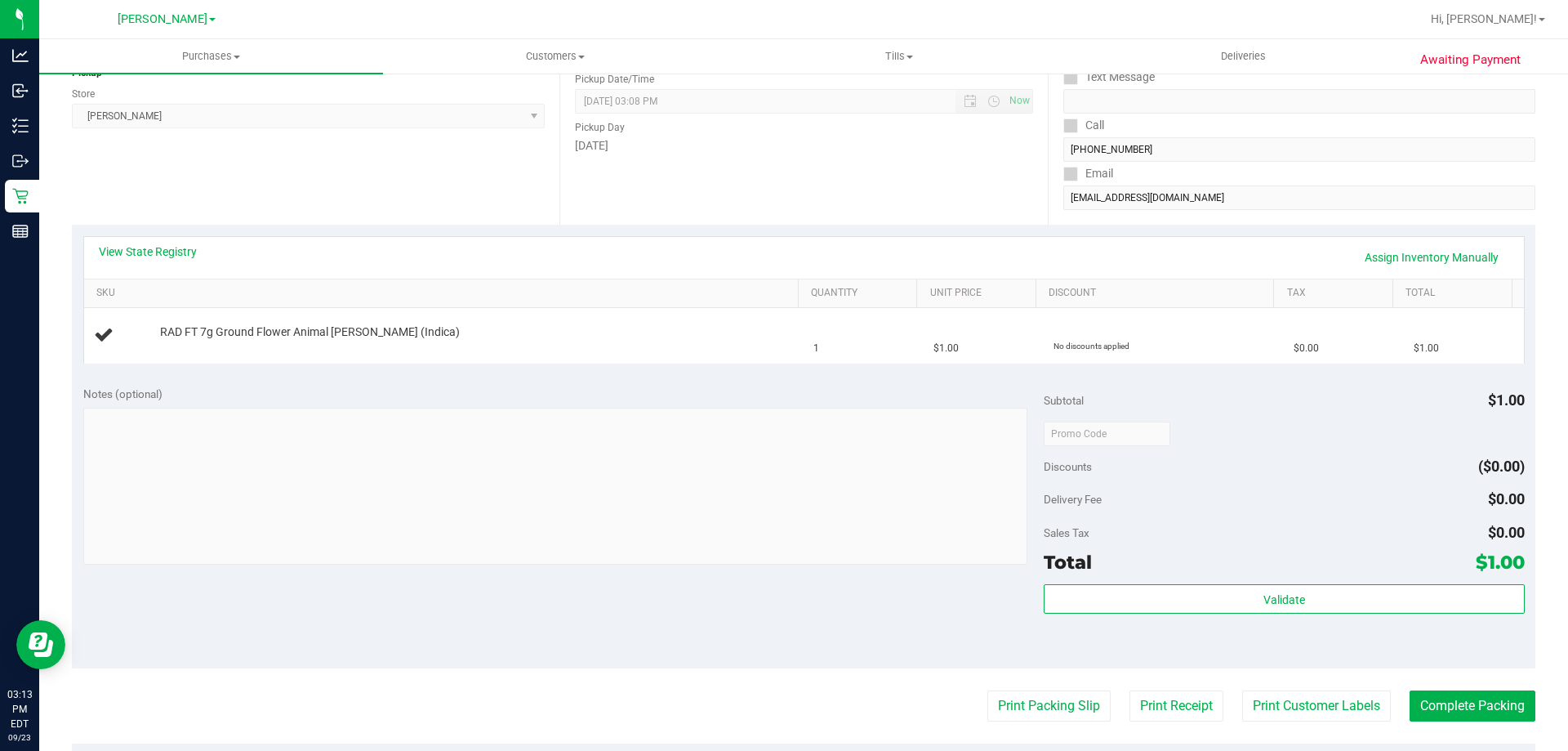
scroll to position [245, 0]
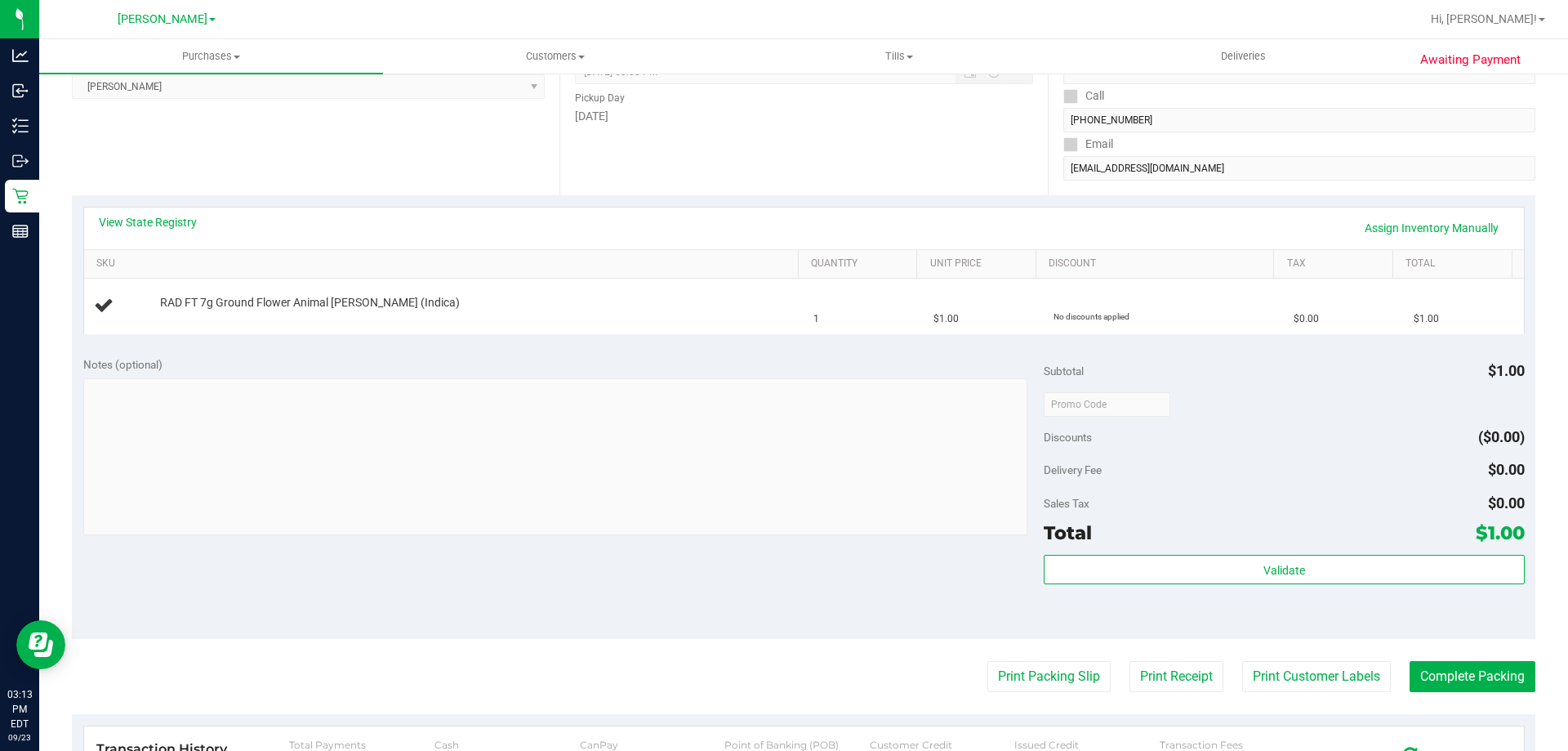
click at [990, 613] on div "Notes (optional) Subtotal $1.00 Discounts ($0.00) Delivery Fee $0.00 Sales Tax …" at bounding box center [804, 491] width 1464 height 294
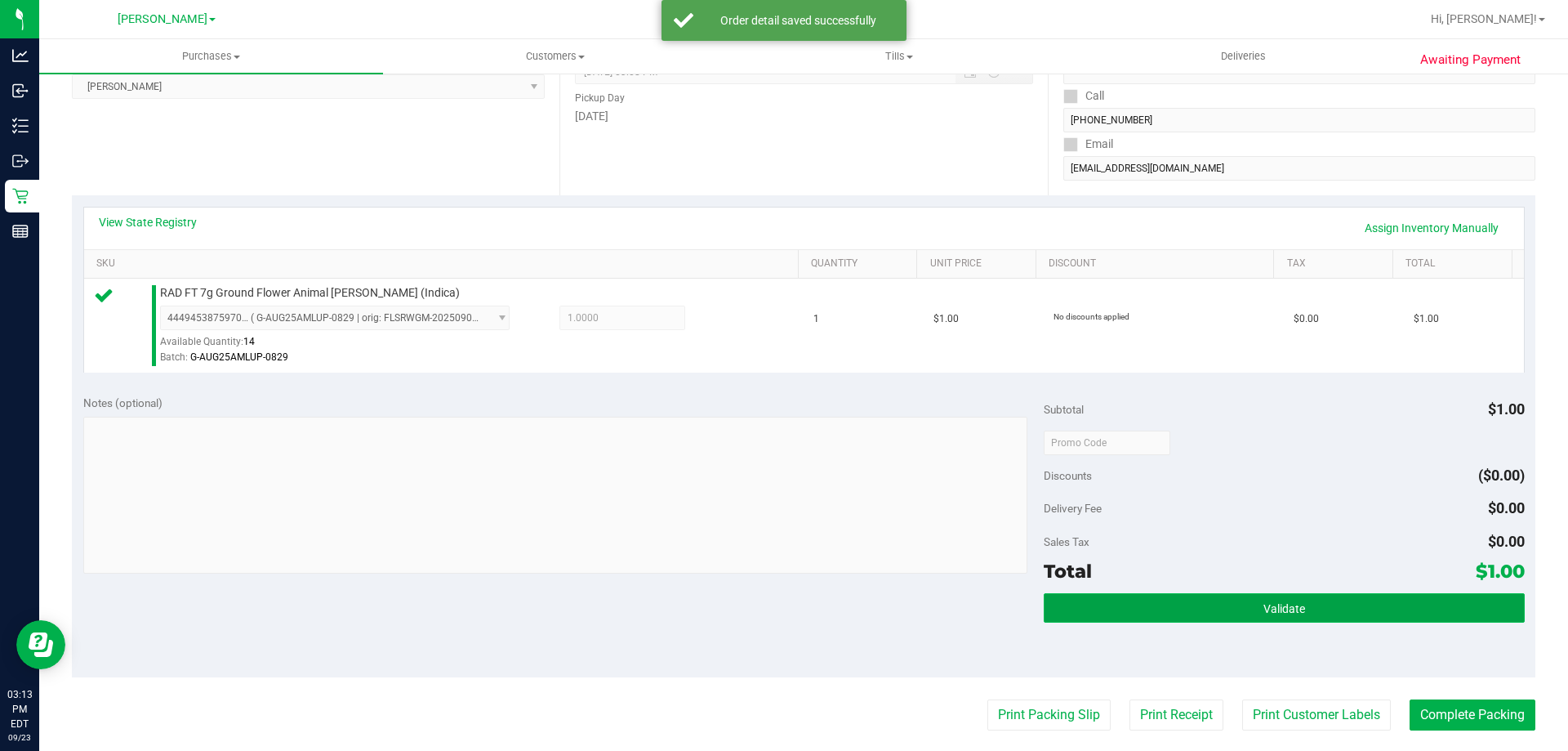
click at [1285, 605] on span "Validate" at bounding box center [1284, 608] width 42 height 13
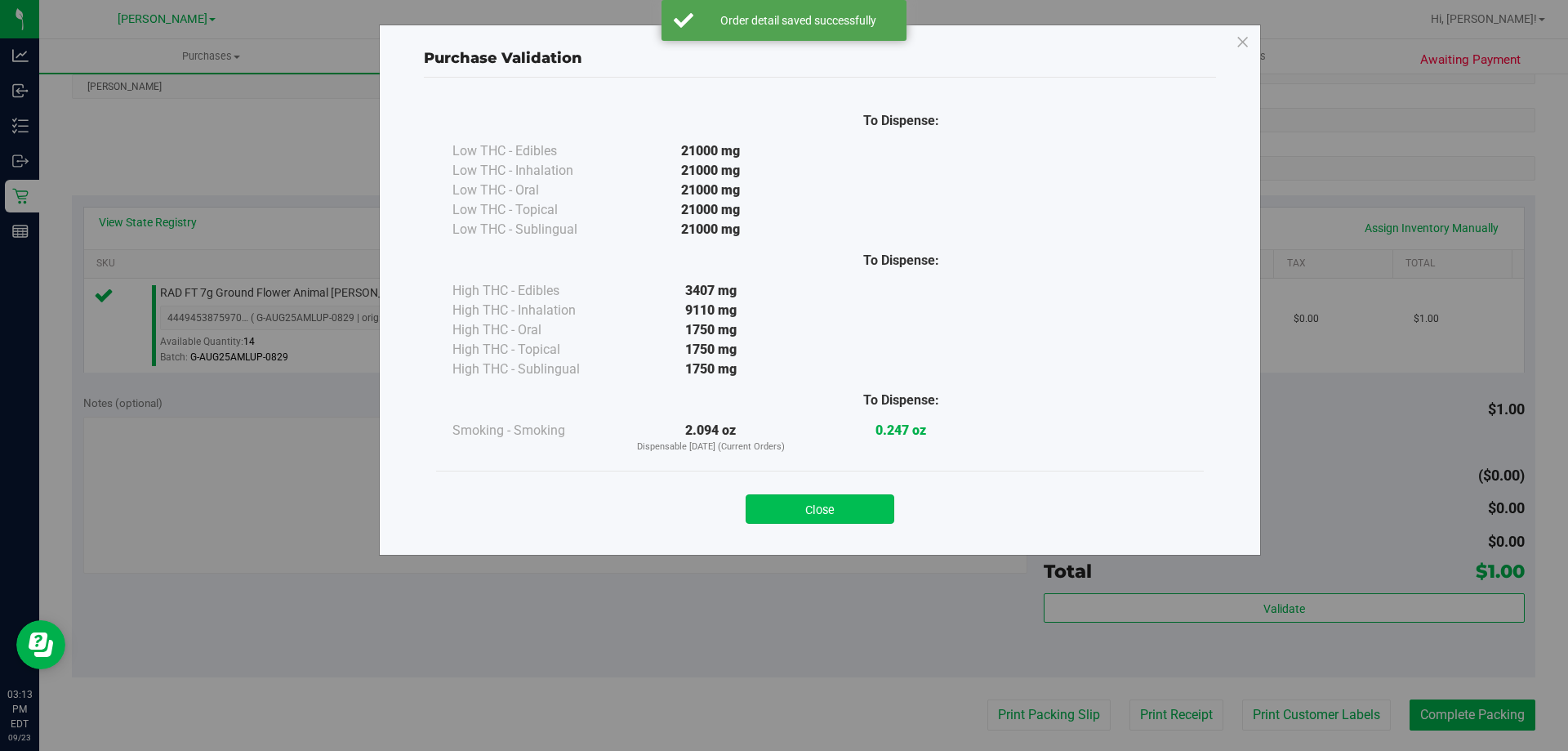
click at [829, 494] on button "Close" at bounding box center [820, 508] width 149 height 29
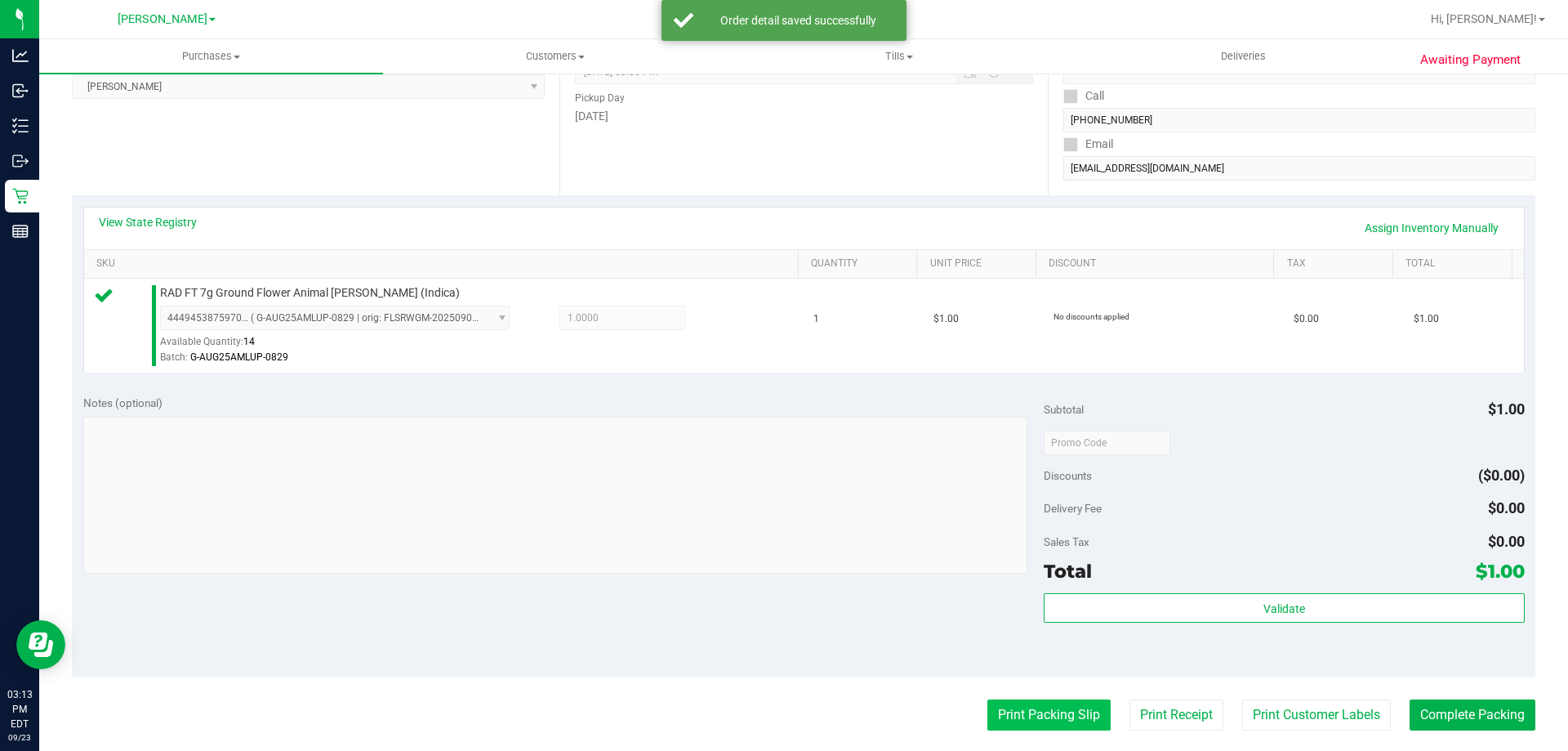
click at [1013, 710] on button "Print Packing Slip" at bounding box center [1049, 714] width 123 height 31
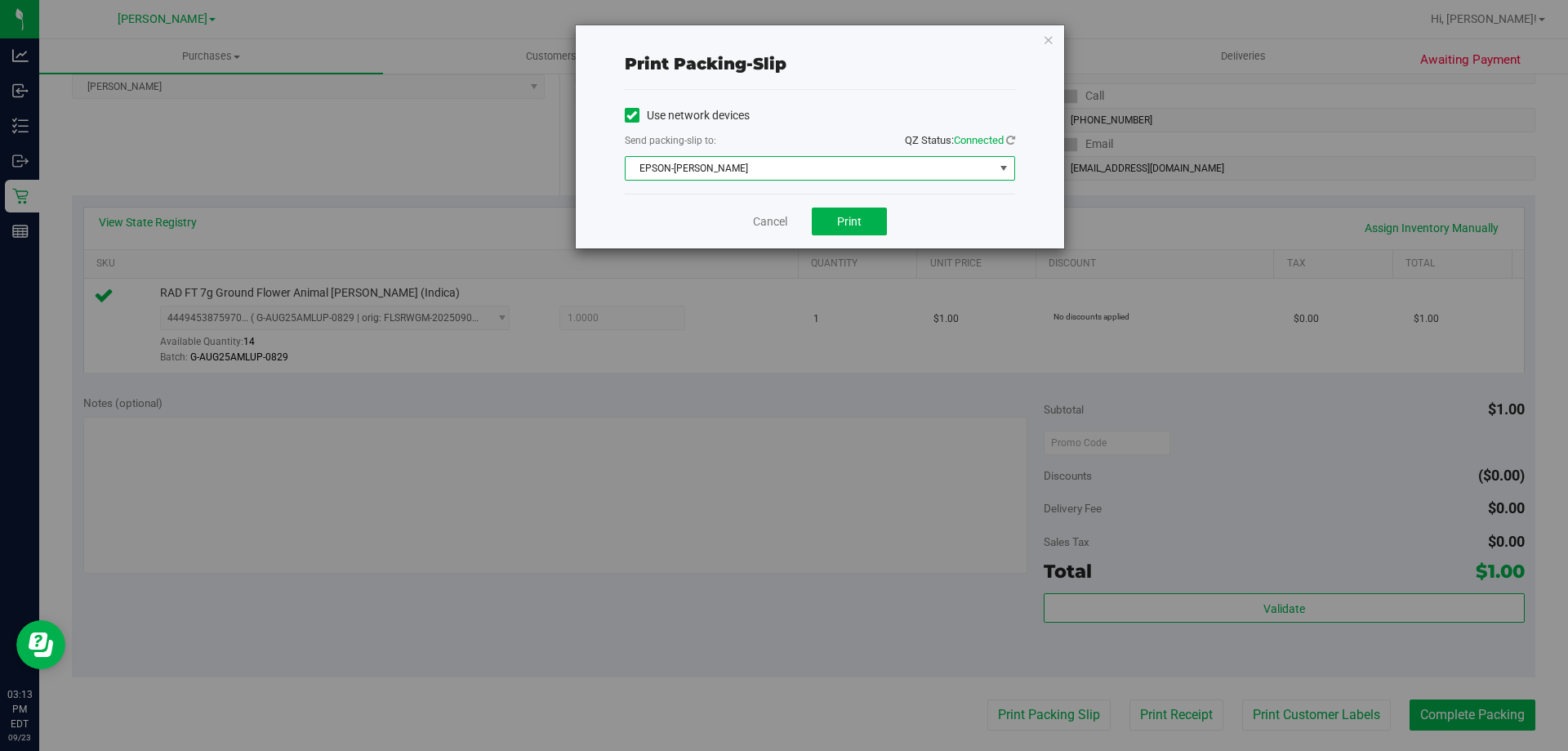
click at [749, 168] on span "EPSON-[PERSON_NAME]" at bounding box center [810, 169] width 368 height 23
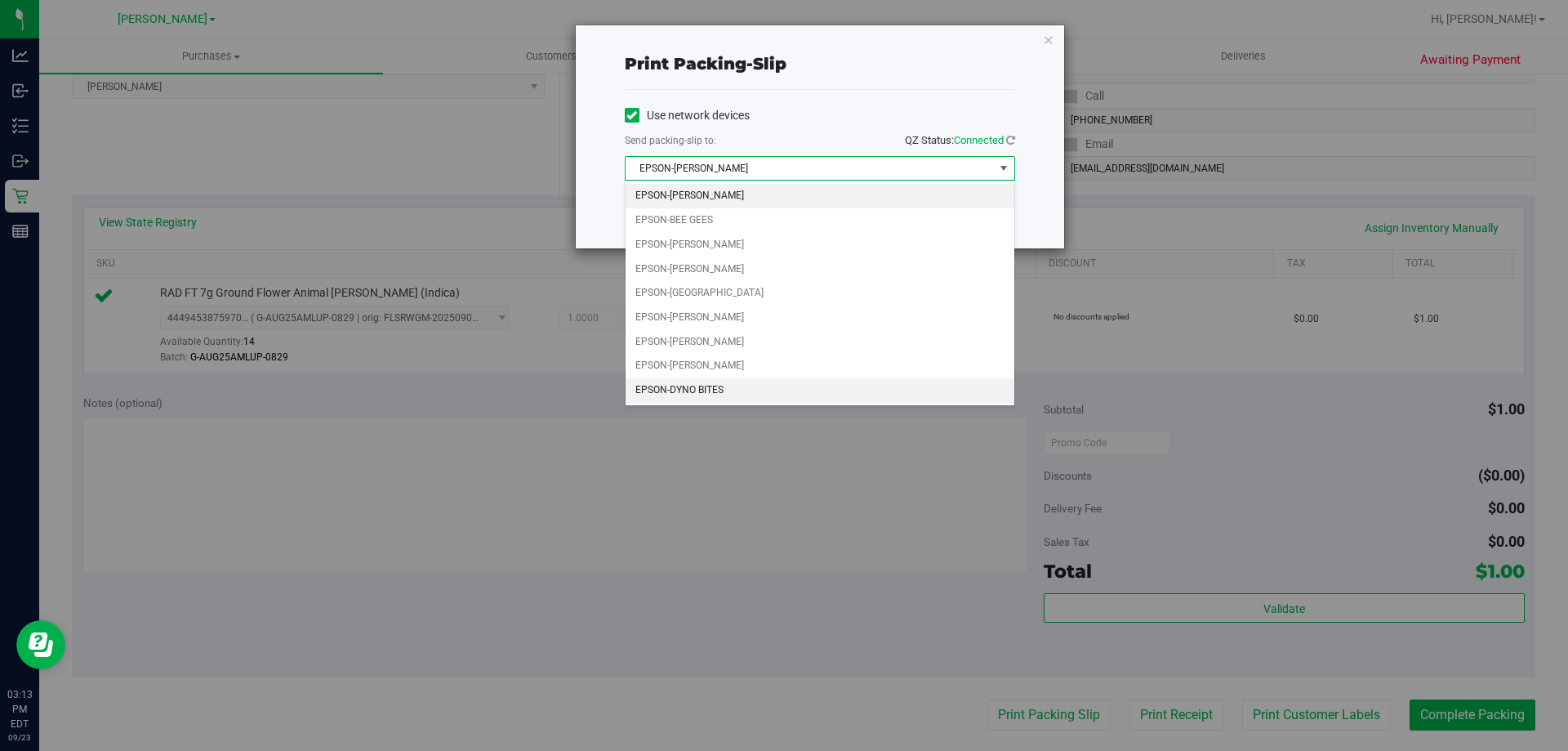
click at [742, 393] on li "EPSON-DYNO BITES" at bounding box center [821, 390] width 389 height 24
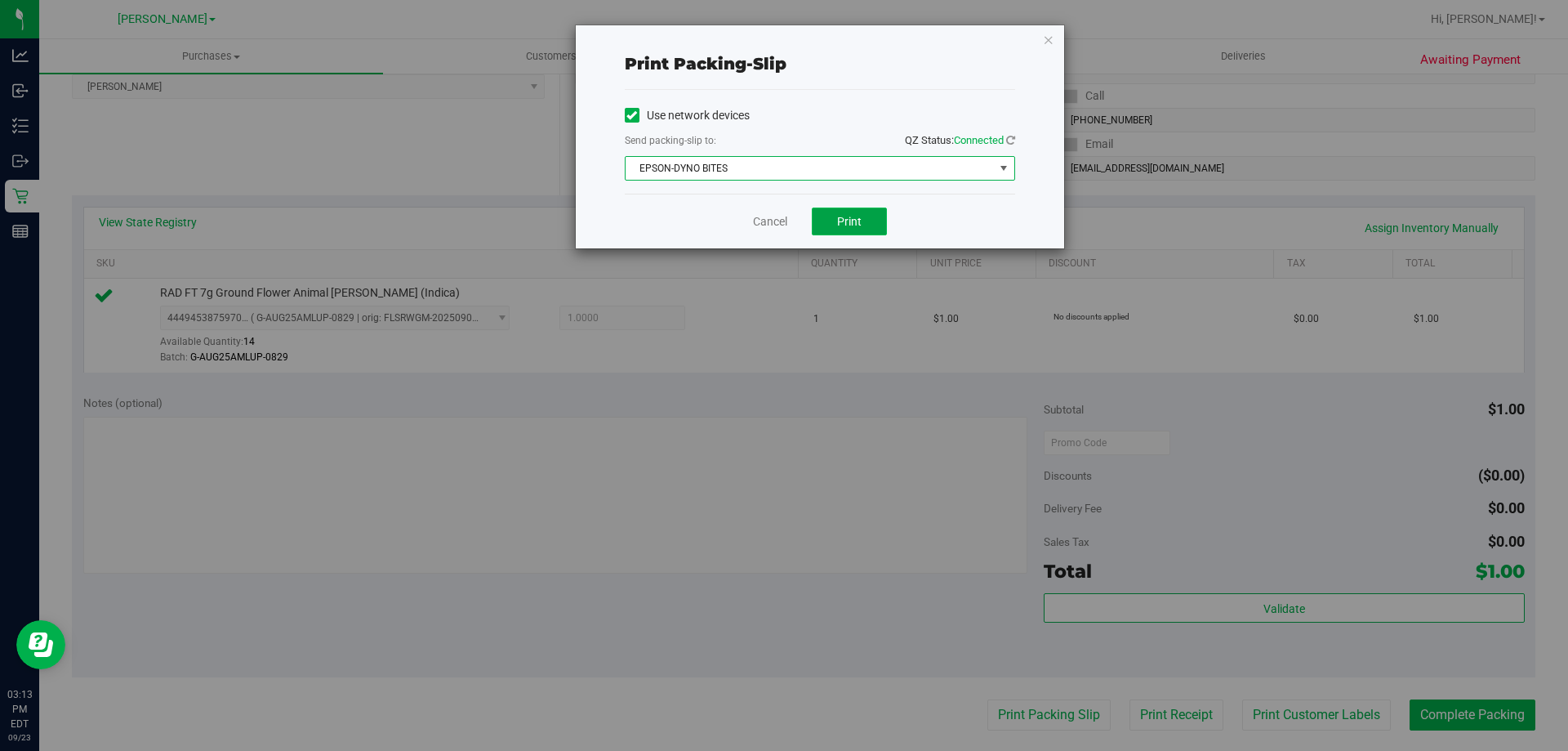
click at [846, 219] on span "Print" at bounding box center [849, 221] width 24 height 13
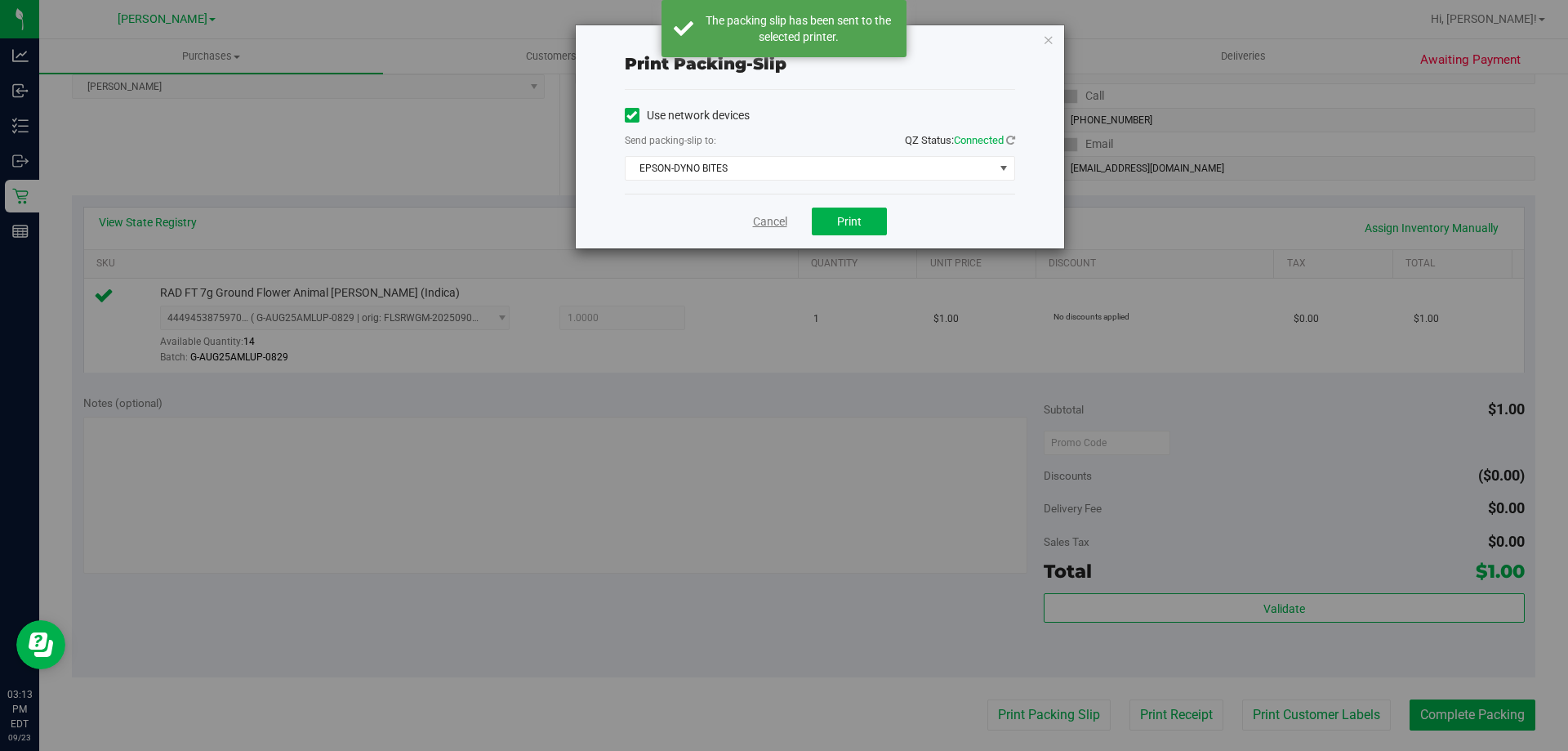
click at [774, 213] on link "Cancel" at bounding box center [770, 221] width 34 height 17
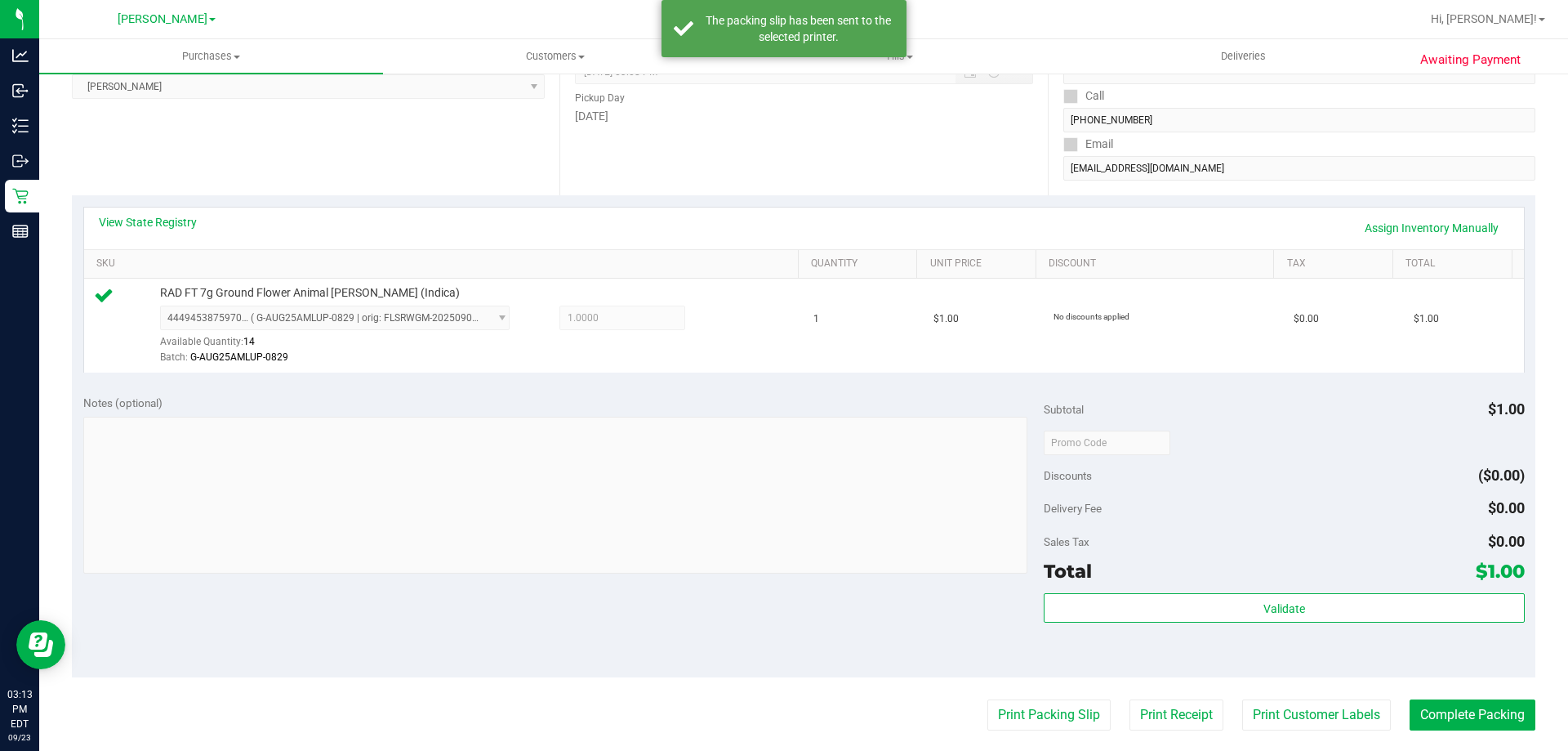
click at [733, 382] on div "View State Registry Assign Inventory Manually SKU Quantity Unit Price Discount …" at bounding box center [804, 289] width 1464 height 188
click at [1292, 714] on button "Print Customer Labels" at bounding box center [1316, 714] width 149 height 31
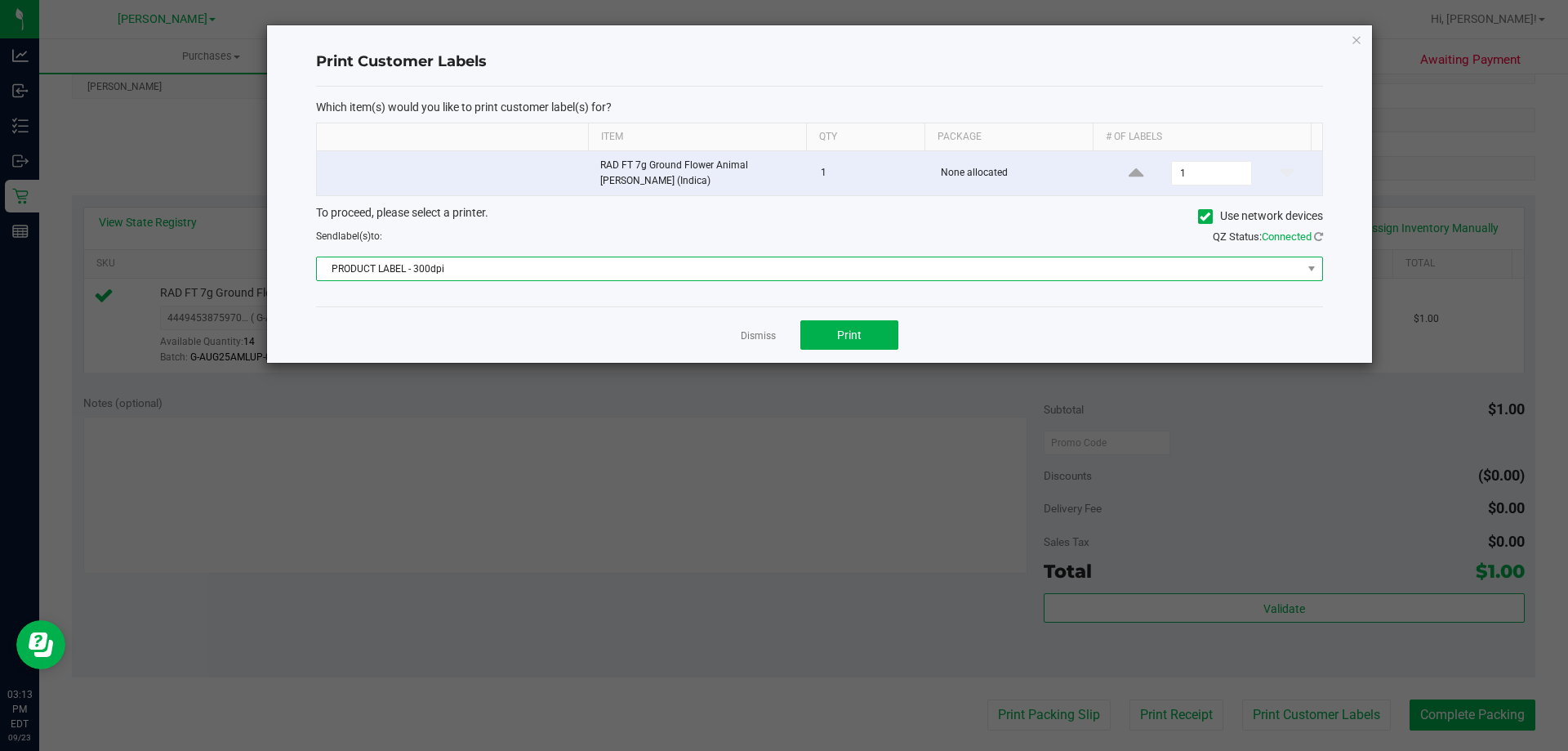
click at [844, 272] on span "PRODUCT LABEL - 300dpi" at bounding box center [809, 268] width 985 height 23
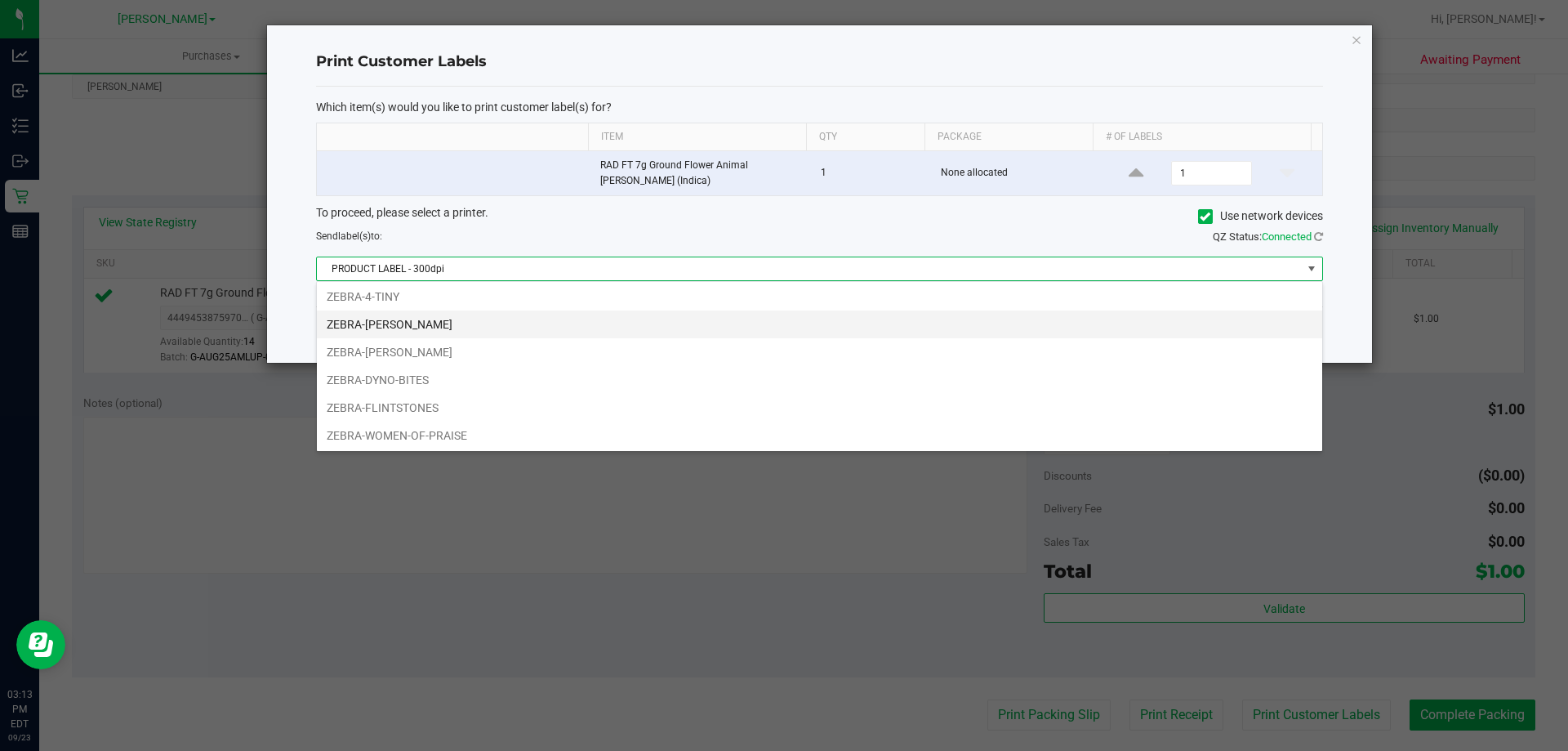
scroll to position [87, 0]
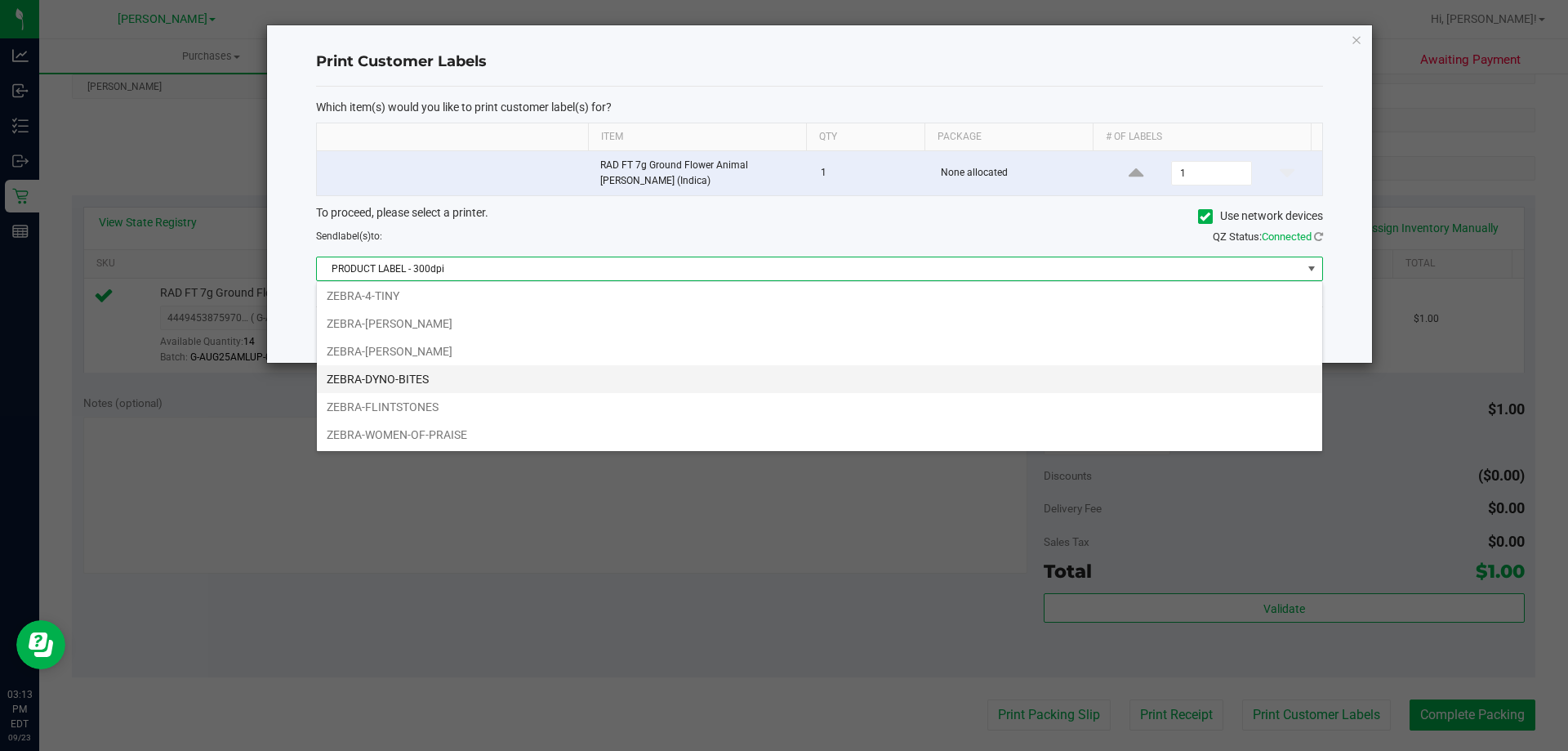
click at [395, 378] on li "ZEBRA-DYNO-BITES" at bounding box center [819, 378] width 1005 height 28
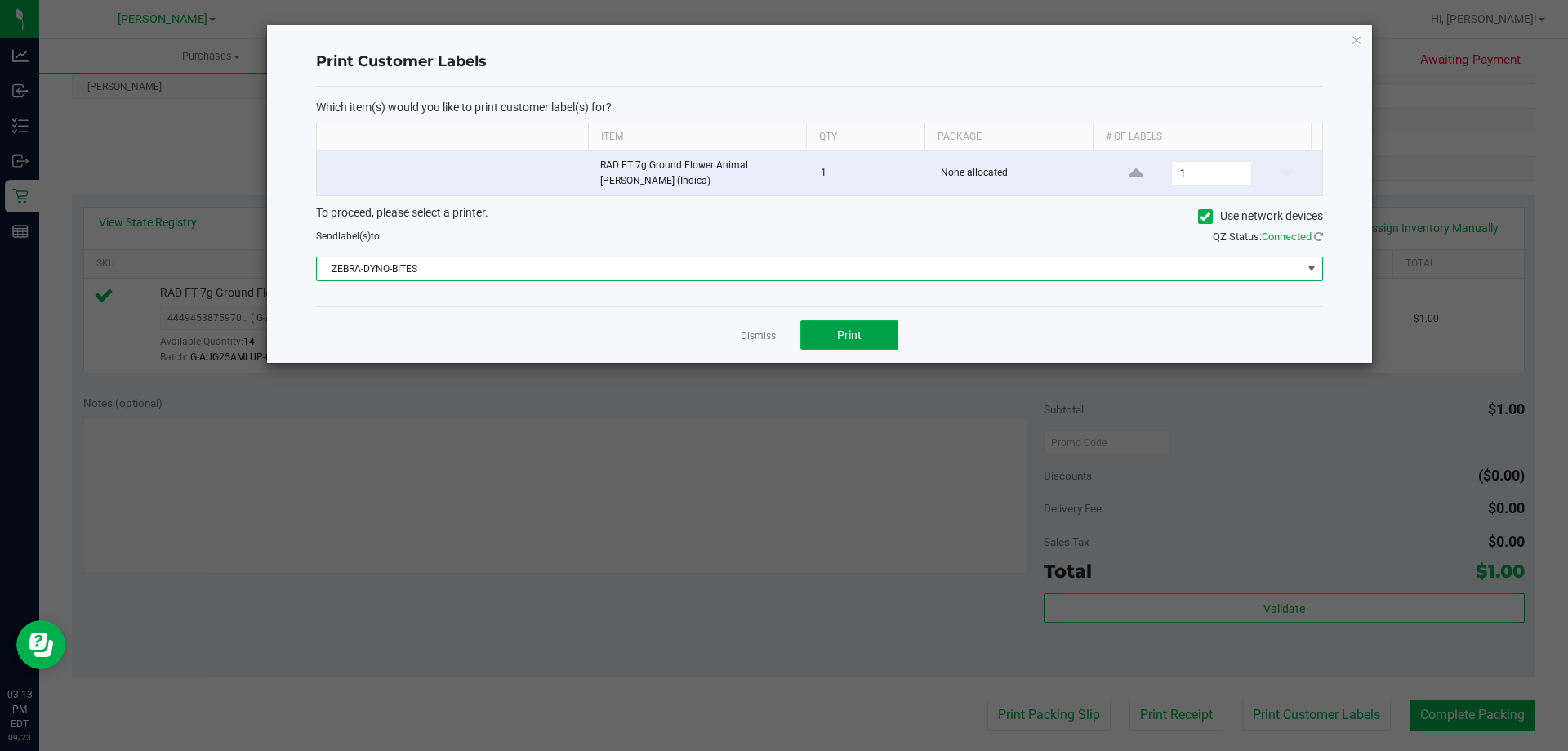
click at [848, 346] on button "Print" at bounding box center [849, 334] width 98 height 29
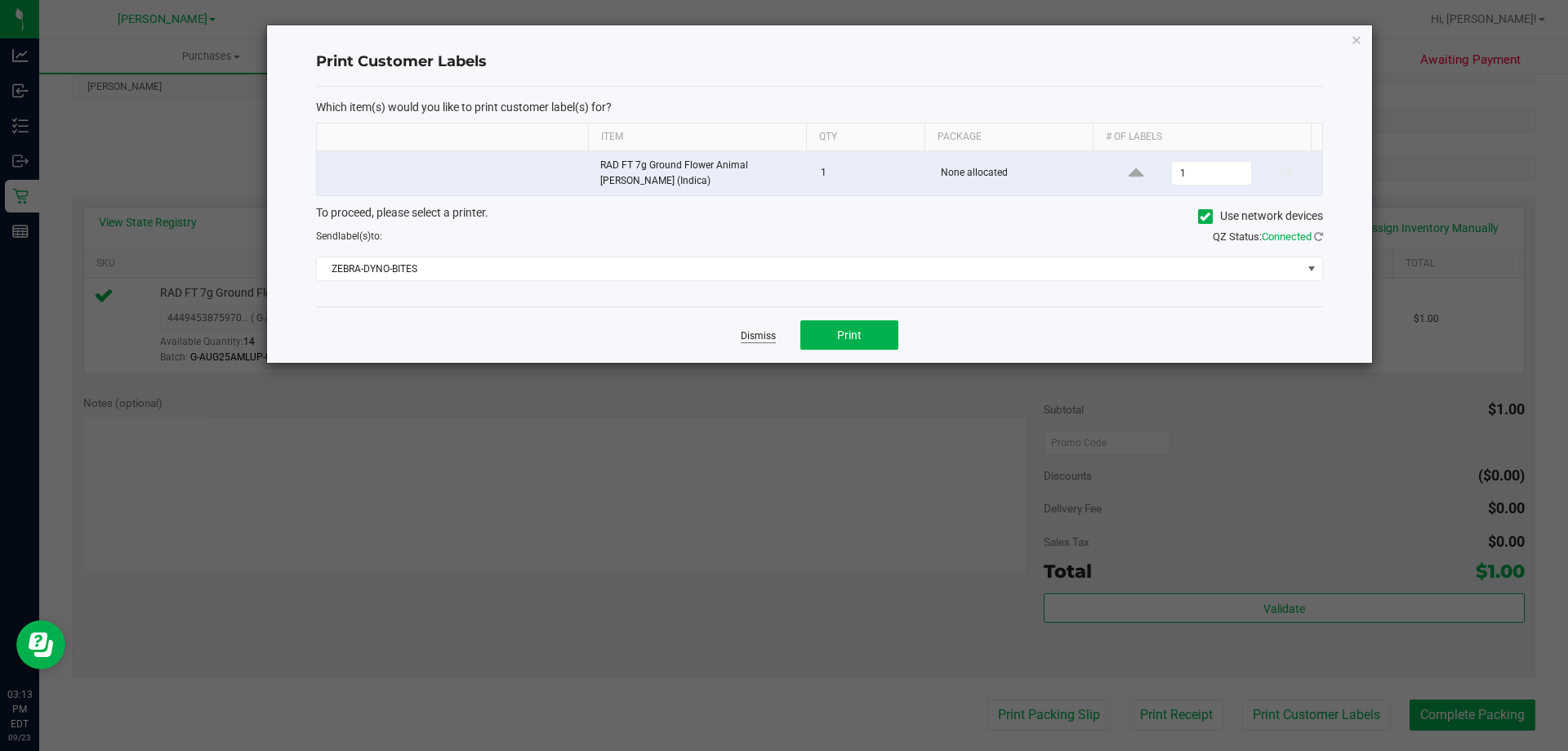
click at [765, 342] on app-cancel-button "Dismiss" at bounding box center [758, 334] width 35 height 17
click at [765, 339] on link "Dismiss" at bounding box center [758, 336] width 35 height 14
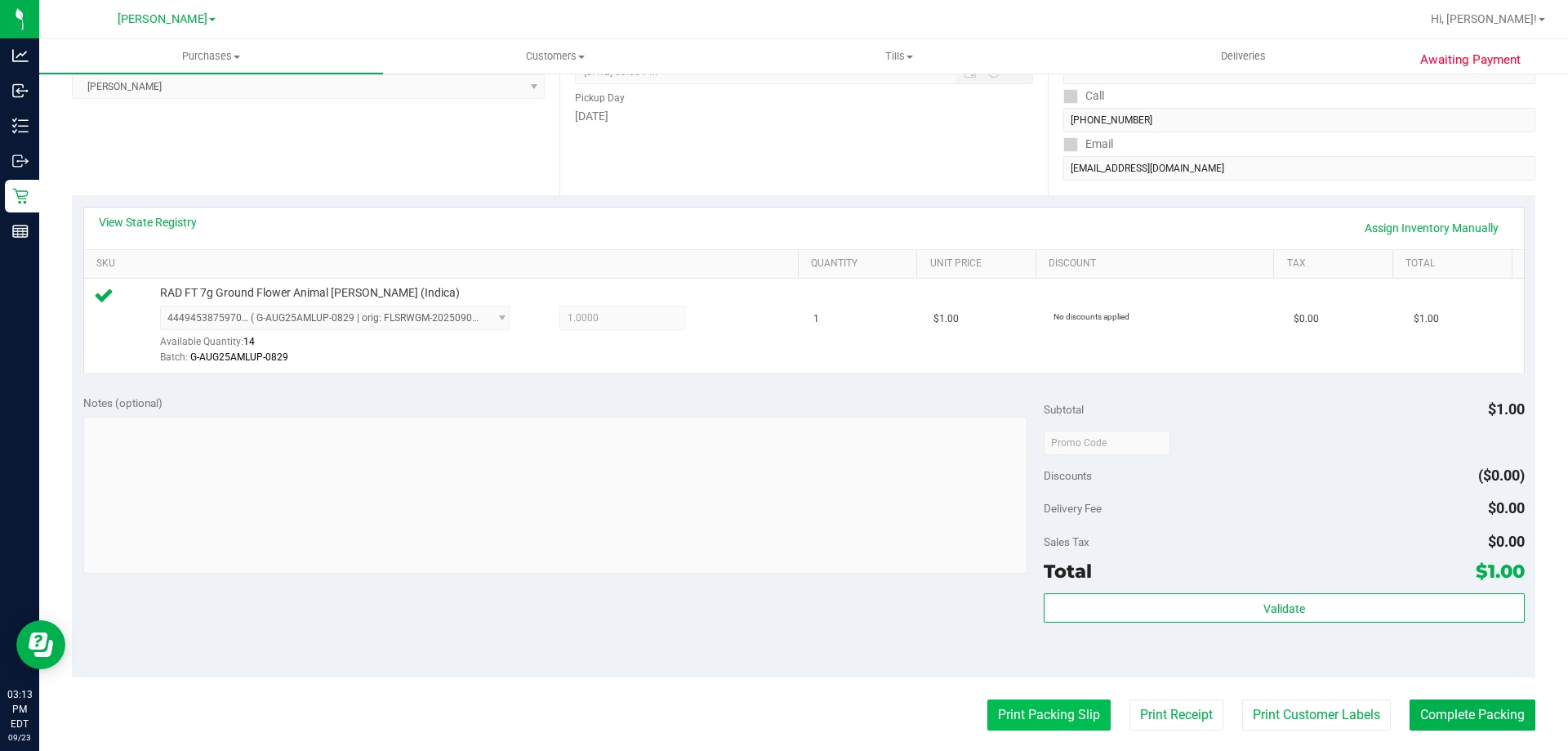
click at [1015, 708] on button "Print Packing Slip" at bounding box center [1049, 714] width 123 height 31
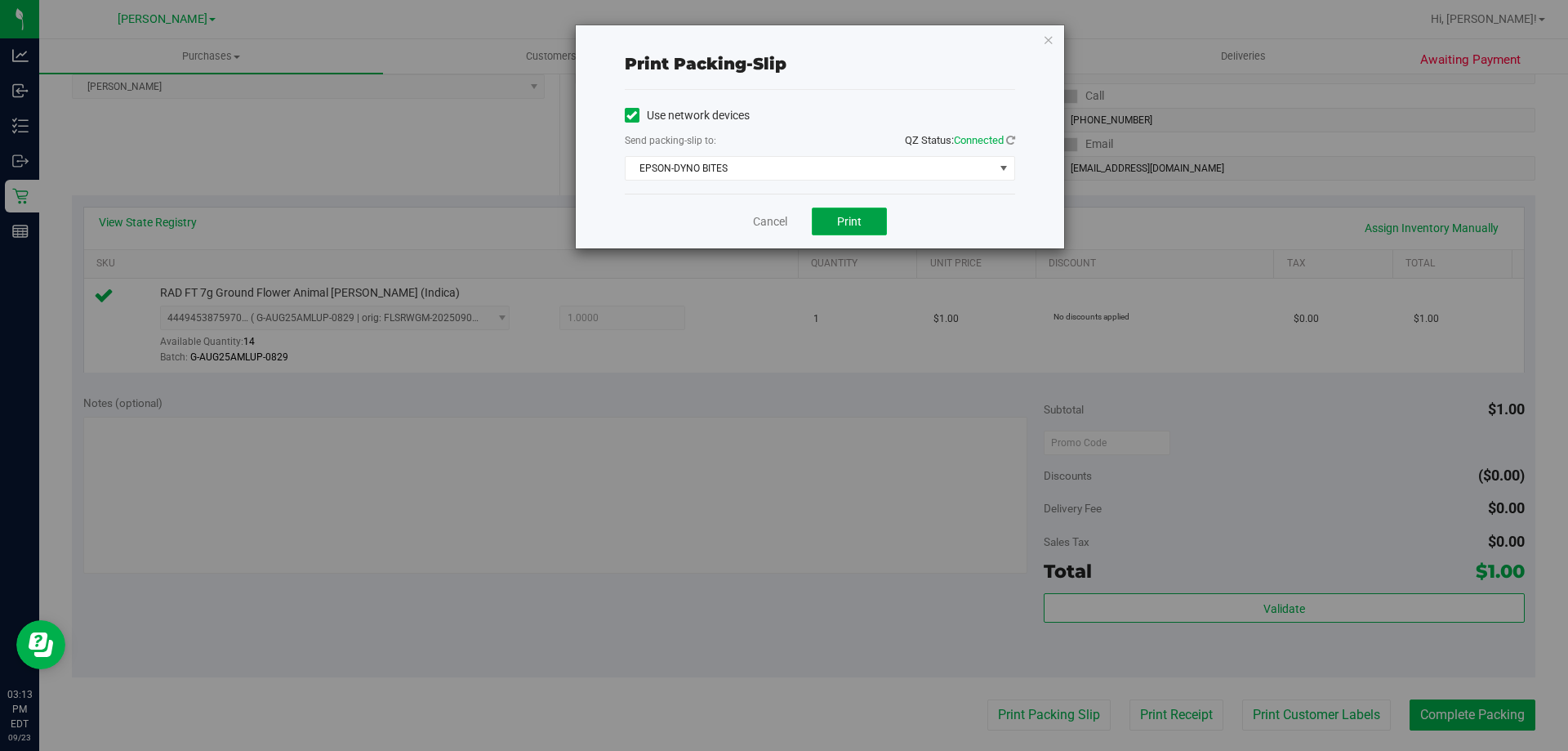
click at [838, 209] on button "Print" at bounding box center [849, 221] width 75 height 28
click at [763, 219] on link "Cancel" at bounding box center [770, 221] width 34 height 17
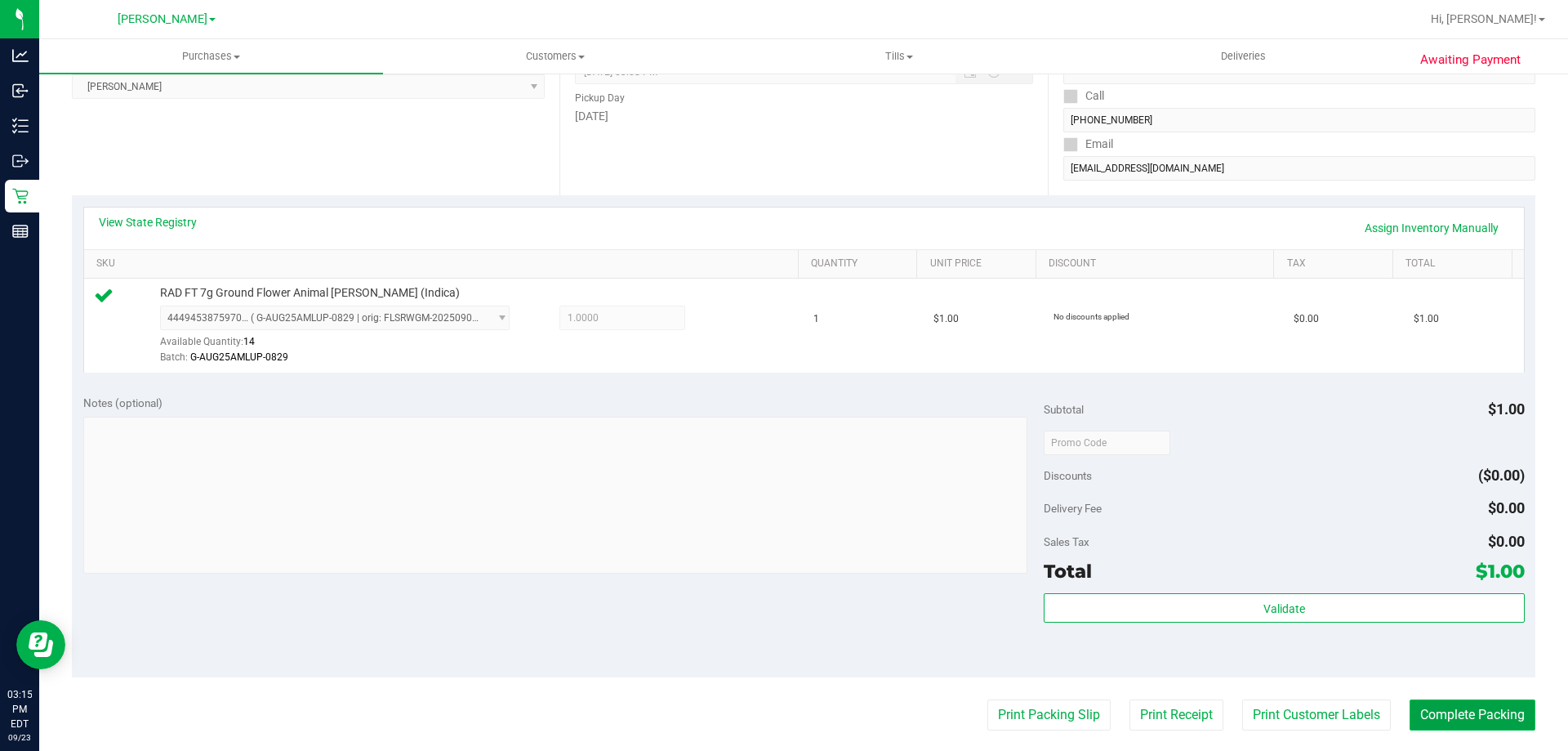
click at [1412, 703] on button "Complete Packing" at bounding box center [1473, 714] width 126 height 31
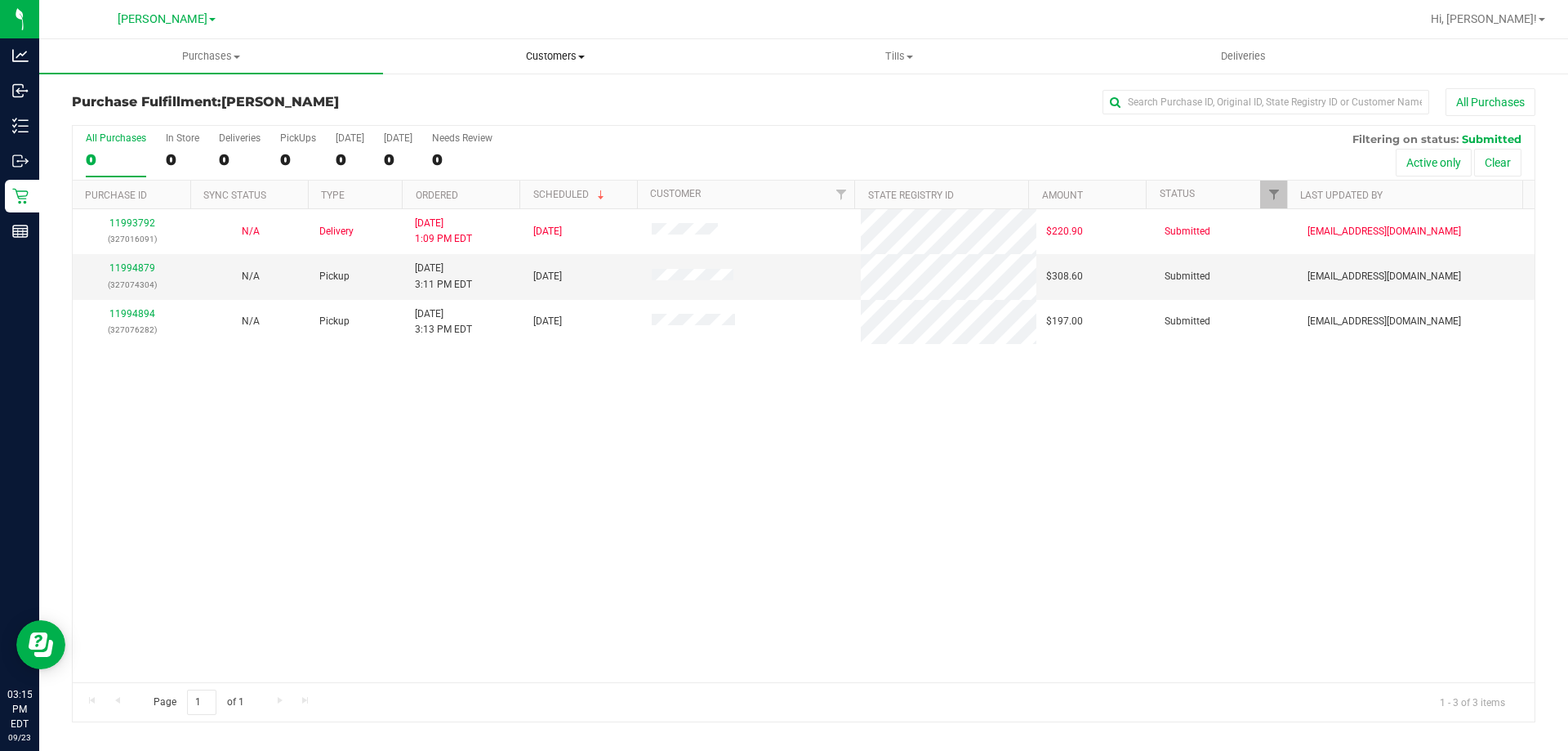
click at [557, 54] on span "Customers" at bounding box center [555, 56] width 342 height 14
click at [530, 95] on li "All customers" at bounding box center [556, 99] width 344 height 20
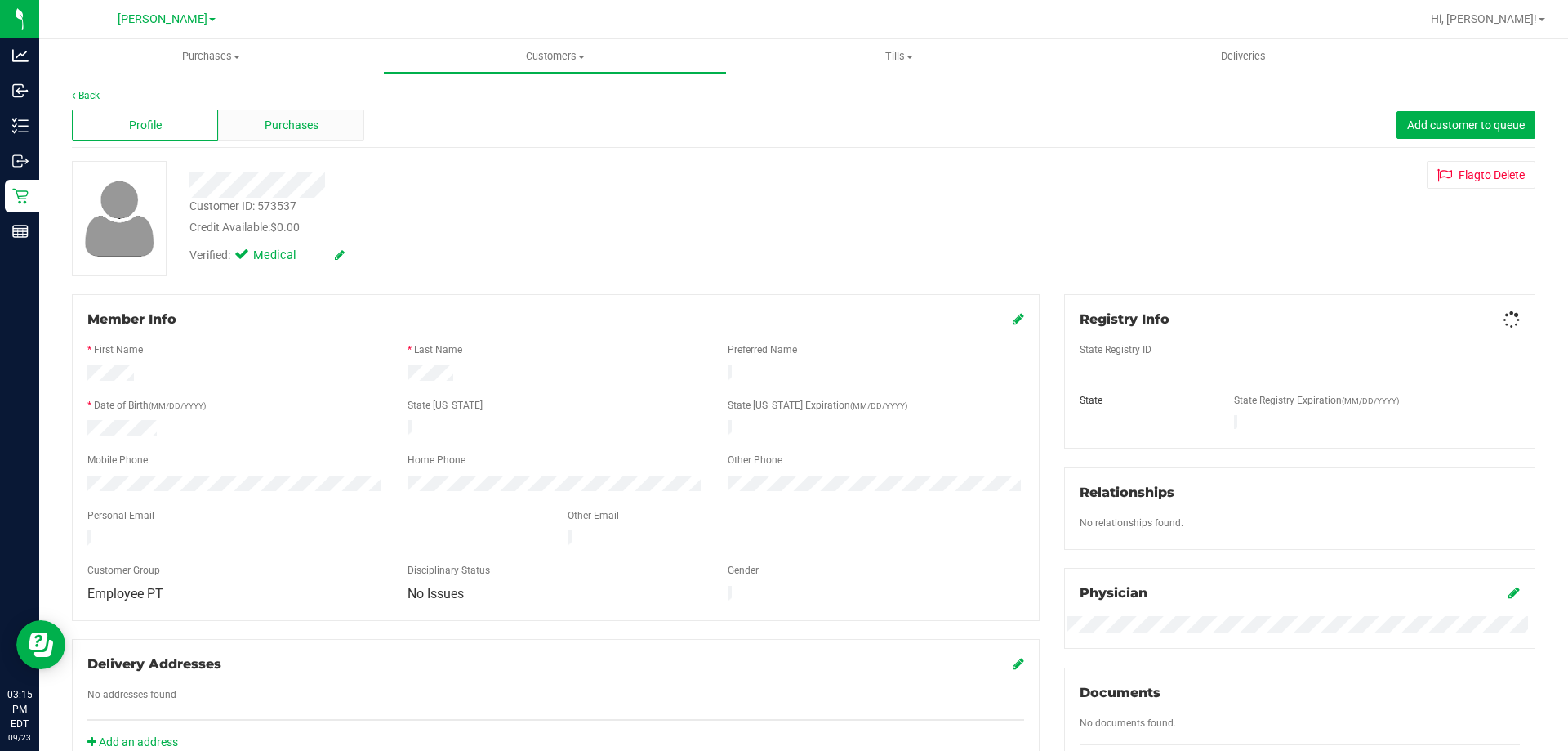
click at [326, 110] on div "Purchases" at bounding box center [292, 125] width 146 height 31
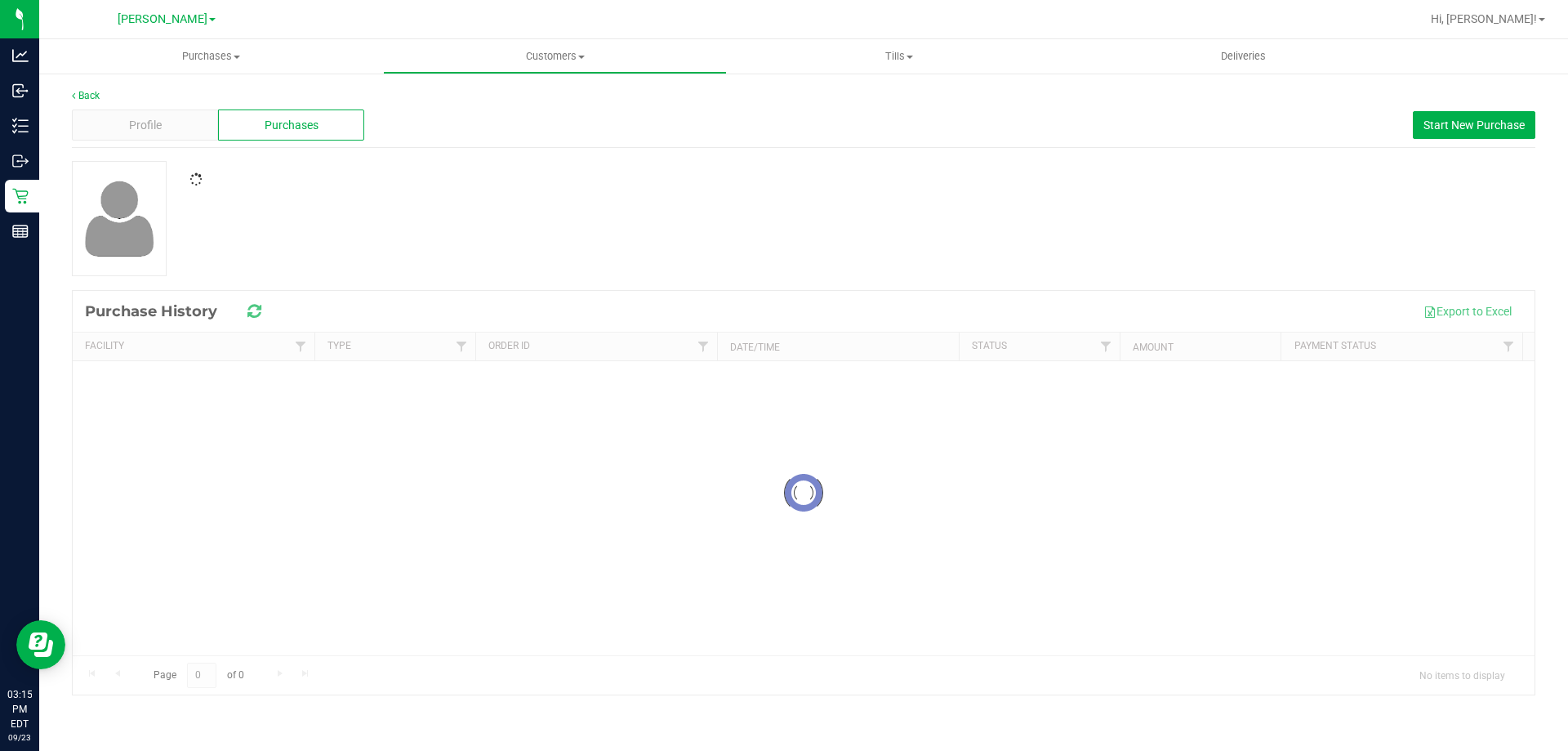
click at [954, 207] on div at bounding box center [804, 218] width 1489 height 115
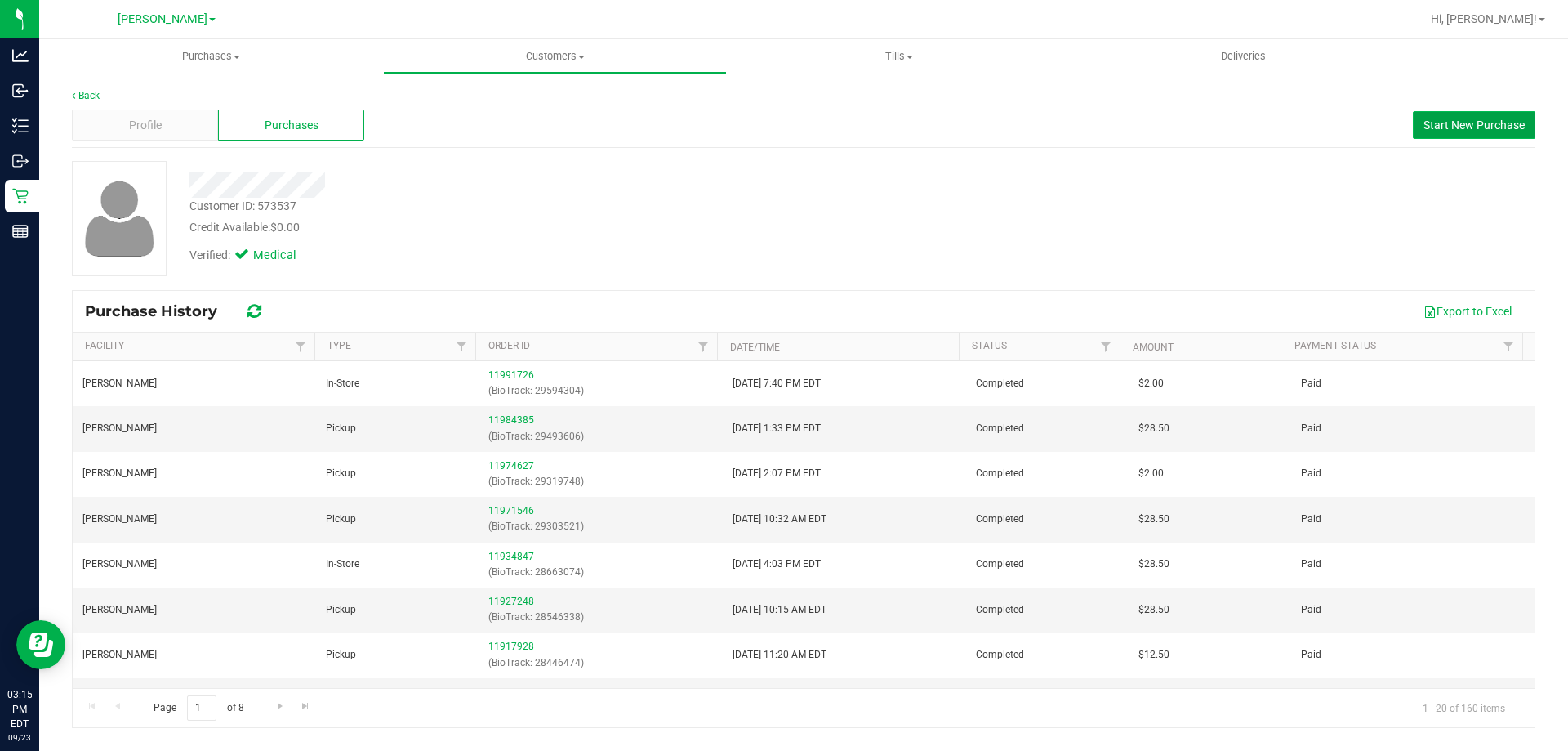
click at [1482, 124] on span "Start New Purchase" at bounding box center [1474, 125] width 102 height 13
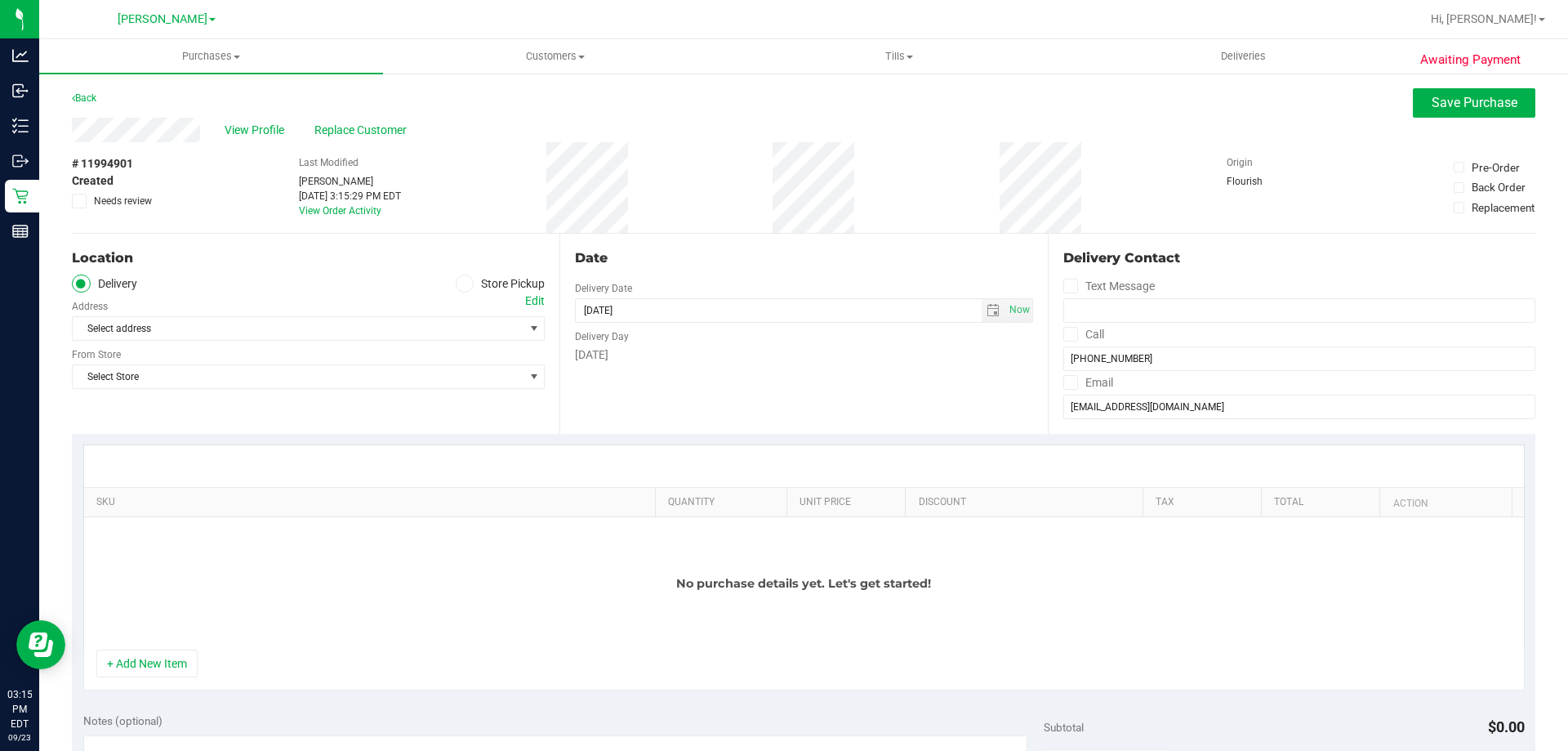
click at [73, 195] on span at bounding box center [79, 201] width 14 height 14
click at [0, 0] on input "Needs review" at bounding box center [0, 0] width 0 height 0
click at [463, 284] on icon at bounding box center [465, 284] width 10 height 0
click at [0, 0] on input "Store Pickup" at bounding box center [0, 0] width 0 height 0
click at [439, 325] on span "Select Store" at bounding box center [299, 328] width 451 height 23
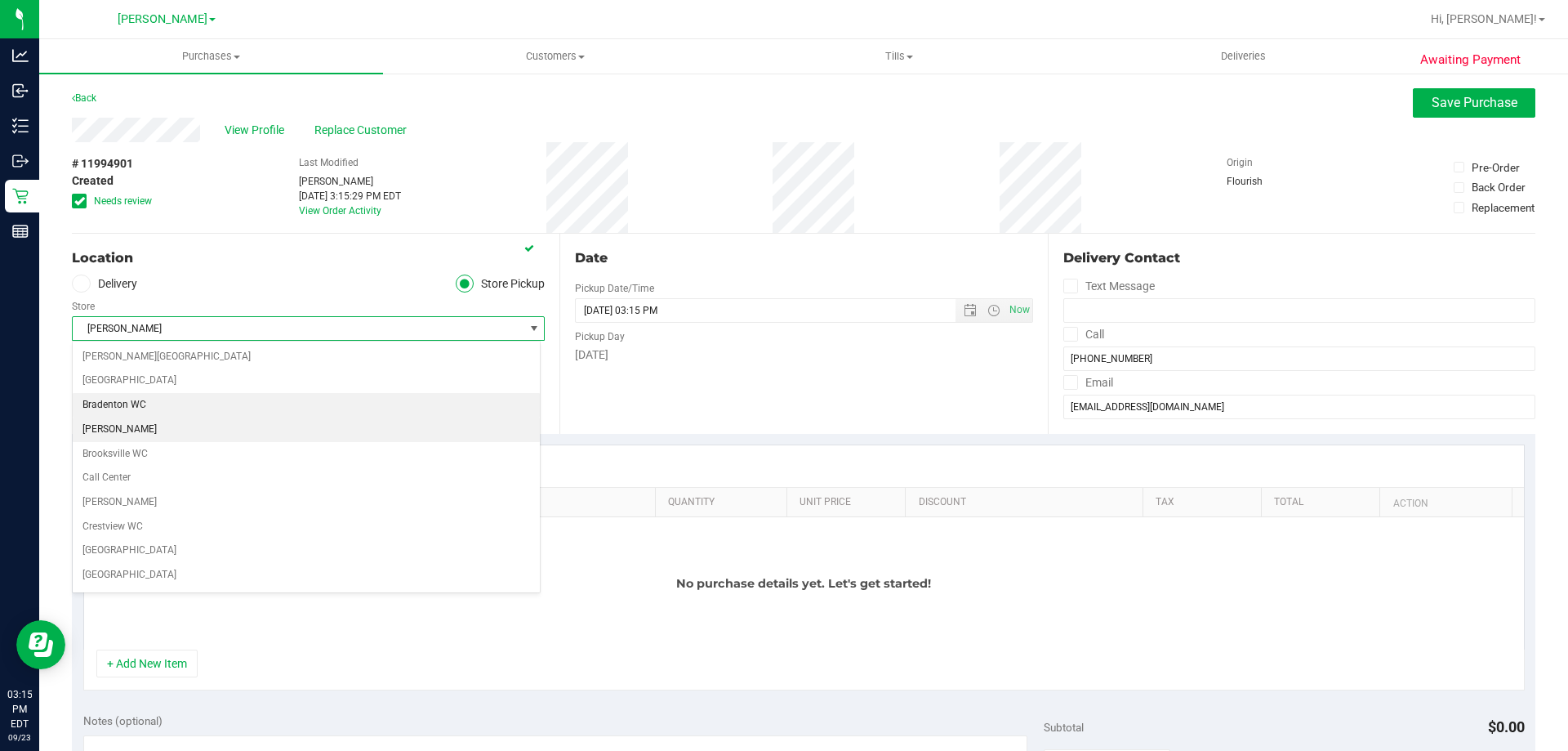
click at [258, 415] on li "Bradenton WC" at bounding box center [307, 404] width 467 height 24
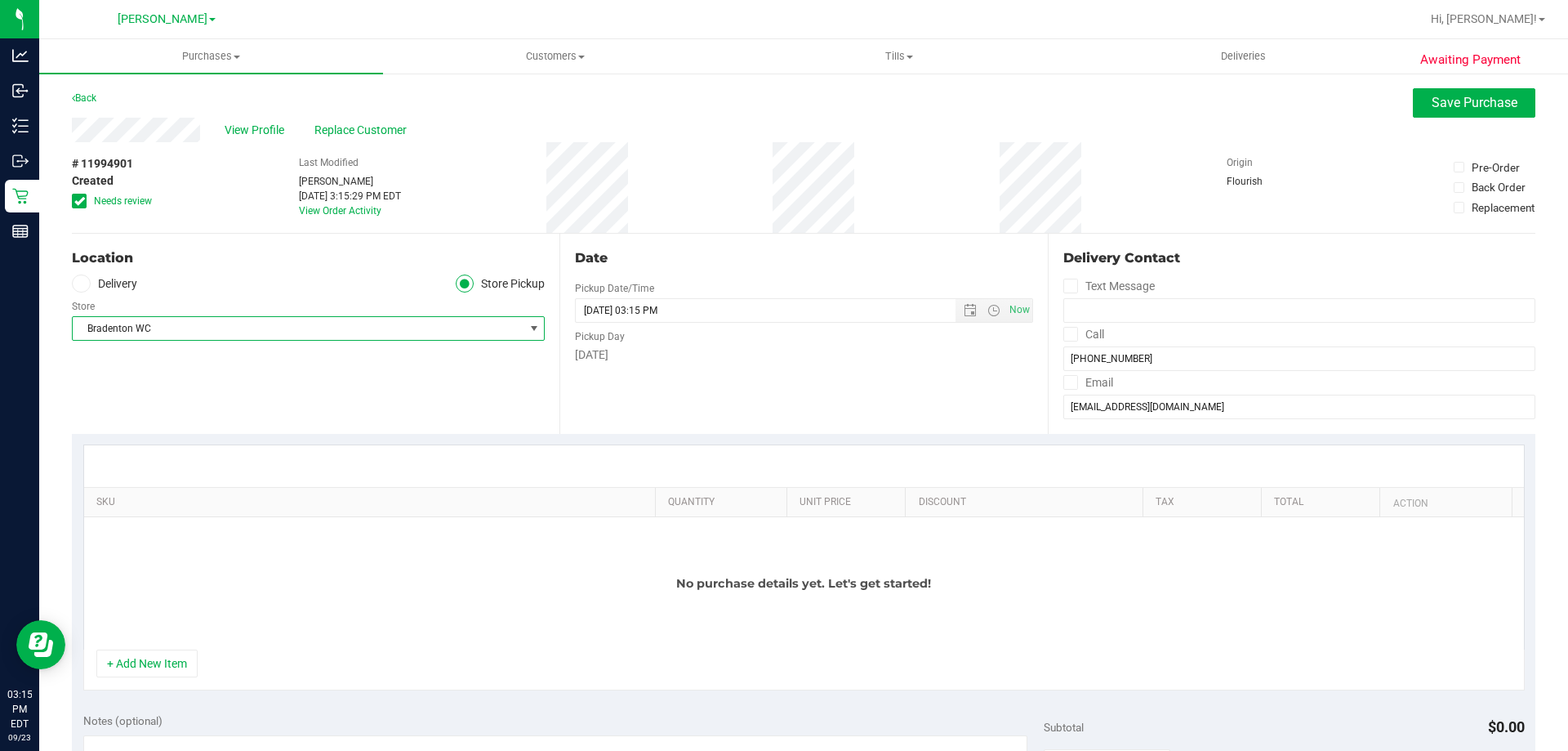
click at [192, 324] on span "Bradenton WC" at bounding box center [299, 328] width 451 height 23
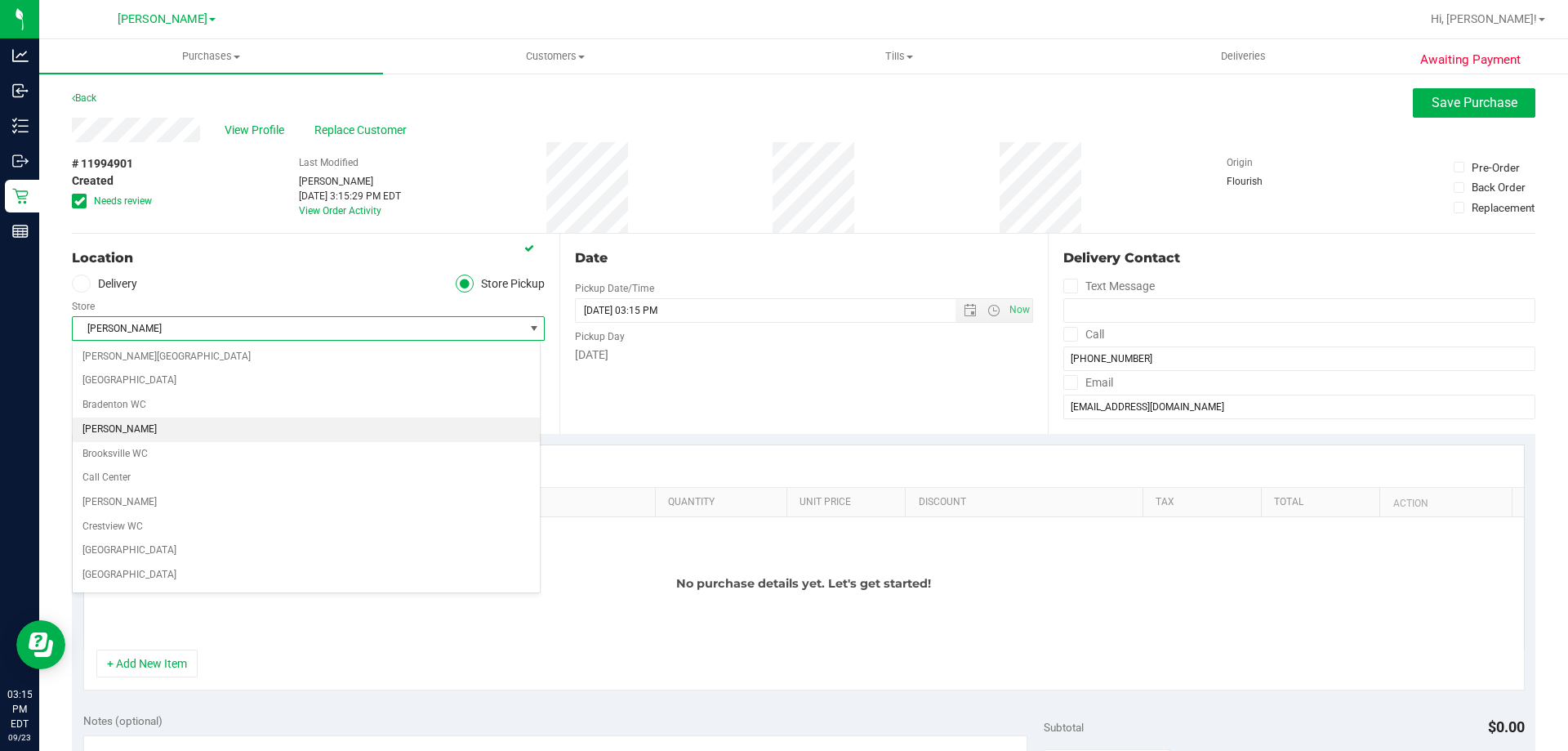
click at [164, 424] on li "[PERSON_NAME]" at bounding box center [307, 429] width 467 height 24
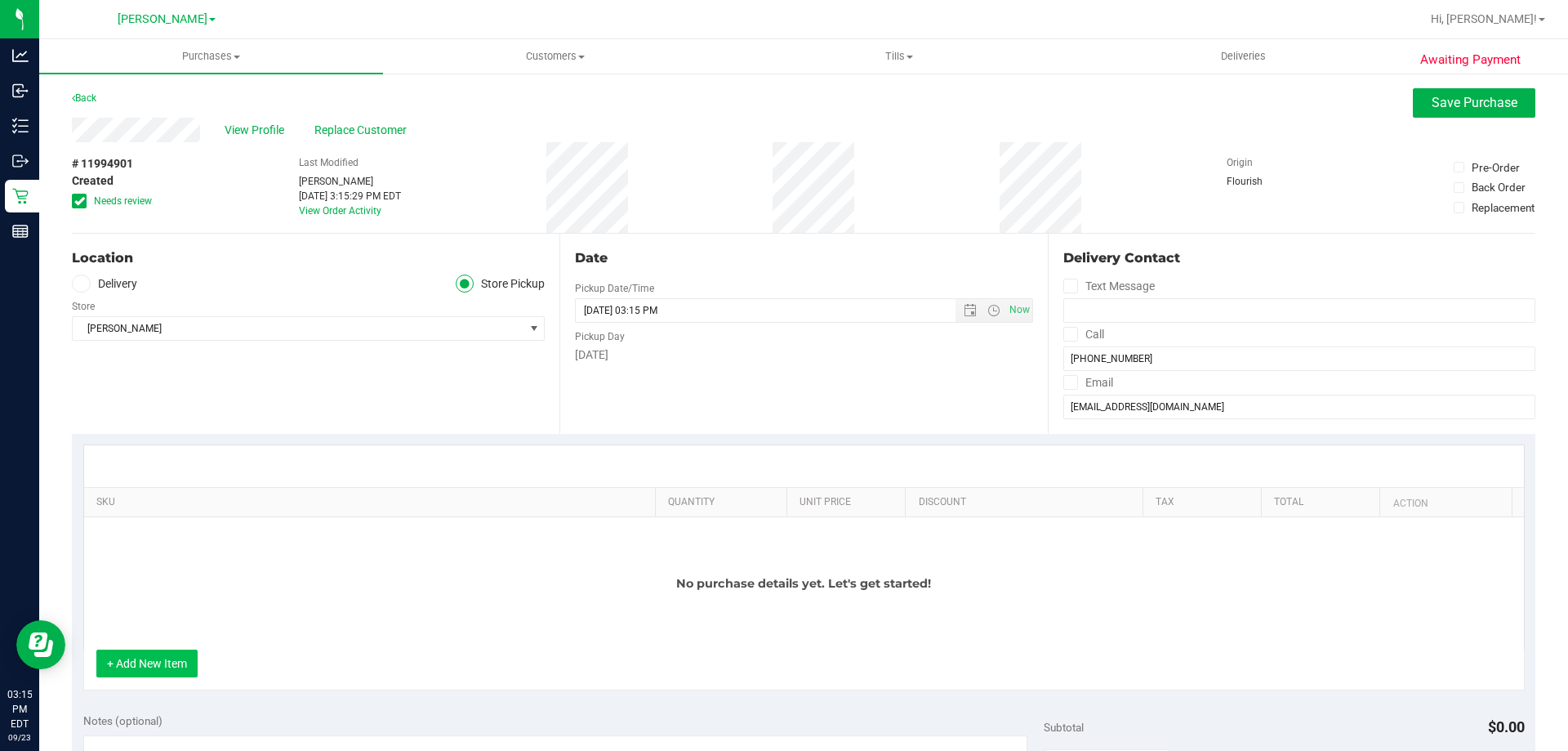
click at [139, 659] on button "+ Add New Item" at bounding box center [147, 663] width 102 height 28
click at [122, 669] on button "+ Add New Item" at bounding box center [147, 663] width 102 height 28
click at [169, 669] on button "+ Add New Item" at bounding box center [147, 663] width 102 height 28
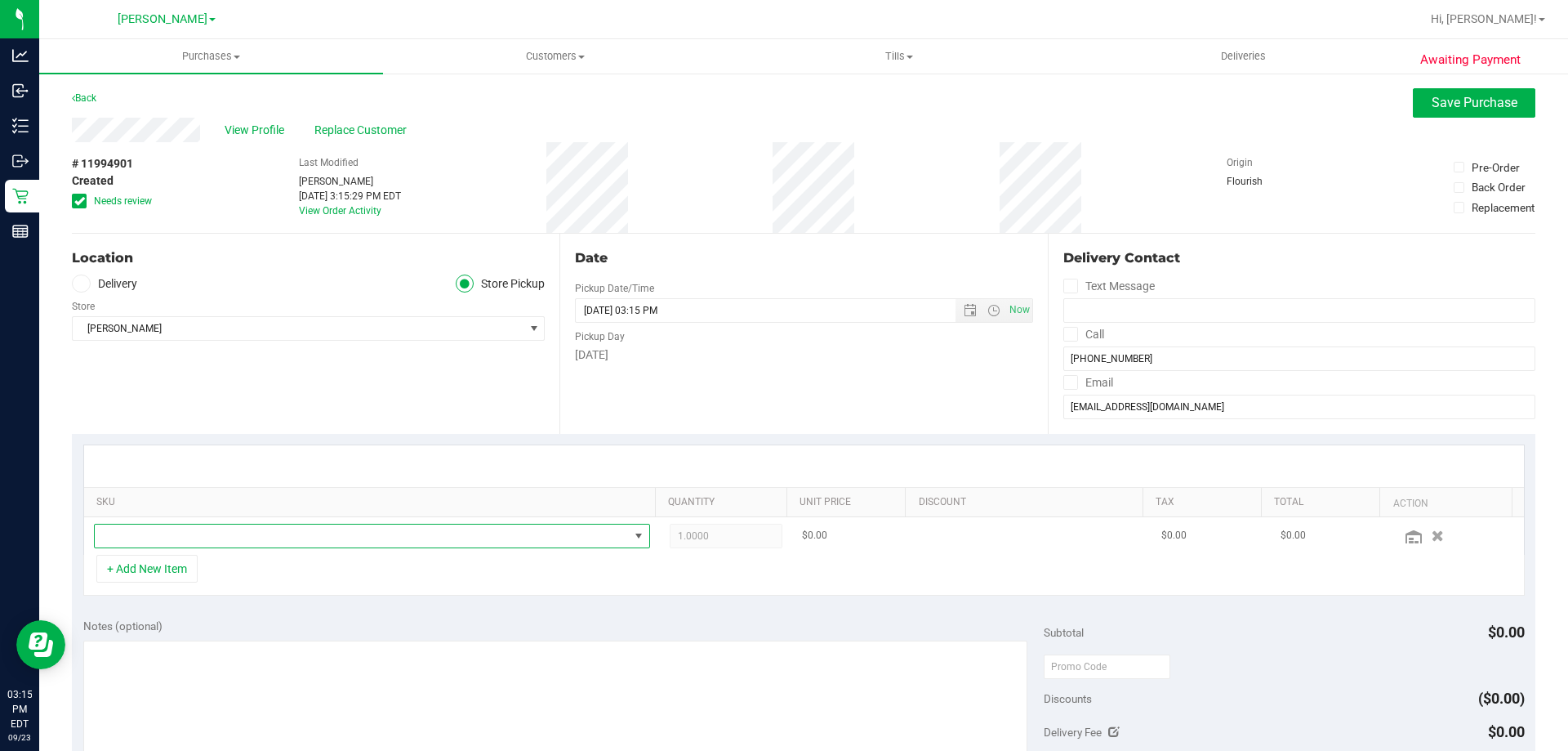
click at [252, 539] on span "NO DATA FOUND" at bounding box center [361, 536] width 534 height 23
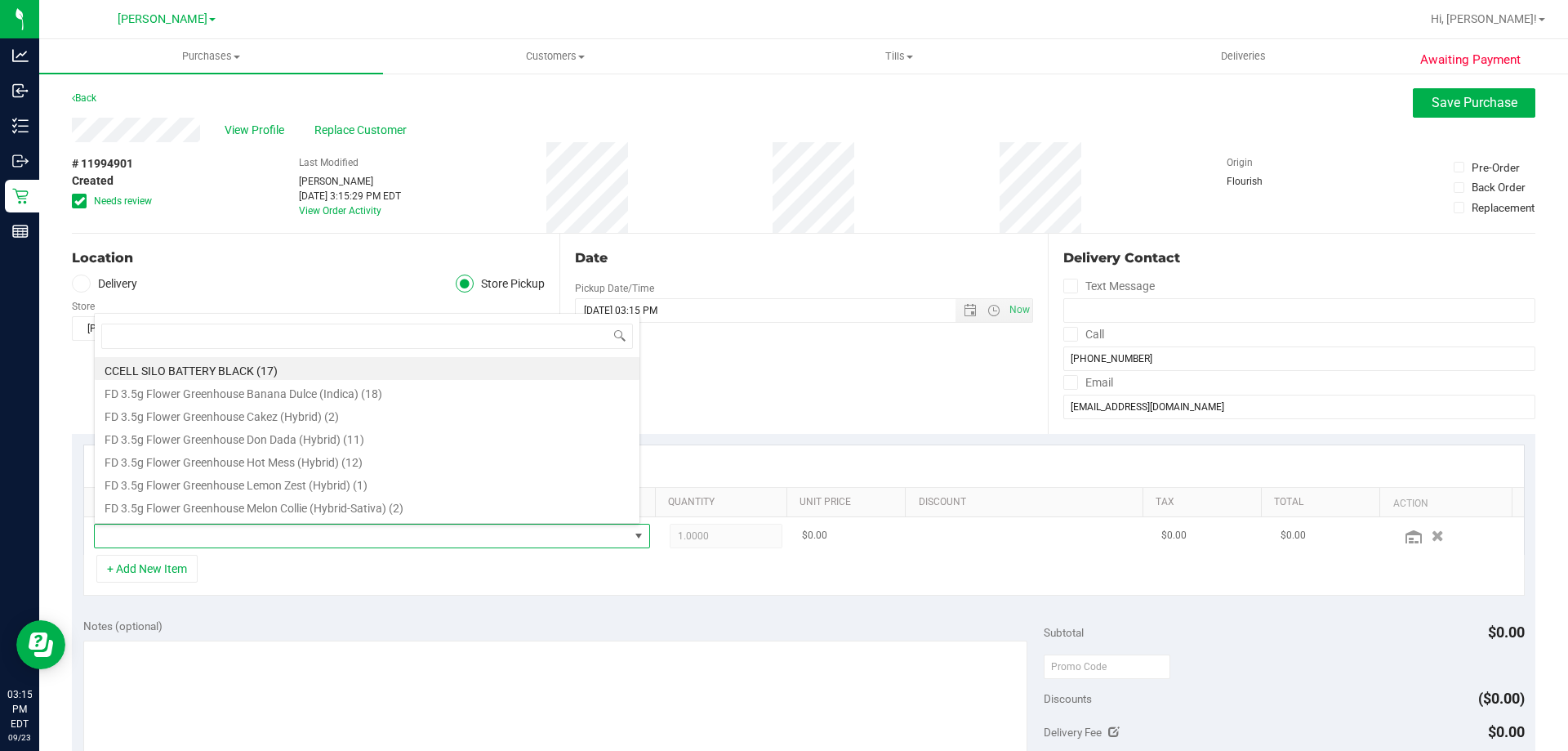
scroll to position [24, 541]
type input "aml"
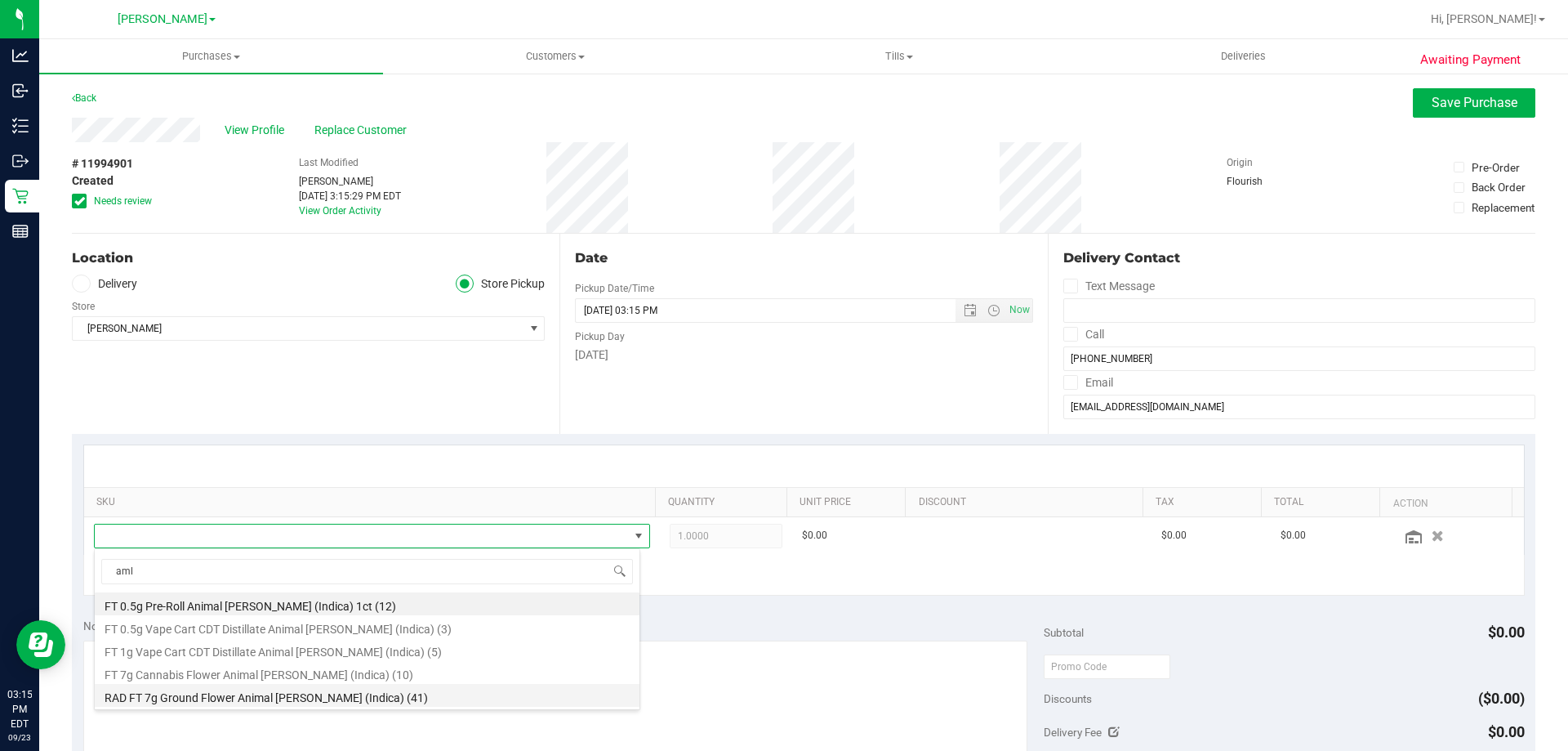
click at [229, 691] on li "RAD FT 7g Ground Flower Animal [PERSON_NAME] (Indica) (41)" at bounding box center [367, 696] width 545 height 23
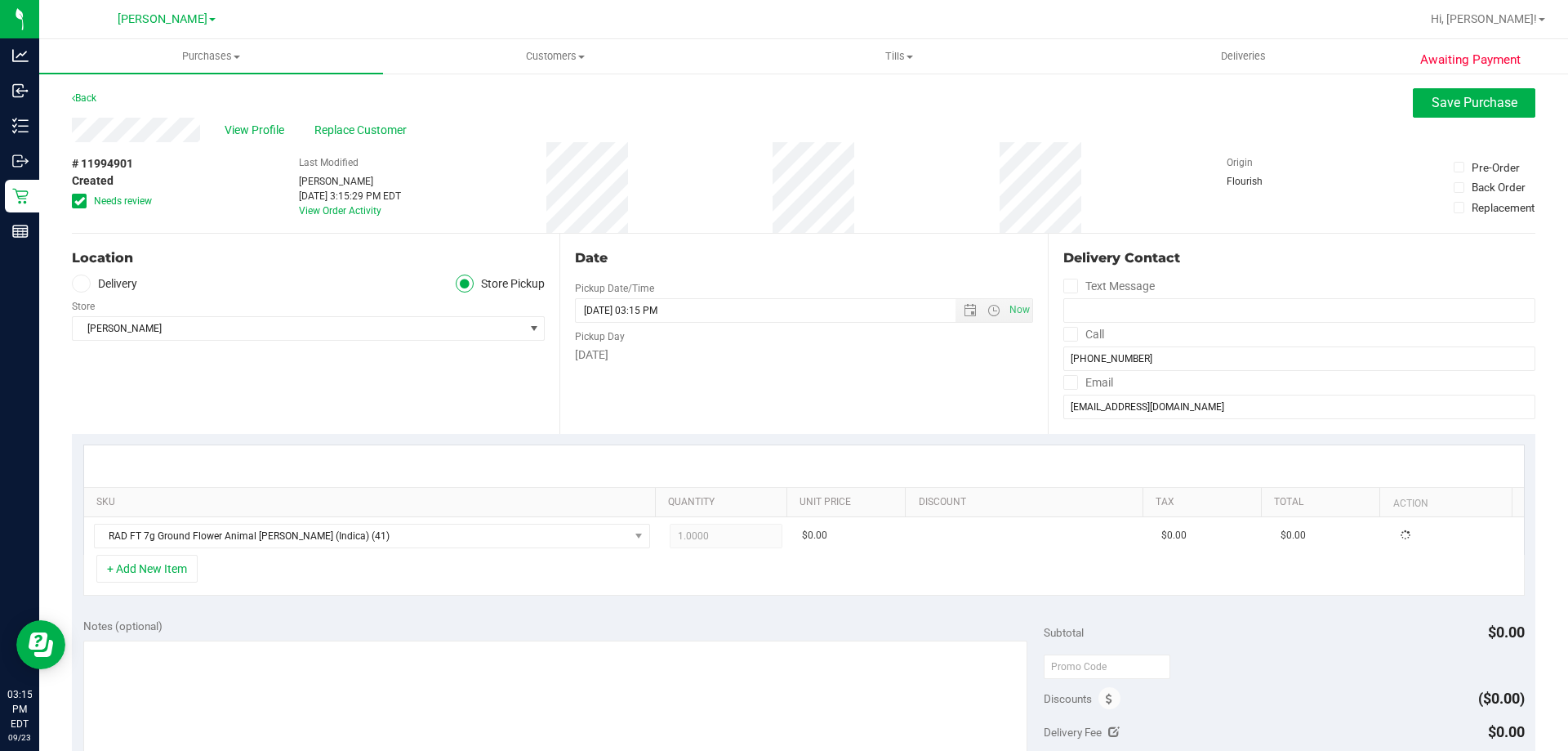
click at [759, 463] on div at bounding box center [804, 466] width 1440 height 42
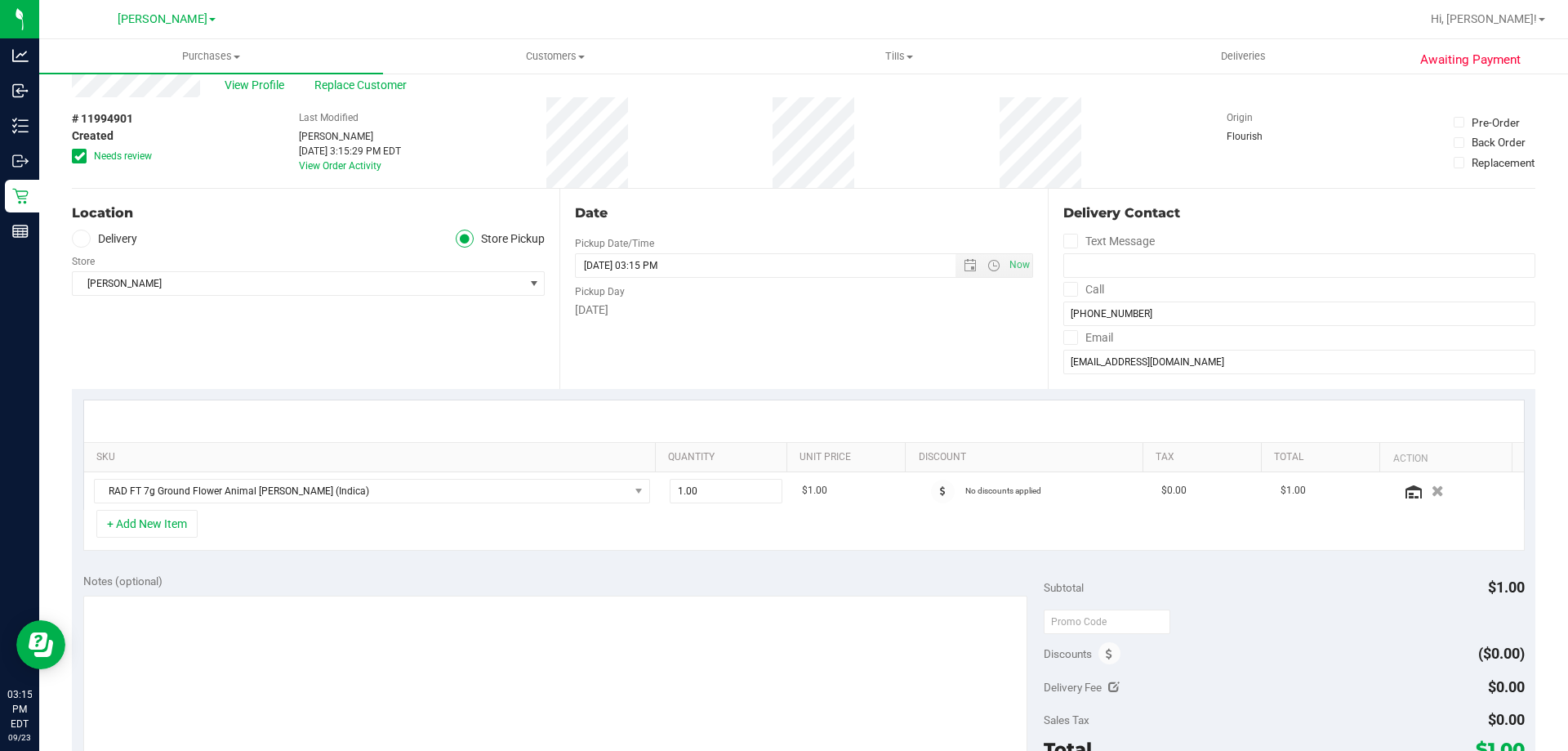
scroll to position [82, 0]
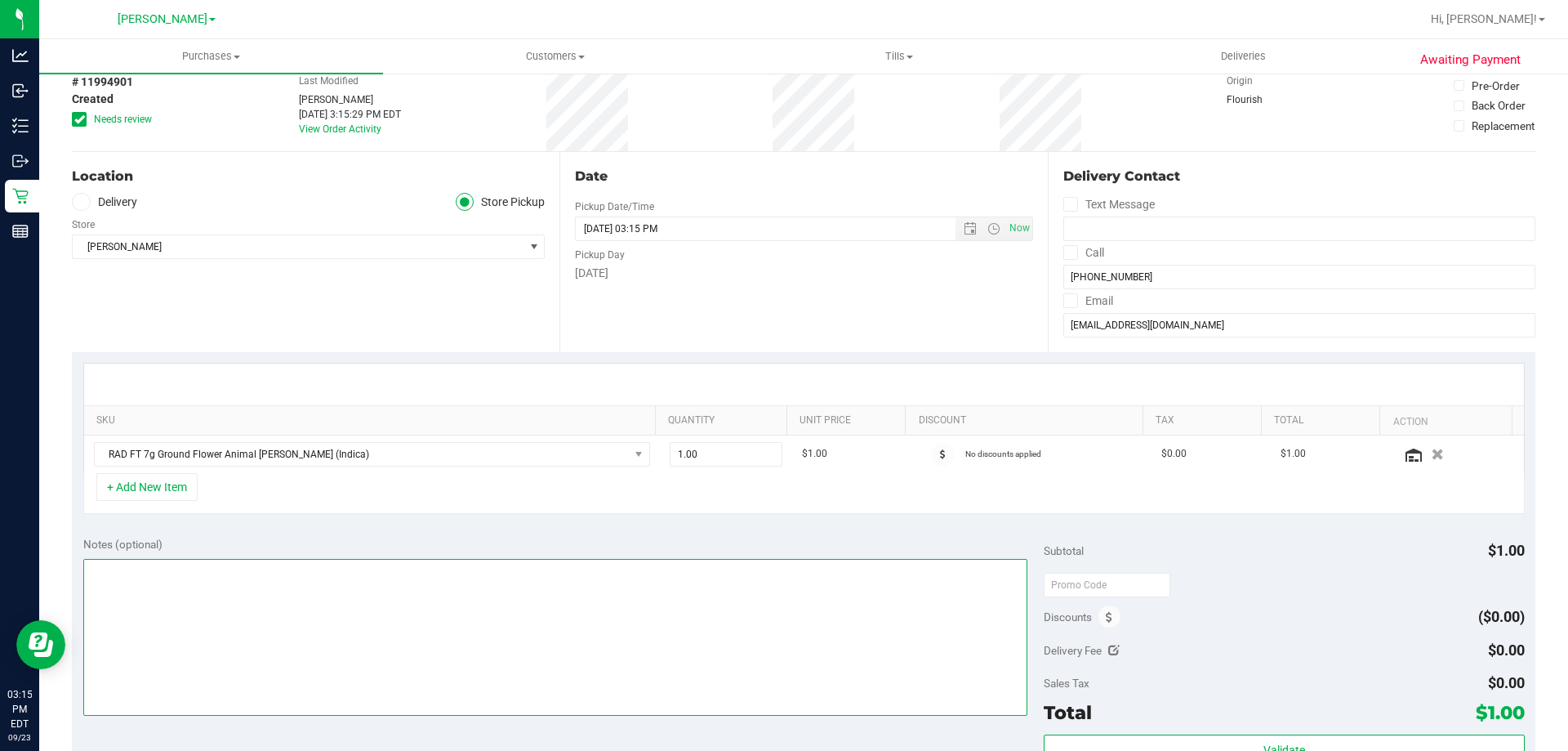
click at [662, 638] on textarea at bounding box center [556, 637] width 945 height 157
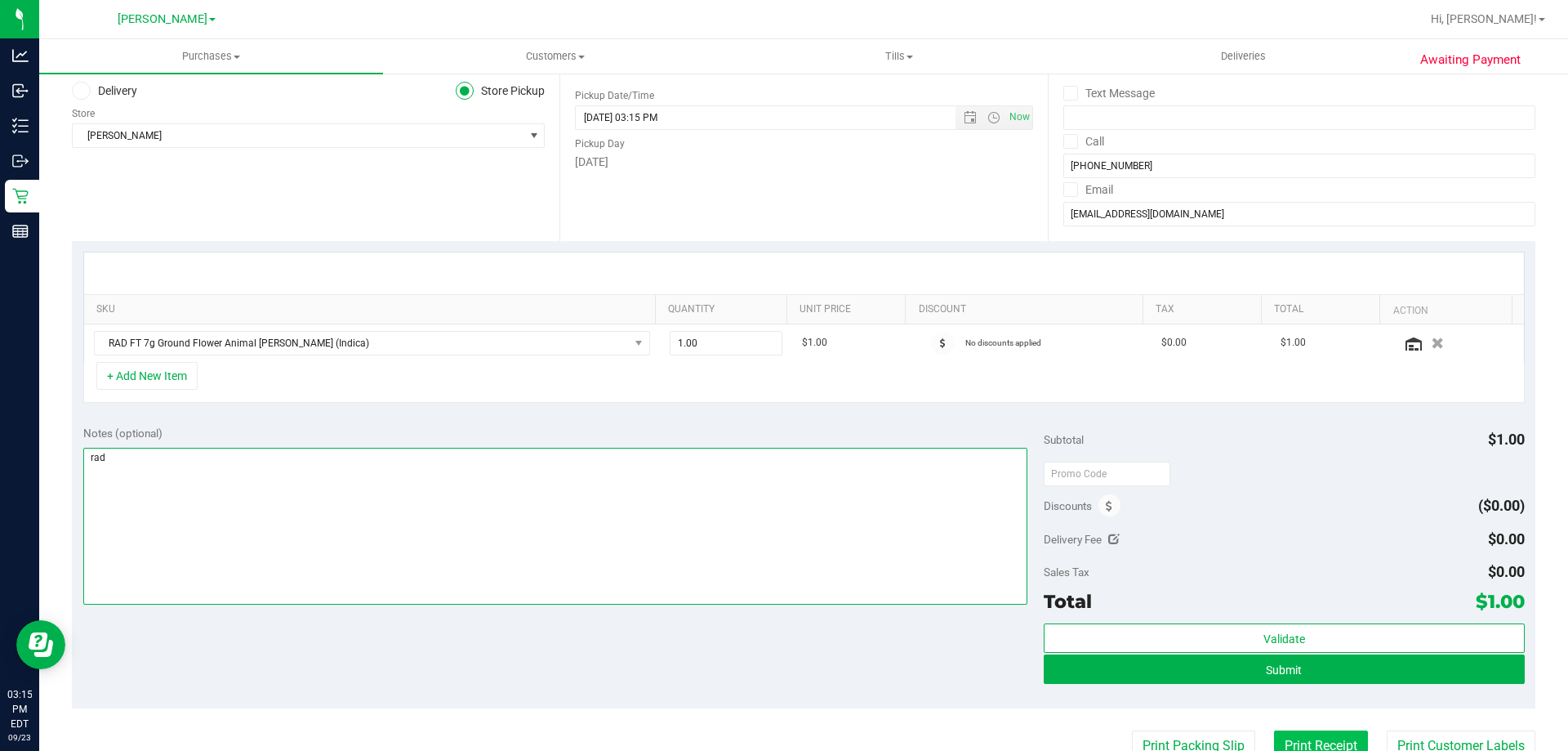
scroll to position [245, 0]
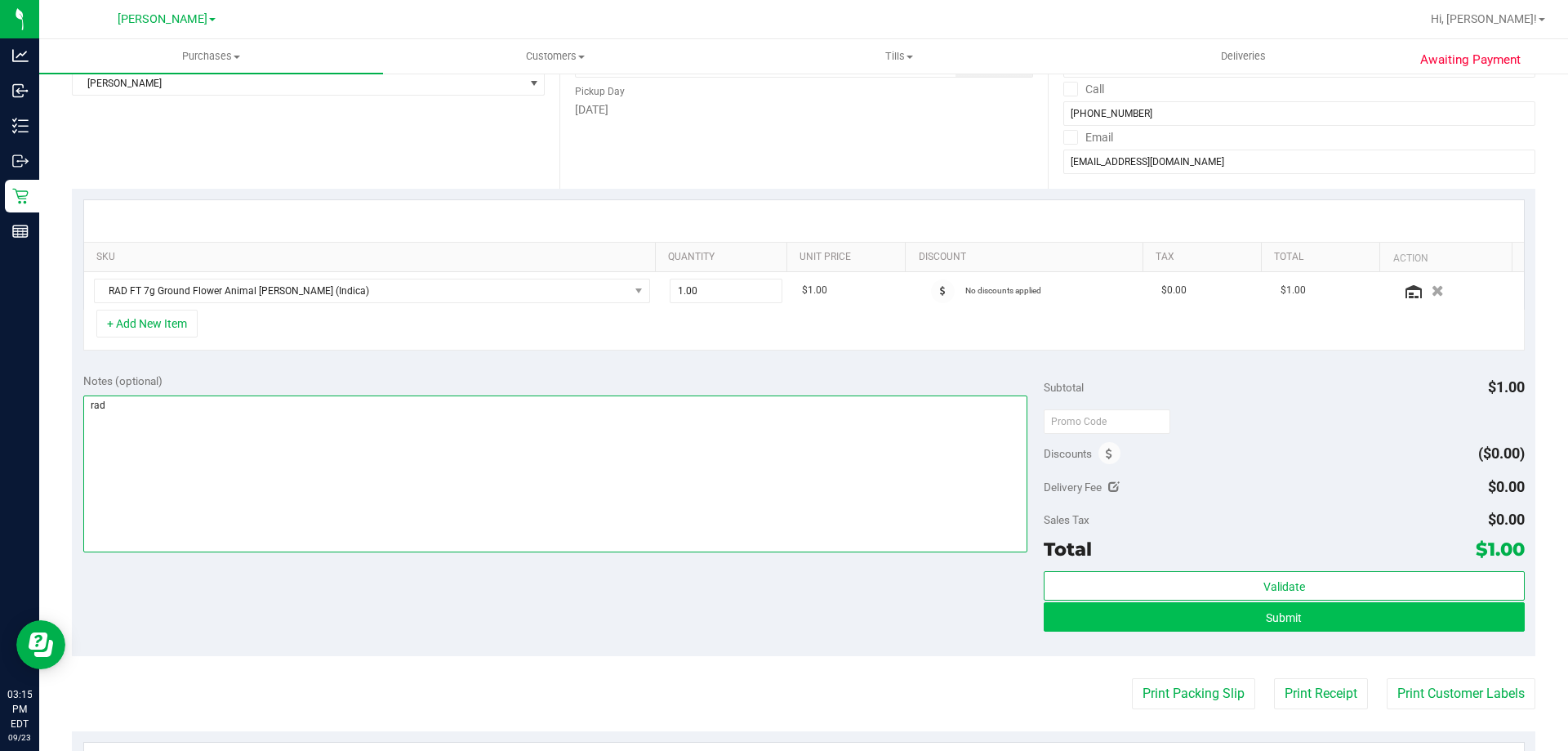
type textarea "rad"
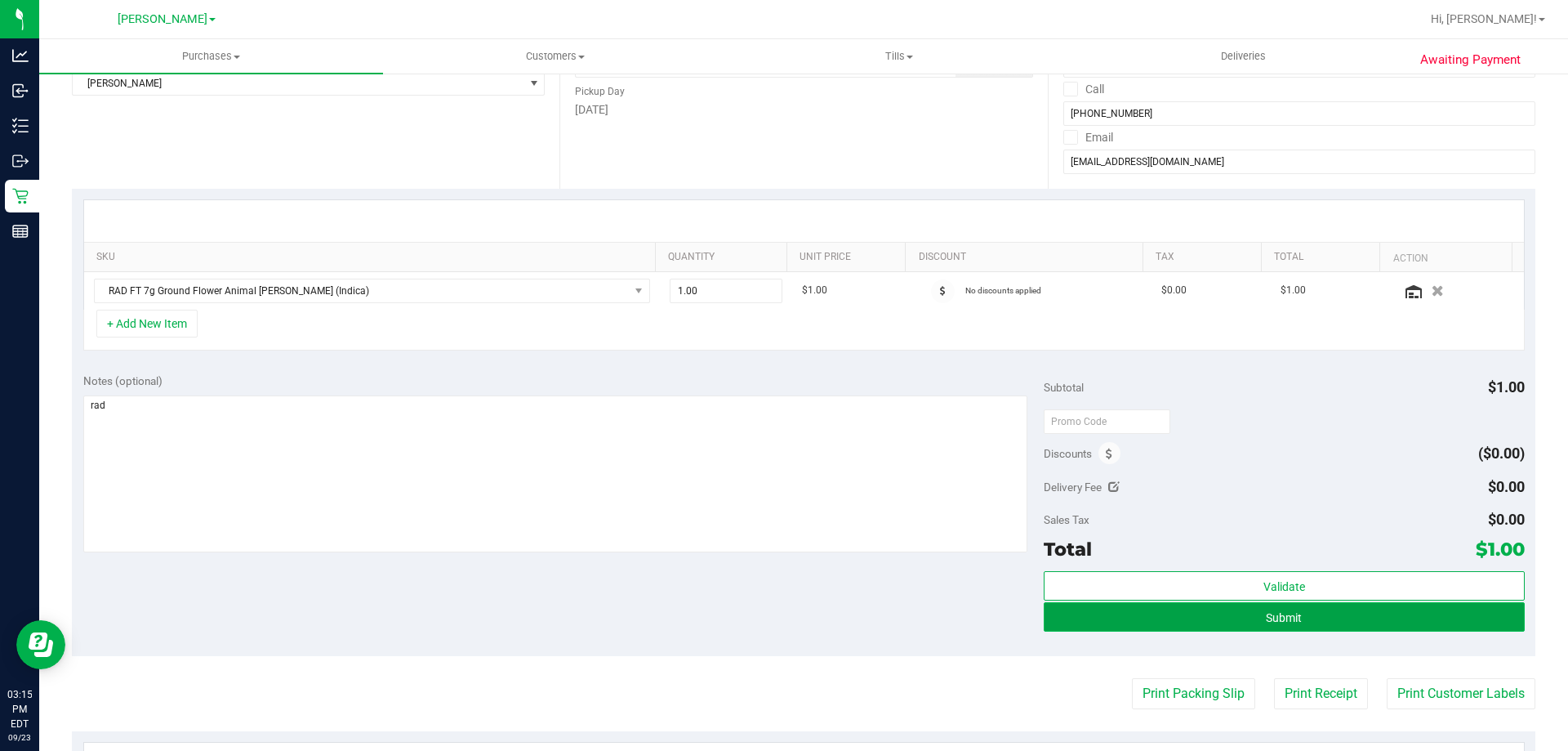
click at [1365, 623] on button "Submit" at bounding box center [1283, 616] width 480 height 29
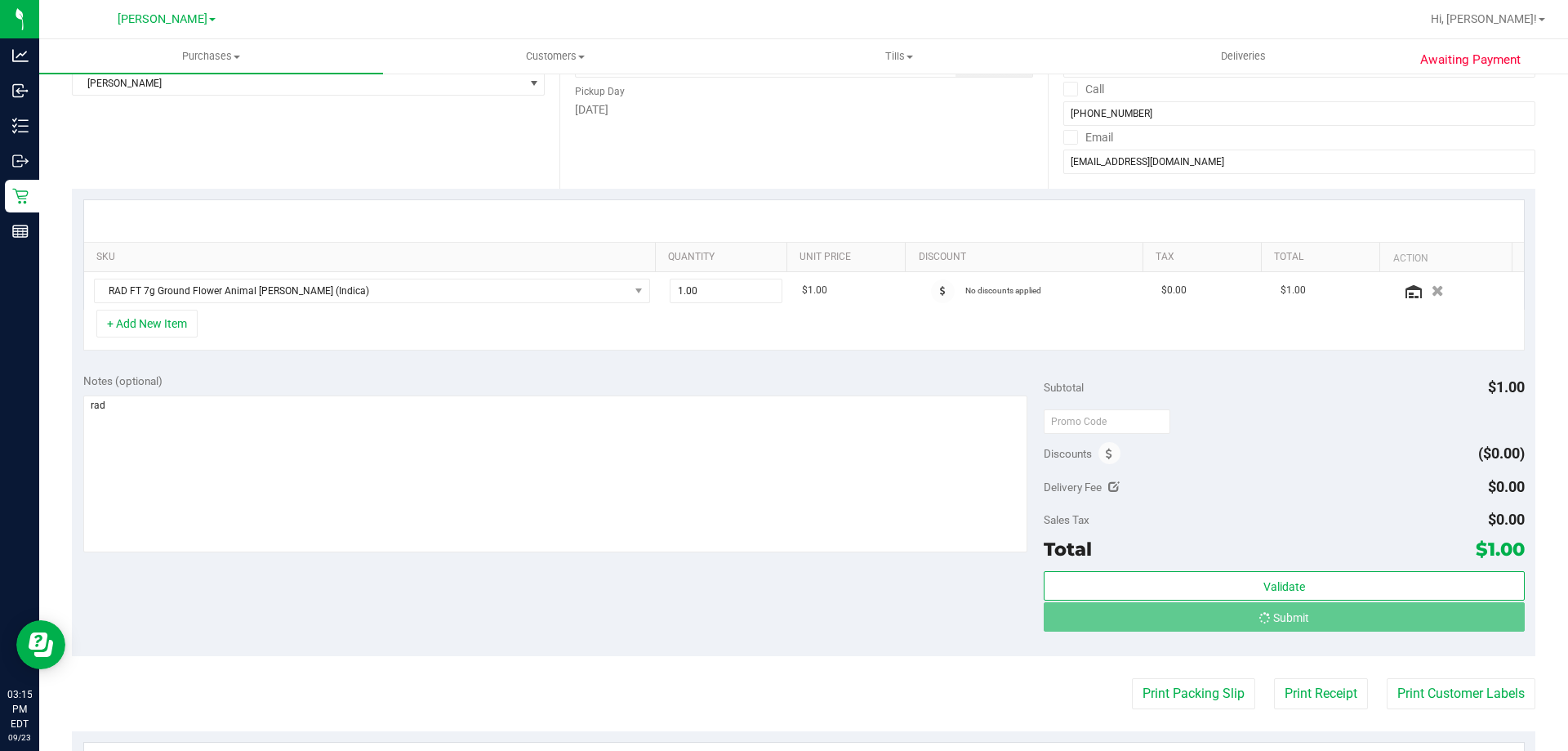
click at [658, 607] on div "Notes (optional) Subtotal $1.00 Discounts ($0.00) Delivery Fee $0.00 Sales Tax …" at bounding box center [804, 509] width 1464 height 294
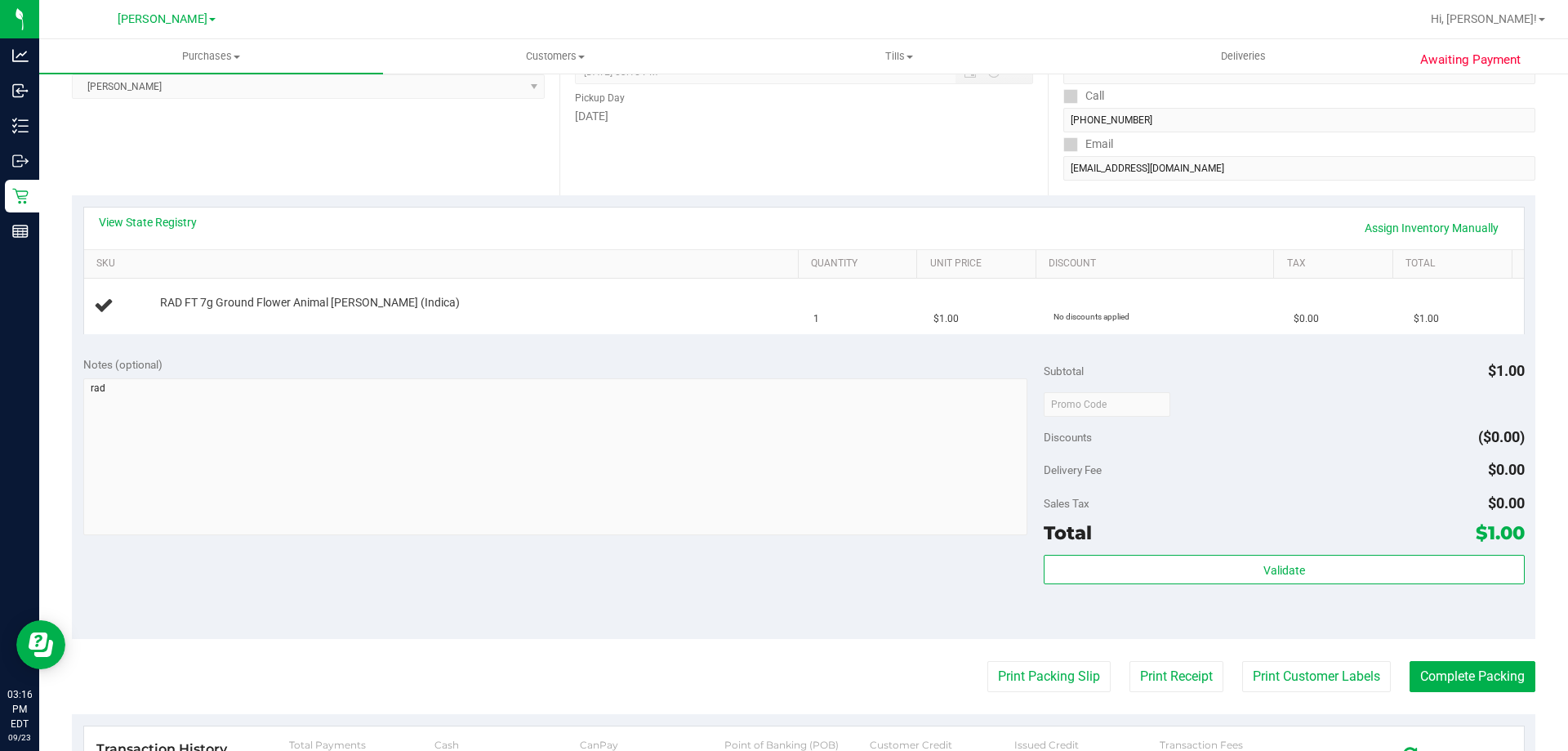
click at [657, 607] on div "Notes (optional) Subtotal $1.00 Discounts ($0.00) Delivery Fee $0.00 Sales Tax …" at bounding box center [804, 491] width 1464 height 294
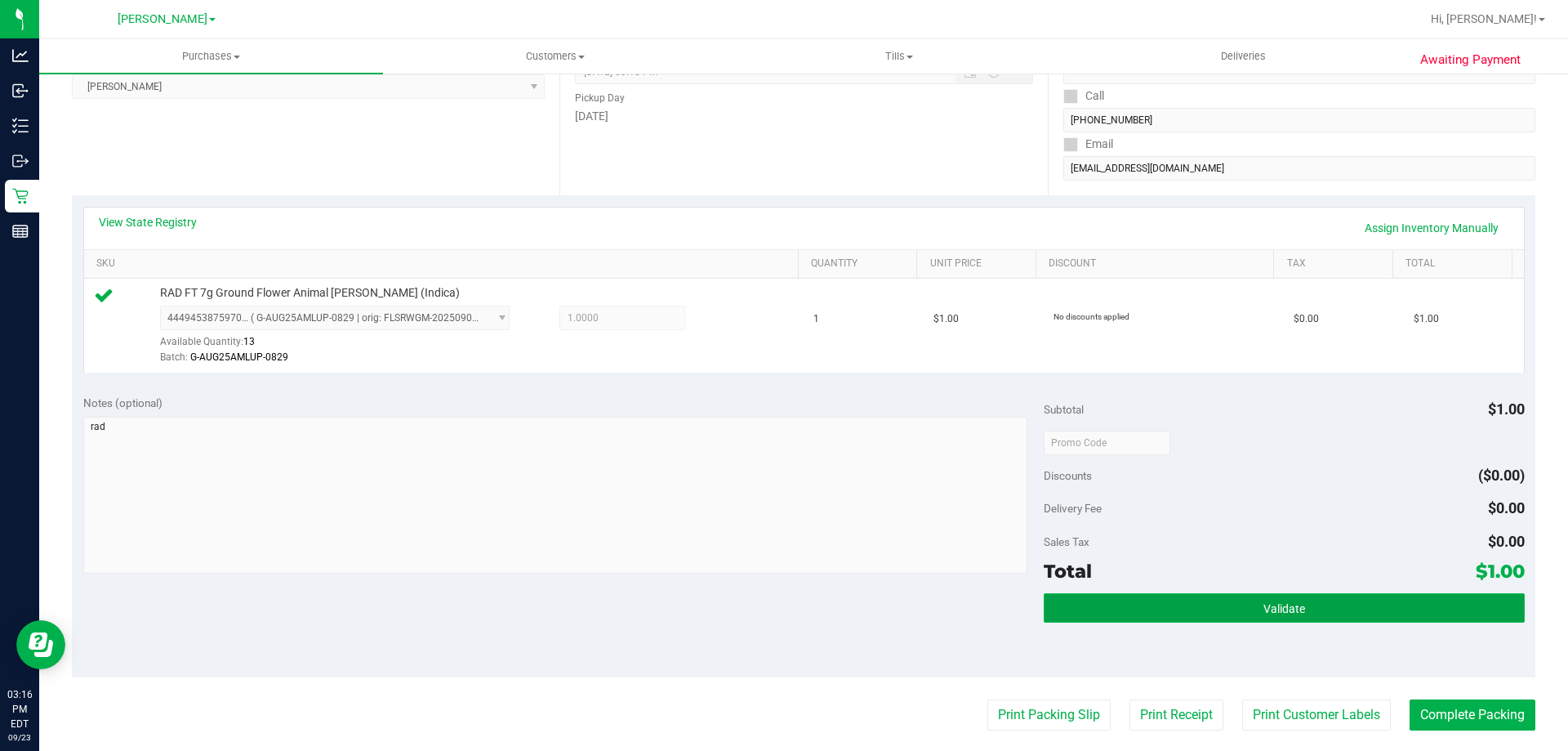
click at [1097, 617] on button "Validate" at bounding box center [1283, 607] width 480 height 29
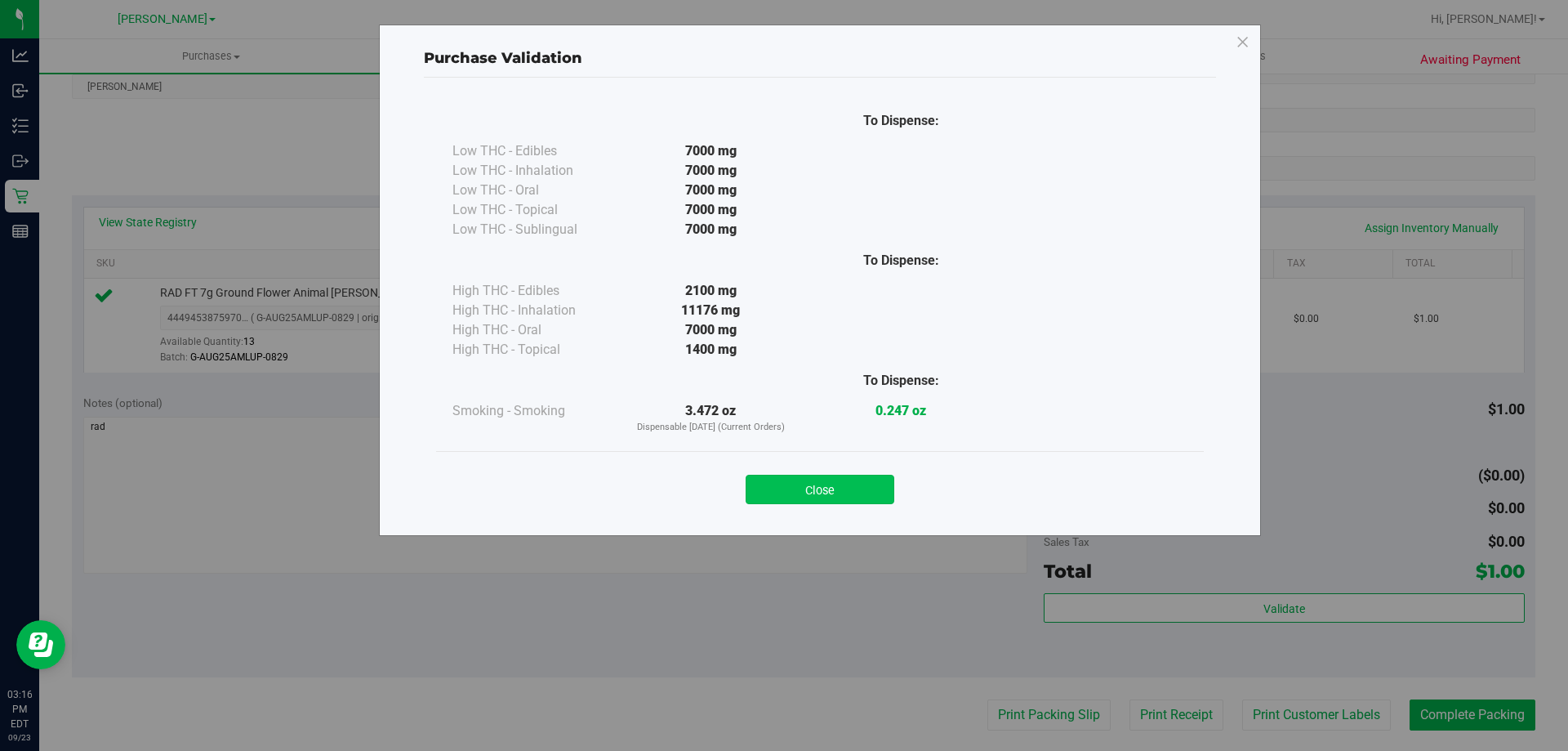
click at [821, 479] on button "Close" at bounding box center [820, 489] width 149 height 29
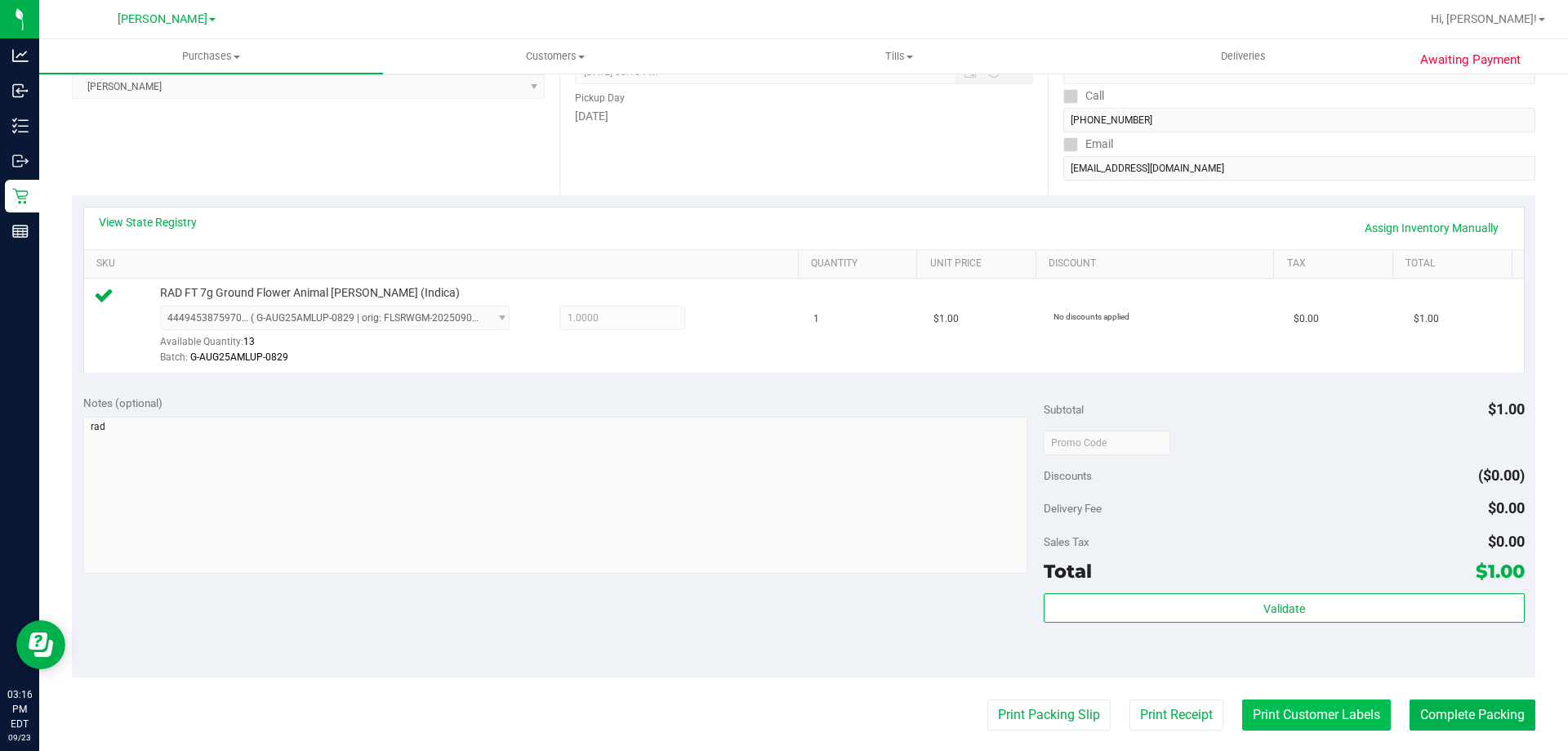
click at [1342, 714] on button "Print Customer Labels" at bounding box center [1316, 714] width 149 height 31
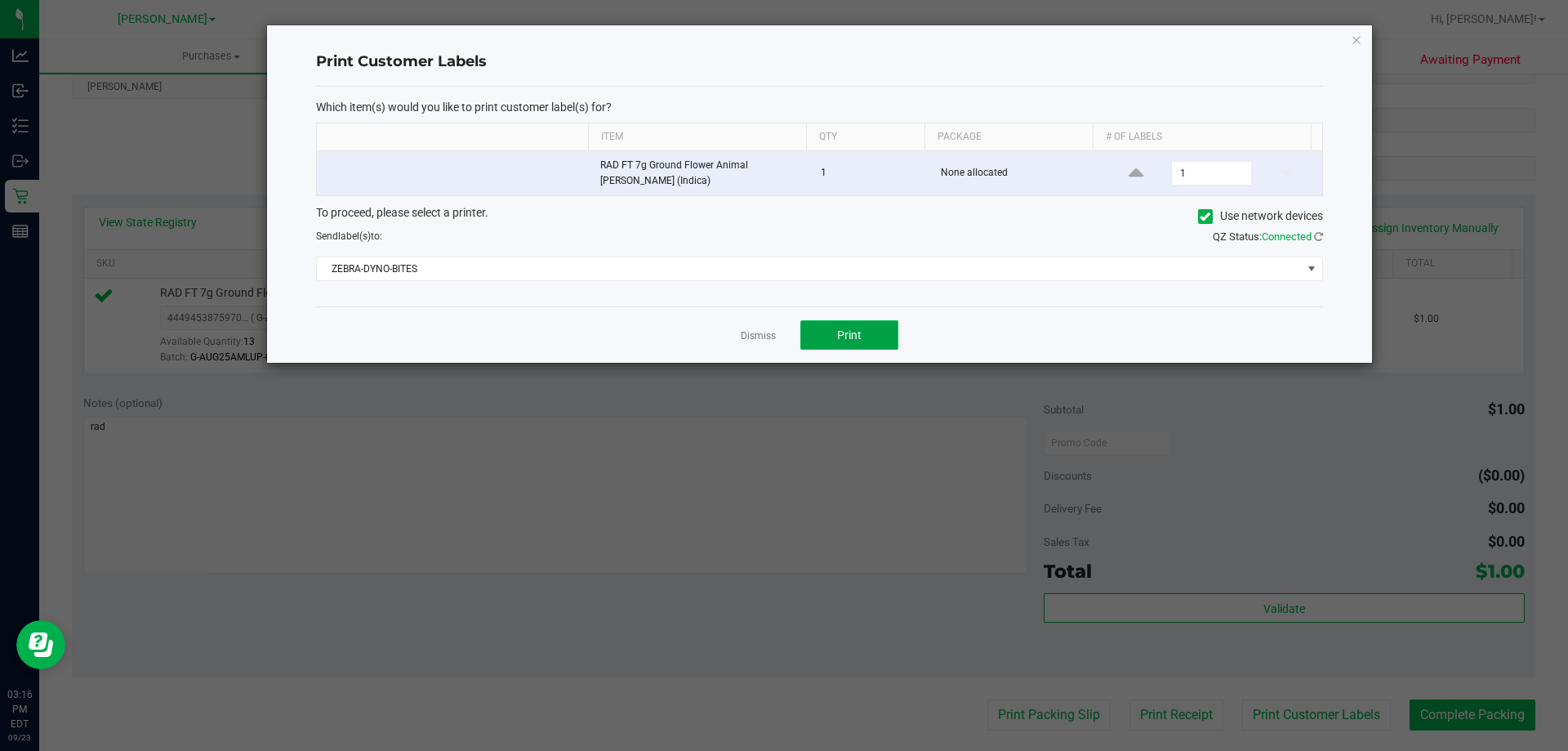
click at [862, 334] on button "Print" at bounding box center [849, 334] width 98 height 29
click at [758, 335] on link "Dismiss" at bounding box center [758, 336] width 35 height 14
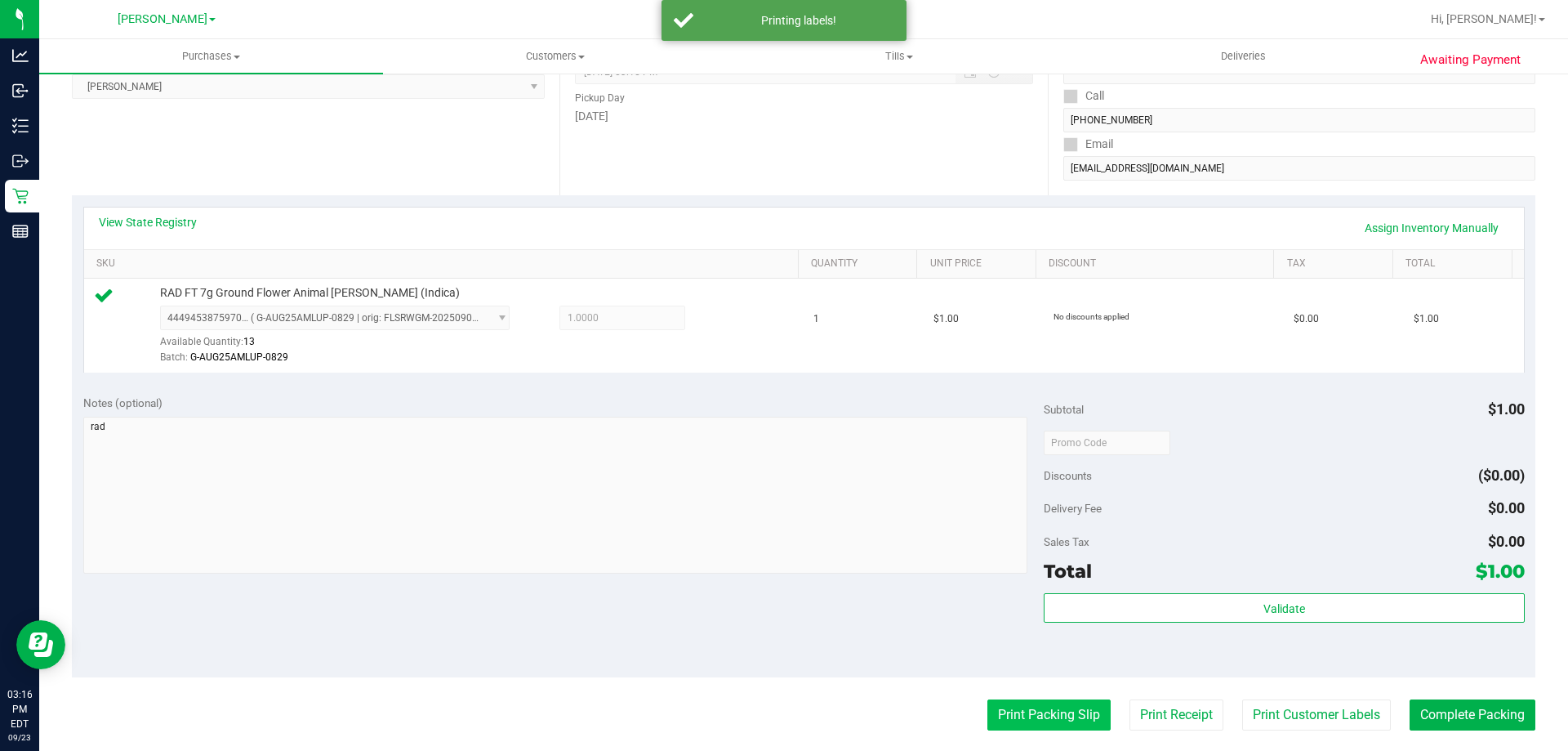
click at [1027, 704] on button "Print Packing Slip" at bounding box center [1049, 714] width 123 height 31
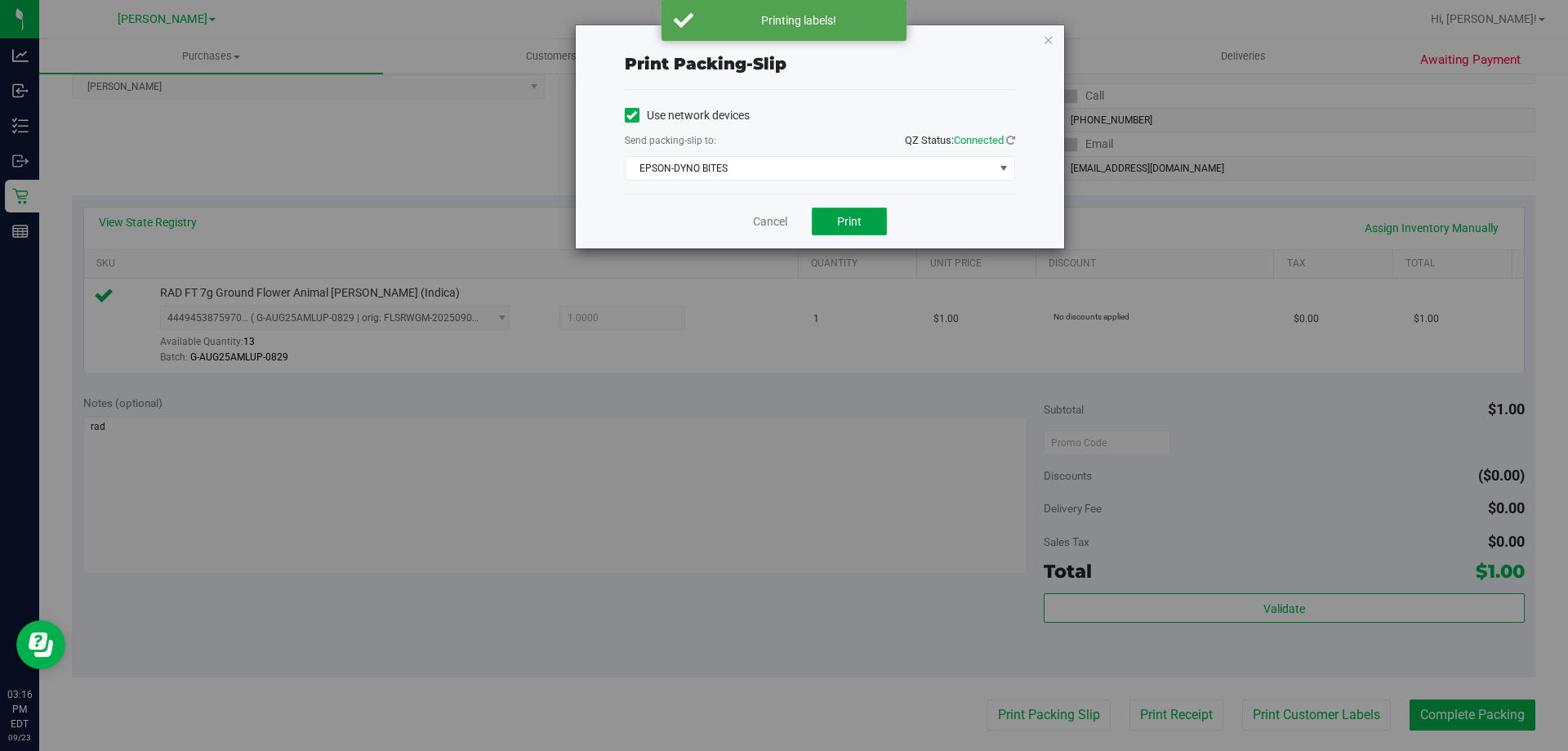
click at [830, 224] on button "Print" at bounding box center [849, 221] width 75 height 28
click at [761, 490] on div "Print packing-slip Use network devices Send packing-slip to: QZ Status: Connect…" at bounding box center [790, 376] width 1580 height 751
click at [764, 221] on link "Cancel" at bounding box center [770, 221] width 34 height 17
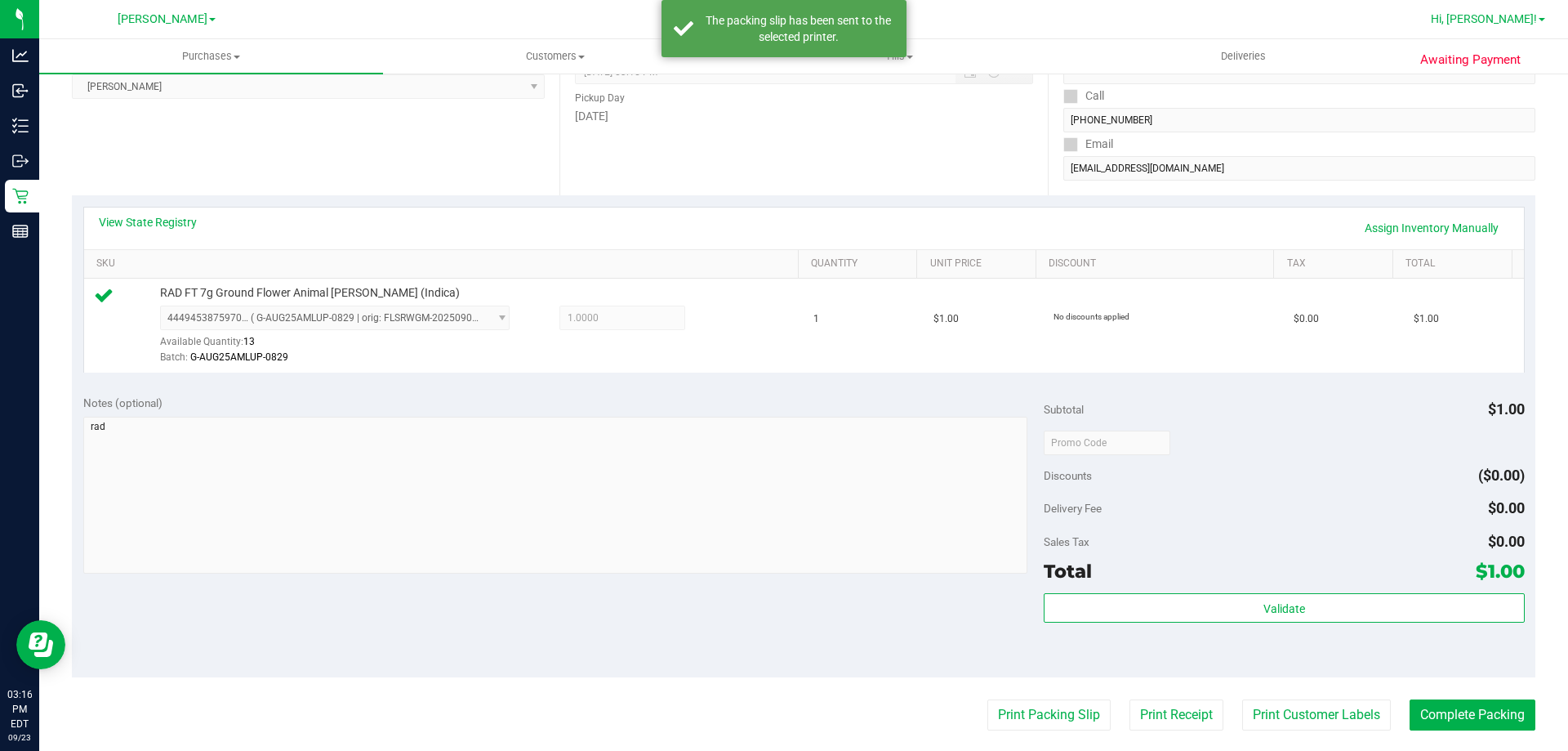
click at [1508, 14] on span "Hi, [PERSON_NAME]!" at bounding box center [1483, 19] width 106 height 13
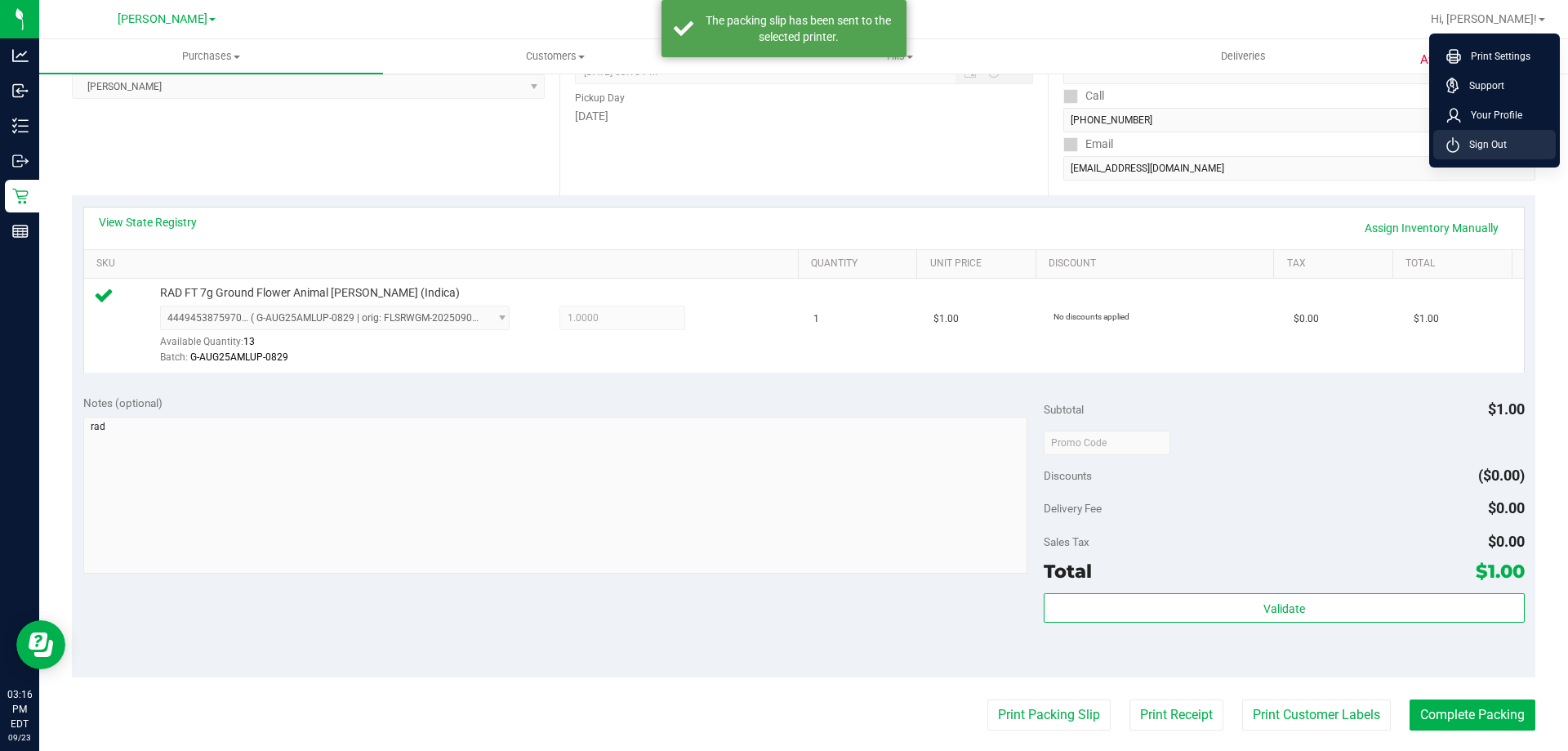
click at [1469, 149] on span "Sign Out" at bounding box center [1483, 144] width 47 height 16
